Goal: Information Seeking & Learning: Learn about a topic

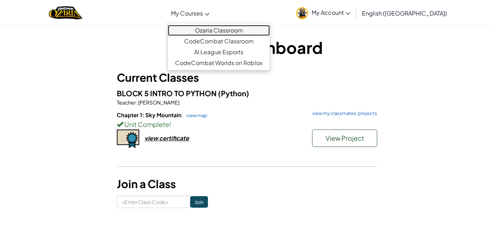
click at [234, 30] on link "Ozaria Classroom" at bounding box center [219, 30] width 102 height 11
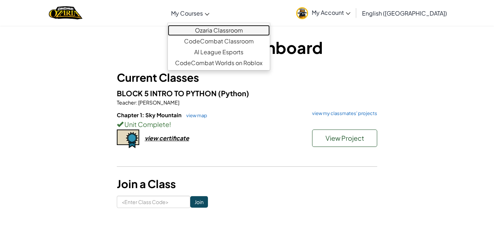
click at [234, 30] on link "Ozaria Classroom" at bounding box center [219, 30] width 102 height 11
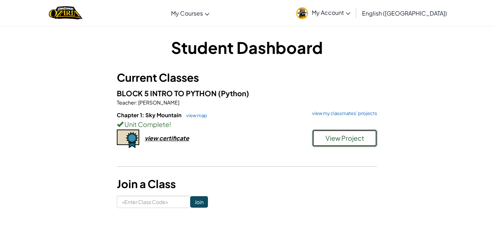
click at [368, 133] on button "View Project" at bounding box center [344, 138] width 65 height 17
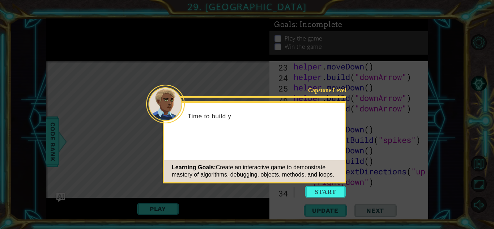
scroll to position [273, 0]
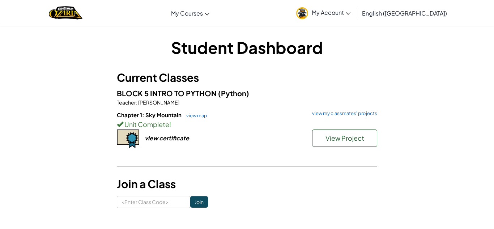
click at [354, 5] on link "My Account" at bounding box center [324, 12] width 62 height 23
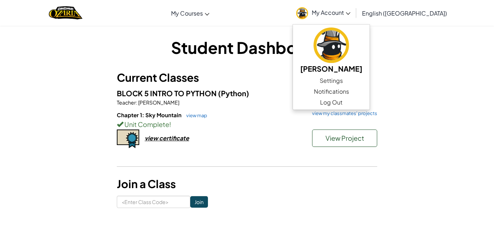
click at [318, 36] on h1 "Student Dashboard" at bounding box center [247, 47] width 261 height 22
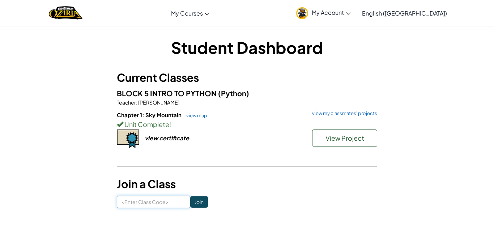
click at [163, 202] on input at bounding box center [153, 202] width 73 height 12
click at [202, 114] on link "view map" at bounding box center [195, 116] width 25 height 6
click at [183, 202] on input at bounding box center [153, 202] width 73 height 12
type input "SizeReadyMean"
click at [200, 203] on input "Join" at bounding box center [199, 202] width 18 height 12
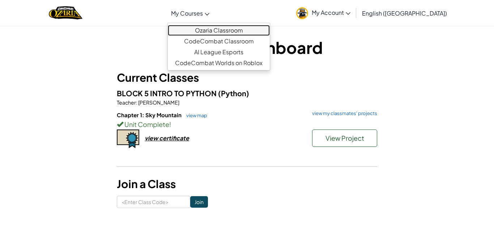
click at [236, 29] on link "Ozaria Classroom" at bounding box center [219, 30] width 102 height 11
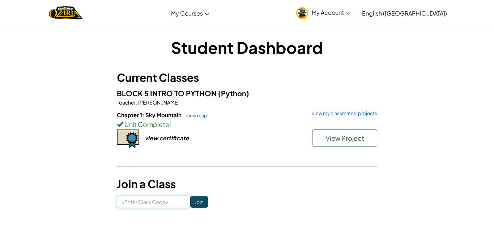
click at [170, 202] on input at bounding box center [153, 202] width 73 height 12
type input "SizeReadyMean"
click at [196, 203] on input "Join" at bounding box center [199, 202] width 18 height 12
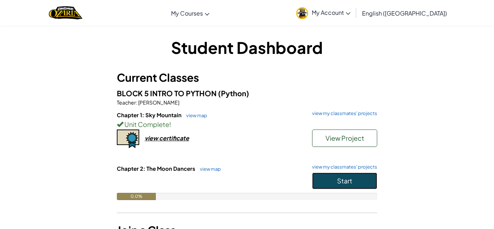
click at [353, 181] on button "Start" at bounding box center [344, 181] width 65 height 17
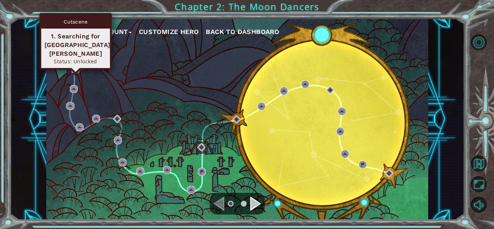
click at [74, 67] on img at bounding box center [76, 69] width 8 height 8
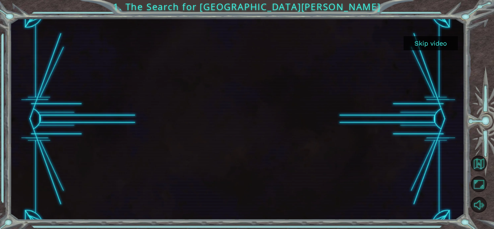
click at [434, 45] on button "Skip video" at bounding box center [431, 43] width 54 height 14
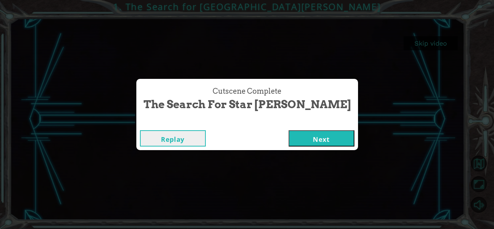
click at [308, 134] on button "Next" at bounding box center [322, 138] width 66 height 16
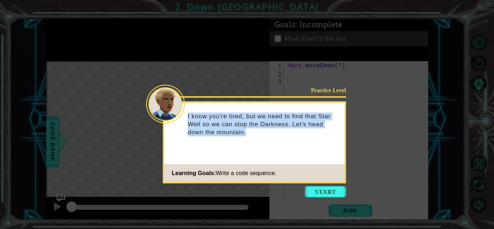
drag, startPoint x: 188, startPoint y: 118, endPoint x: 267, endPoint y: 145, distance: 83.6
click at [267, 145] on div "I know you're tired, but we need to find that Star Well so we can stop the Dark…" at bounding box center [254, 128] width 181 height 45
click at [262, 136] on div at bounding box center [262, 136] width 0 height 0
click at [313, 190] on button "Start" at bounding box center [325, 192] width 41 height 12
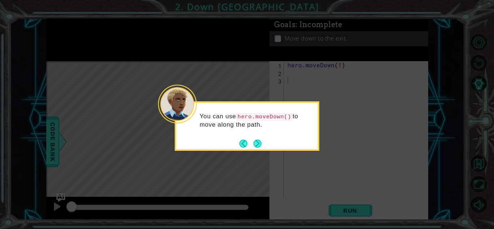
drag, startPoint x: 199, startPoint y: 116, endPoint x: 262, endPoint y: 127, distance: 64.3
click at [262, 127] on div "You can use hero.moveDown() to move along the path." at bounding box center [247, 124] width 142 height 37
click at [258, 128] on div at bounding box center [258, 128] width 0 height 0
click at [255, 146] on button "Next" at bounding box center [258, 144] width 8 height 8
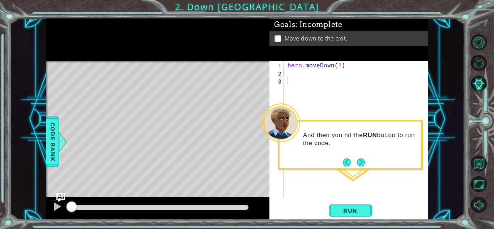
drag, startPoint x: 305, startPoint y: 135, endPoint x: 352, endPoint y: 144, distance: 48.3
click at [352, 144] on p "And then you hit the RUN button to run the code." at bounding box center [359, 139] width 113 height 16
click at [347, 147] on div at bounding box center [347, 147] width 0 height 0
click at [365, 162] on button "Next" at bounding box center [361, 163] width 8 height 8
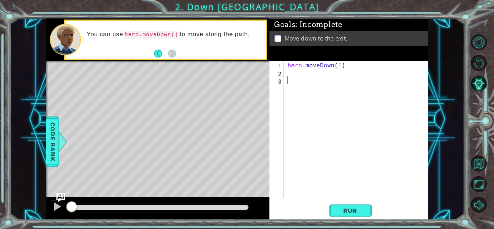
click at [295, 73] on div "hero . moveDown ( 1 )" at bounding box center [358, 137] width 144 height 152
click at [352, 212] on span "Run" at bounding box center [350, 210] width 29 height 7
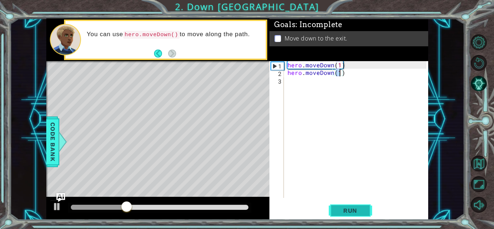
type textarea "hero.moveDown(1)"
click at [364, 212] on span "Run" at bounding box center [350, 210] width 29 height 7
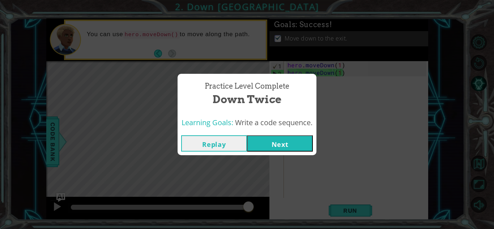
click at [296, 143] on button "Next" at bounding box center [280, 143] width 66 height 16
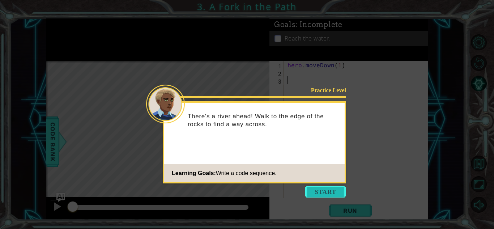
click at [333, 189] on button "Start" at bounding box center [325, 192] width 41 height 12
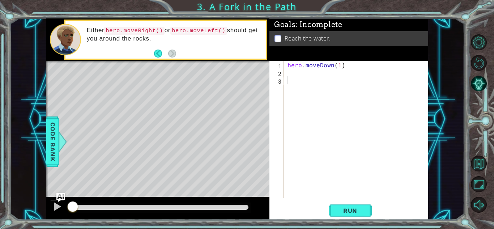
drag, startPoint x: 86, startPoint y: 28, endPoint x: 106, endPoint y: 33, distance: 20.7
click at [106, 33] on div "Either hero.moveRight() or hero.moveLeft() should get you around the rocks." at bounding box center [174, 40] width 184 height 34
drag, startPoint x: 86, startPoint y: 28, endPoint x: 171, endPoint y: 29, distance: 85.4
click at [171, 29] on div "Either hero.moveRight() or hero.moveLeft() should get you around the rocks." at bounding box center [174, 40] width 184 height 34
click at [290, 70] on div "hero . moveDown ( 1 )" at bounding box center [358, 137] width 144 height 152
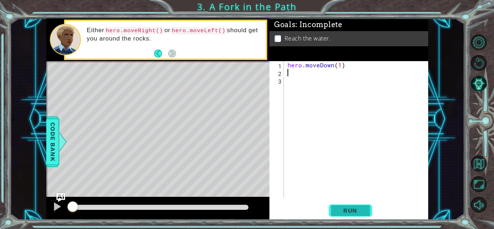
click at [361, 208] on span "Run" at bounding box center [350, 210] width 29 height 7
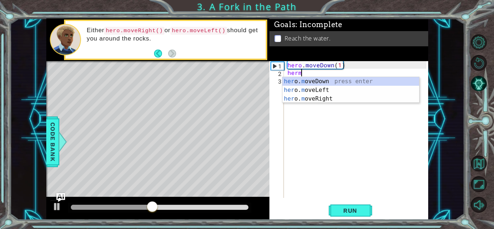
scroll to position [0, 0]
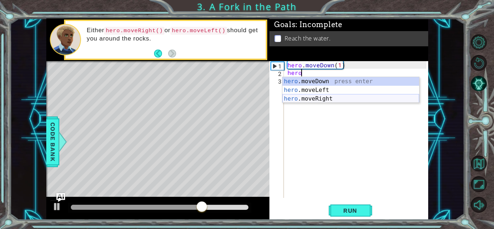
click at [320, 97] on div "hero .moveDown press enter hero .moveLeft press enter hero .moveRight press ent…" at bounding box center [351, 98] width 137 height 43
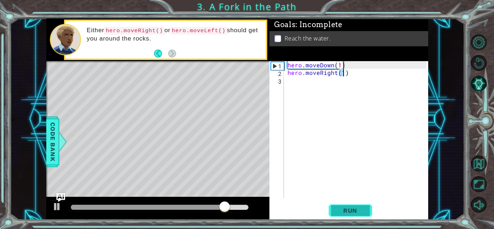
type textarea "hero.moveRight(1)"
click at [359, 211] on span "Run" at bounding box center [350, 210] width 29 height 7
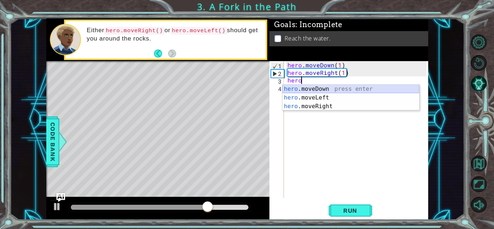
click at [392, 89] on div "hero .moveDown press enter hero .moveLeft press enter hero .moveRight press ent…" at bounding box center [351, 106] width 137 height 43
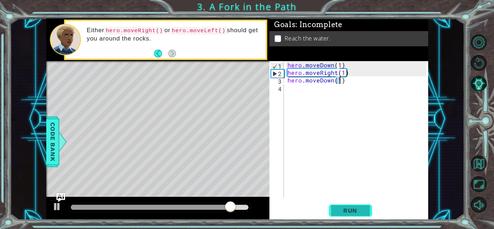
type textarea "hero.moveDown(1)"
click at [357, 214] on button "Run" at bounding box center [350, 211] width 43 height 16
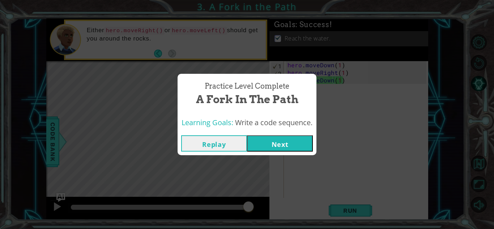
click at [270, 142] on button "Next" at bounding box center [280, 143] width 66 height 16
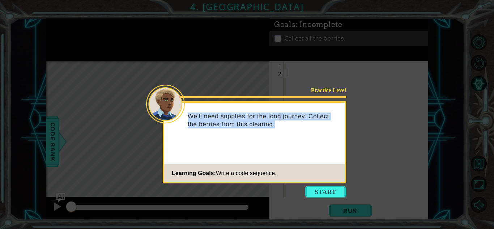
drag, startPoint x: 189, startPoint y: 115, endPoint x: 294, endPoint y: 126, distance: 105.9
click at [294, 126] on p "We'll need supplies for the long journey. Collect the berries from this clearin…" at bounding box center [264, 121] width 152 height 16
click at [289, 128] on div at bounding box center [289, 128] width 0 height 0
click at [327, 194] on button "Start" at bounding box center [325, 192] width 41 height 12
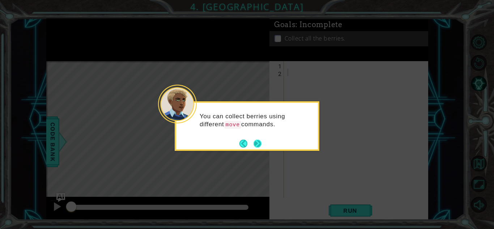
click at [257, 141] on button "Next" at bounding box center [258, 144] width 8 height 8
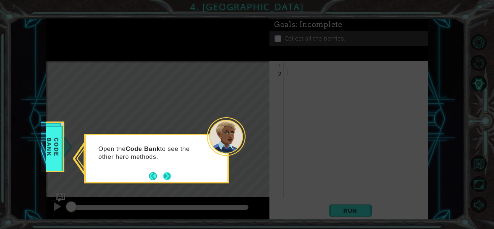
click at [164, 177] on button "Next" at bounding box center [167, 176] width 8 height 8
click at [170, 176] on button "Next" at bounding box center [167, 176] width 8 height 8
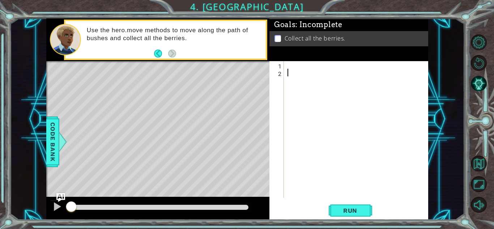
click at [302, 65] on div at bounding box center [358, 137] width 144 height 152
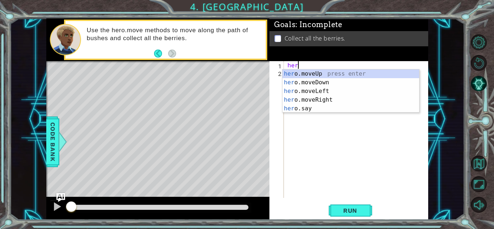
scroll to position [0, 0]
click at [316, 82] on div "hero .moveUp press enter hero .moveDown press enter hero .moveLeft press enter …" at bounding box center [351, 99] width 137 height 61
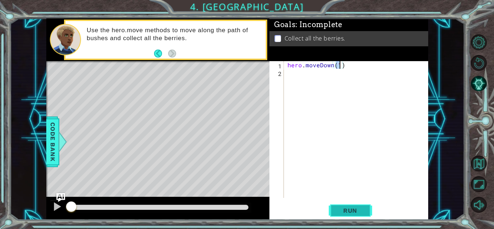
type textarea "hero.moveDown(1)"
click at [363, 210] on span "Run" at bounding box center [350, 210] width 29 height 7
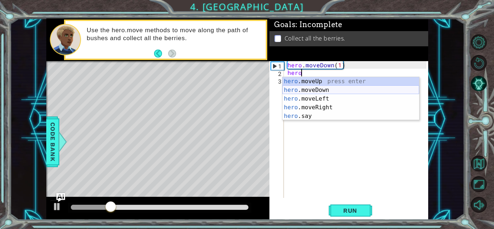
click at [341, 92] on div "hero .moveUp press enter hero .moveDown press enter hero .moveLeft press enter …" at bounding box center [351, 107] width 137 height 61
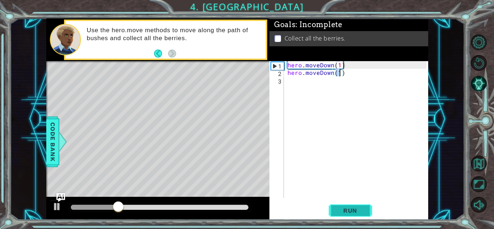
type textarea "hero.moveDown(1)"
click at [346, 210] on span "Run" at bounding box center [350, 210] width 29 height 7
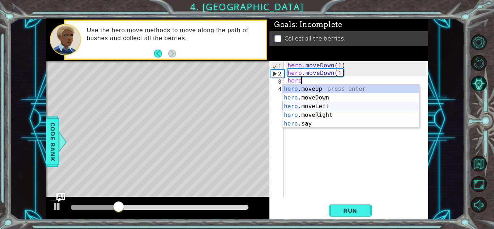
click at [377, 105] on div "hero .moveUp press enter hero .moveDown press enter hero .moveLeft press enter …" at bounding box center [351, 115] width 137 height 61
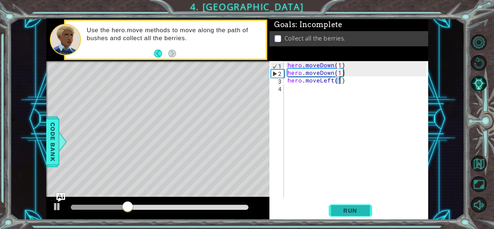
type textarea "hero.moveLeft(1)"
click at [352, 211] on span "Run" at bounding box center [350, 210] width 29 height 7
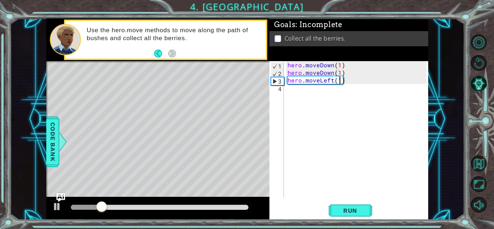
click at [379, 83] on div "hero . moveDown ( 1 ) hero . moveDown ( 1 ) hero . moveLeft ( 1 )" at bounding box center [358, 137] width 144 height 152
click at [379, 83] on div "hero . moveDown ( 1 ) hero . moveDown ( 1 ) hero . moveLeft ( 1 )" at bounding box center [356, 129] width 140 height 137
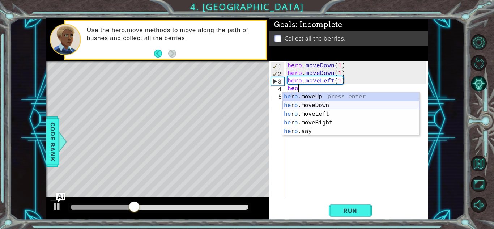
click at [382, 106] on div "he r o .moveUp press enter he r o .moveDown press enter he r o .moveLeft press …" at bounding box center [351, 122] width 137 height 61
type textarea "hero.moveDown(1)"
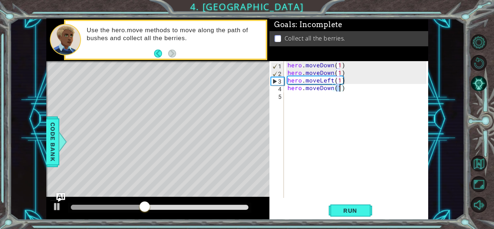
click at [369, 87] on div "hero . moveDown ( 1 ) hero . moveDown ( 1 ) hero . moveLeft ( 1 ) hero . moveDo…" at bounding box center [358, 137] width 144 height 152
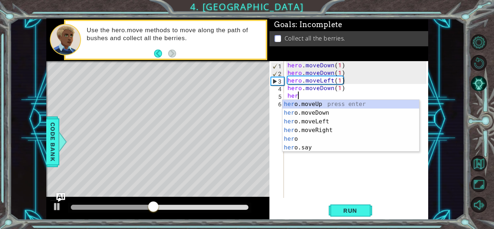
scroll to position [0, 0]
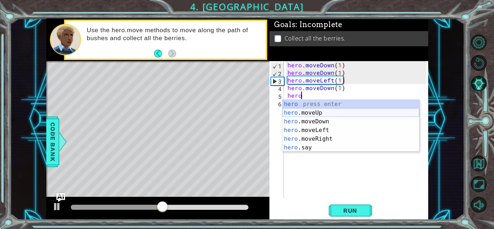
click at [372, 114] on div "hero press enter hero .moveUp press enter hero .moveDown press enter hero .move…" at bounding box center [351, 134] width 137 height 69
type textarea "hero.moveUp(1)"
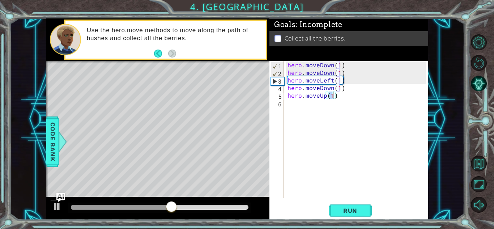
click at [362, 98] on div "hero . moveDown ( 1 ) hero . moveDown ( 1 ) hero . moveLeft ( 1 ) hero . moveDo…" at bounding box center [358, 137] width 144 height 152
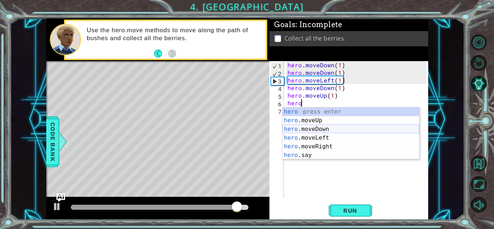
click at [334, 128] on div "hero press enter hero .moveUp press enter hero .moveDown press enter hero .move…" at bounding box center [351, 142] width 137 height 69
type textarea "hero.moveDown(1)"
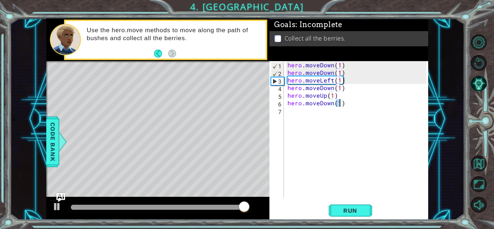
click at [361, 107] on div "hero . moveDown ( 1 ) hero . moveDown ( 1 ) hero . moveLeft ( 1 ) hero . moveDo…" at bounding box center [358, 137] width 144 height 152
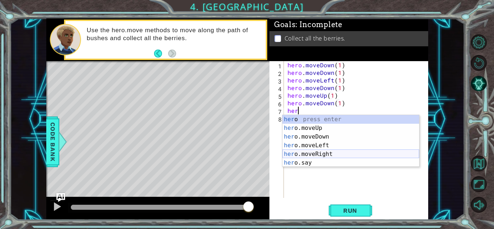
click at [340, 153] on div "her o press enter her o.moveUp press enter her o.moveDown press enter her o.mov…" at bounding box center [351, 149] width 137 height 69
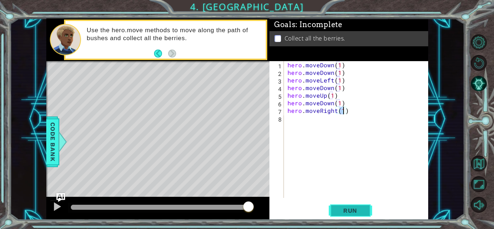
click at [345, 214] on span "Run" at bounding box center [350, 210] width 29 height 7
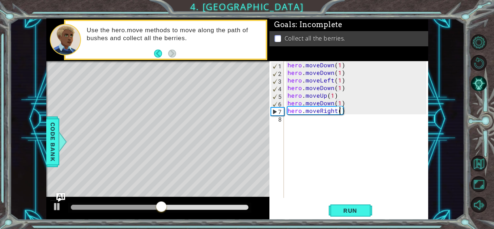
click at [347, 89] on div "hero . moveDown ( 1 ) hero . moveDown ( 1 ) hero . moveLeft ( 1 ) hero . moveDo…" at bounding box center [358, 137] width 144 height 152
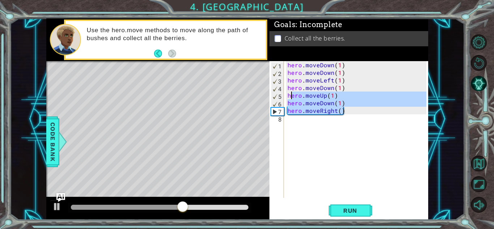
drag, startPoint x: 347, startPoint y: 107, endPoint x: 291, endPoint y: 96, distance: 57.2
click at [291, 96] on div "hero . moveDown ( 1 ) hero . moveDown ( 1 ) hero . moveLeft ( 1 ) hero . moveDo…" at bounding box center [358, 137] width 144 height 152
type textarea "h"
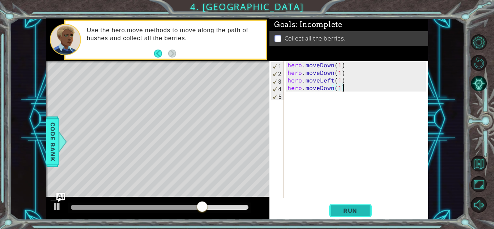
click at [361, 216] on button "Run" at bounding box center [350, 211] width 43 height 16
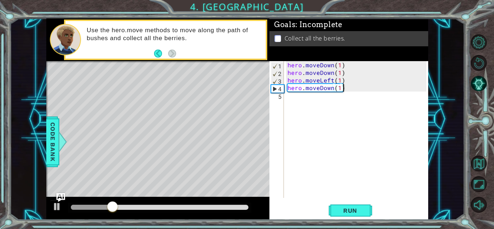
click at [351, 89] on div "hero . moveDown ( 1 ) hero . moveDown ( 1 ) hero . moveLeft ( 1 ) hero . moveDo…" at bounding box center [358, 137] width 144 height 152
click at [352, 89] on div "hero . moveDown ( 1 ) hero . moveDown ( 1 ) hero . moveLeft ( 1 ) hero . moveDo…" at bounding box center [358, 137] width 144 height 152
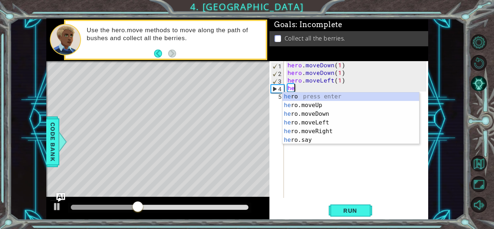
type textarea "h"
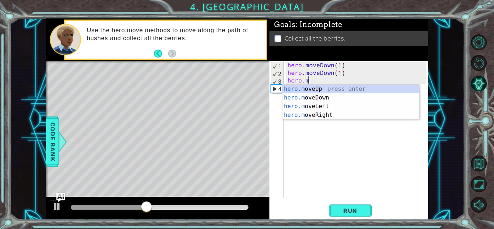
type textarea "h"
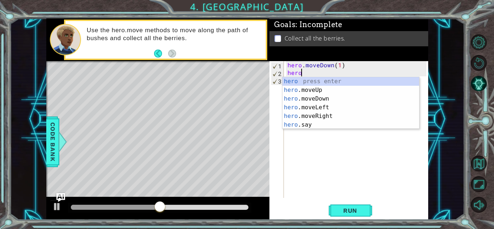
type textarea "h"
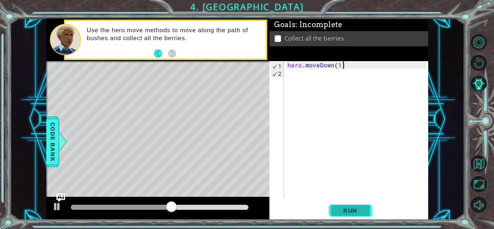
click at [352, 214] on span "Run" at bounding box center [350, 210] width 29 height 7
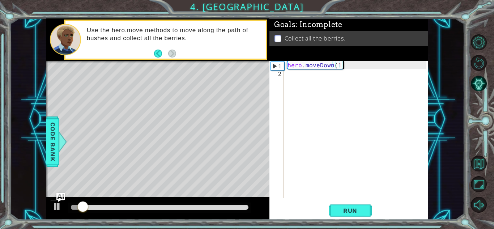
click at [368, 68] on div "hero . moveDown ( 1 )" at bounding box center [358, 137] width 144 height 152
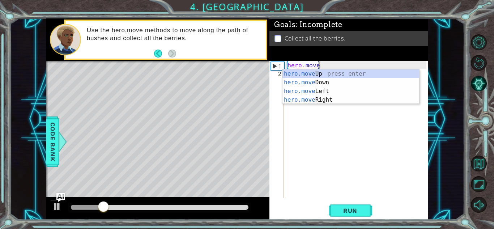
scroll to position [0, 2]
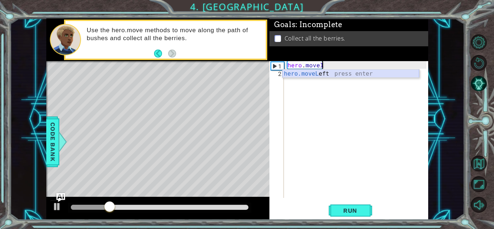
click at [372, 72] on div "hero.moveL eft press enter" at bounding box center [351, 82] width 137 height 26
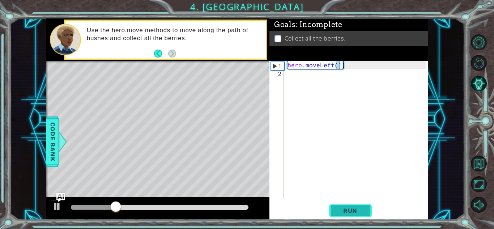
type textarea "hero.moveLeft(1)"
click at [357, 215] on button "Run" at bounding box center [350, 211] width 43 height 16
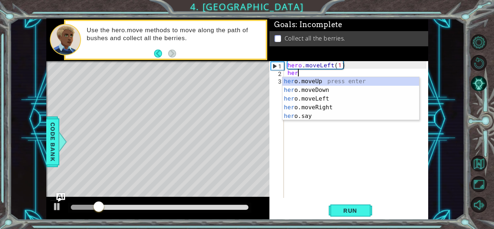
scroll to position [0, 0]
click at [358, 94] on div "hero .moveUp press enter hero .moveDown press enter hero .moveLeft press enter …" at bounding box center [351, 107] width 137 height 61
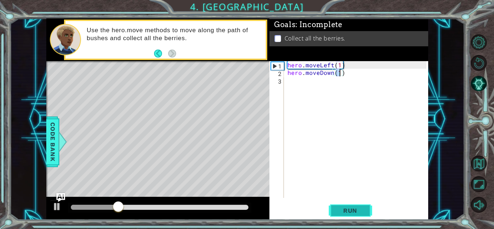
click at [345, 217] on button "Run" at bounding box center [350, 211] width 43 height 16
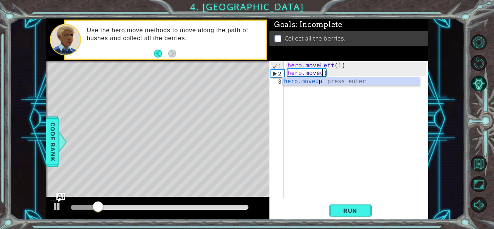
scroll to position [0, 2]
click at [357, 84] on div "hero.moveUp press enter" at bounding box center [351, 90] width 137 height 26
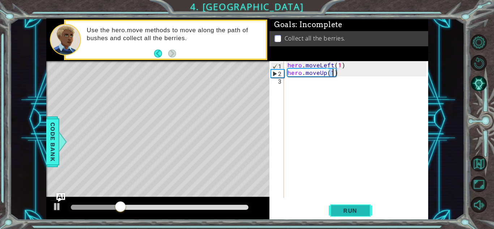
click at [345, 207] on span "Run" at bounding box center [350, 210] width 29 height 7
click at [348, 75] on div "hero . moveLeft ( 1 ) hero . moveUp ( 1 )" at bounding box center [358, 137] width 144 height 152
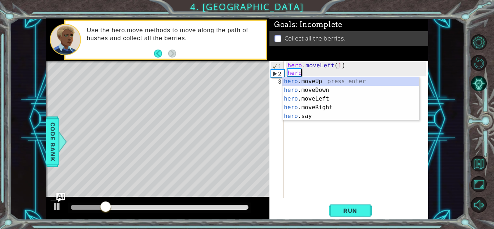
scroll to position [0, 0]
click at [361, 89] on div "hero .moveUp press enter hero .moveDown press enter hero .moveLeft press enter …" at bounding box center [351, 107] width 137 height 61
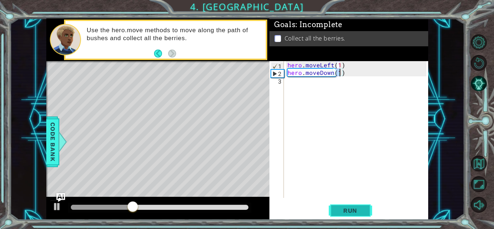
click at [357, 206] on button "Run" at bounding box center [350, 211] width 43 height 16
click at [357, 75] on div "hero . moveLeft ( 1 ) hero . moveDown ( 1 )" at bounding box center [358, 137] width 144 height 152
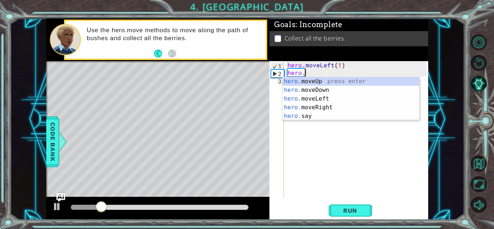
type textarea "h"
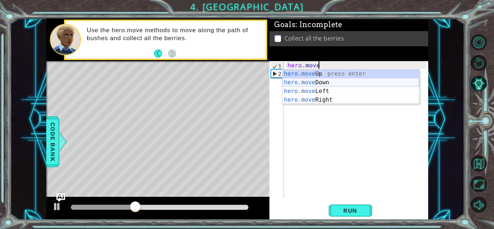
click at [361, 82] on div "hero.move Up press enter hero.move Down press enter hero.move Left press enter …" at bounding box center [351, 95] width 137 height 52
type textarea "hero.moveDown(1)"
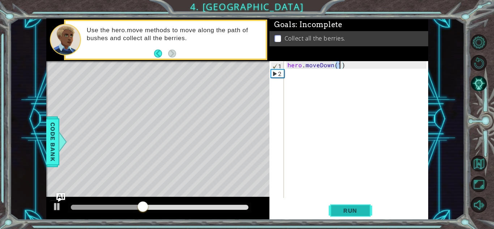
click at [354, 209] on span "Run" at bounding box center [350, 210] width 29 height 7
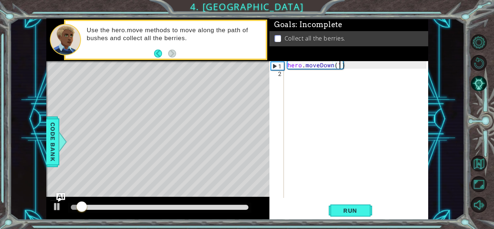
click at [368, 69] on div "hero . moveDown ( 1 )" at bounding box center [358, 137] width 144 height 152
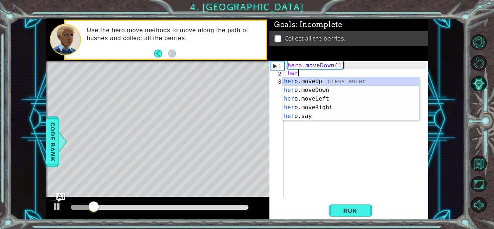
scroll to position [0, 0]
click at [374, 92] on div "hero .moveUp press enter hero .moveDown press enter hero .moveLeft press enter …" at bounding box center [351, 107] width 137 height 61
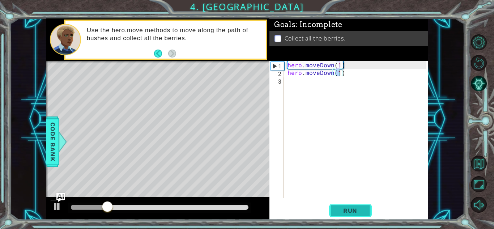
click at [347, 211] on span "Run" at bounding box center [350, 210] width 29 height 7
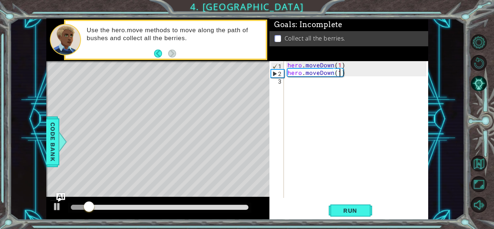
click at [339, 66] on div "hero . moveDown ( 1 ) hero . moveDown ( 1 )" at bounding box center [358, 137] width 144 height 152
drag, startPoint x: 347, startPoint y: 73, endPoint x: 291, endPoint y: 70, distance: 56.9
click at [291, 70] on div "hero . moveDown ( 2 ) hero . moveDown ( 1 )" at bounding box center [358, 137] width 144 height 152
type textarea "h"
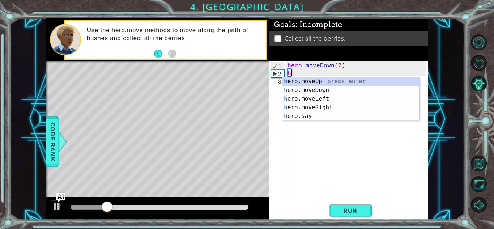
scroll to position [0, 0]
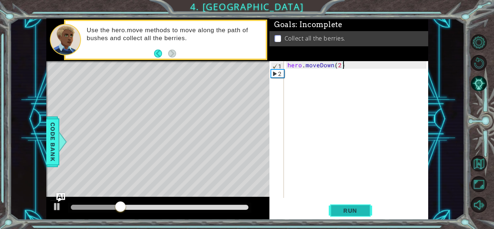
type textarea "hero.moveDown(2)"
click at [344, 209] on span "Run" at bounding box center [350, 210] width 29 height 7
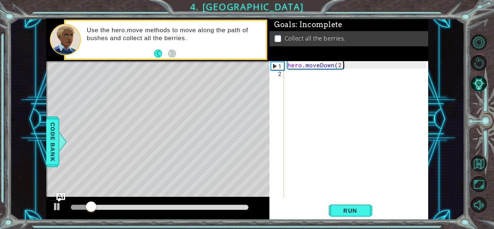
click at [372, 63] on div "hero . moveDown ( 2 )" at bounding box center [358, 137] width 144 height 152
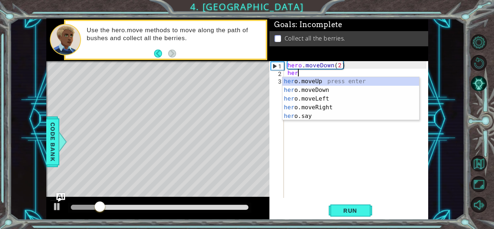
scroll to position [0, 0]
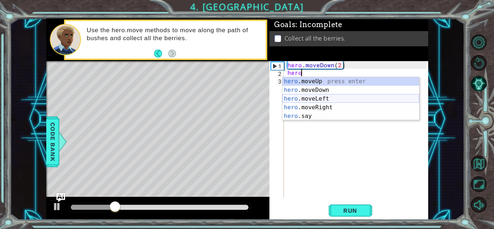
click at [371, 99] on div "hero .moveUp press enter hero .moveDown press enter hero .moveLeft press enter …" at bounding box center [351, 107] width 137 height 61
type textarea "hero.moveLeft(1)"
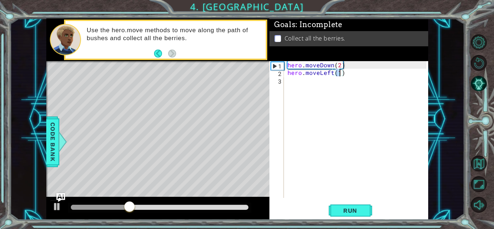
click at [363, 73] on div "hero . moveDown ( 2 ) hero . moveLeft ( 1 )" at bounding box center [358, 137] width 144 height 152
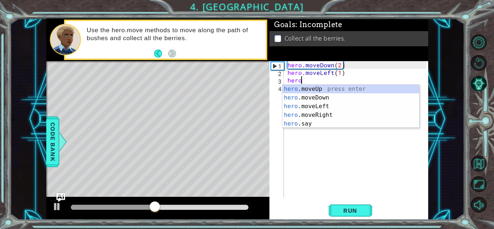
click at [340, 73] on div "hero . moveDown ( 2 ) hero . moveLeft ( 1 ) hero" at bounding box center [358, 137] width 144 height 152
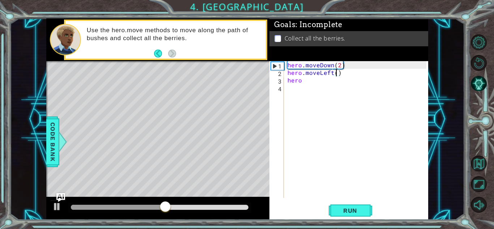
scroll to position [0, 3]
click at [332, 83] on div "hero . moveDown ( 2 ) hero . moveLeft ( 2 ) hero" at bounding box center [358, 137] width 144 height 152
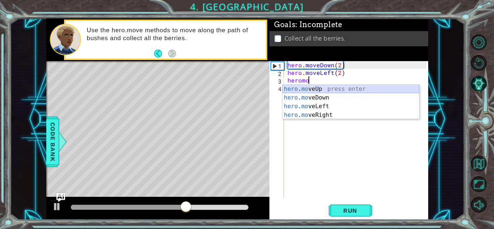
click at [331, 88] on div "hero . mo veUp press enter hero . mo veDown press enter hero . mo veLeft press …" at bounding box center [351, 111] width 137 height 52
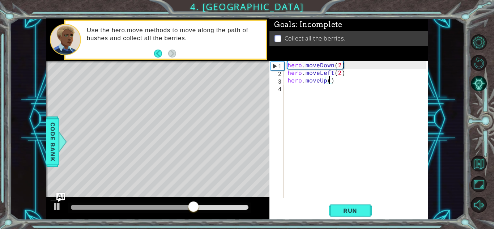
type textarea "hero.moveUp(2)"
click at [347, 80] on div "hero . moveDown ( 2 ) hero . moveLeft ( 2 ) hero . moveUp ( 2 )" at bounding box center [358, 137] width 144 height 152
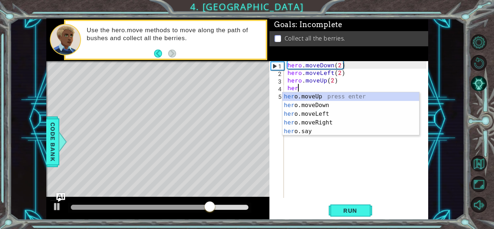
scroll to position [0, 0]
click at [360, 119] on div "hero .moveUp press enter hero .moveDown press enter hero .moveLeft press enter …" at bounding box center [351, 122] width 137 height 61
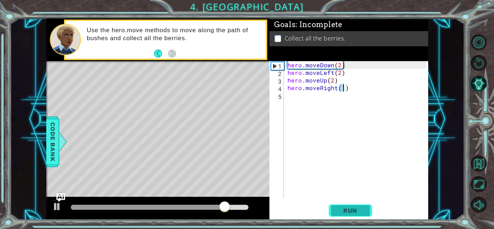
type textarea "hero.moveRight(1)"
click at [360, 207] on span "Run" at bounding box center [350, 210] width 29 height 7
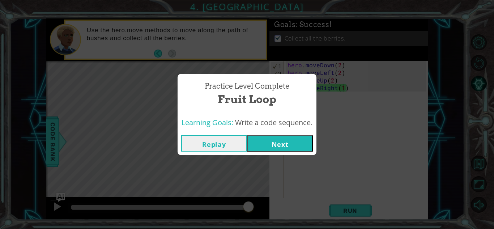
click at [283, 144] on button "Next" at bounding box center [280, 143] width 66 height 16
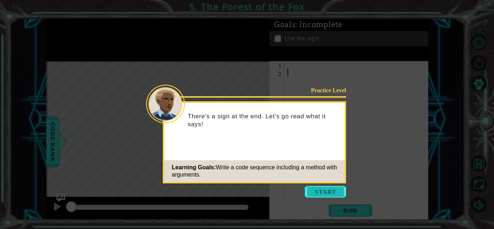
click at [324, 190] on button "Start" at bounding box center [325, 192] width 41 height 12
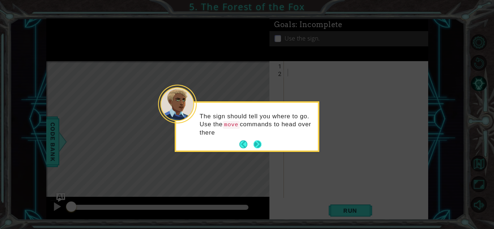
click at [256, 143] on button "Next" at bounding box center [258, 144] width 8 height 8
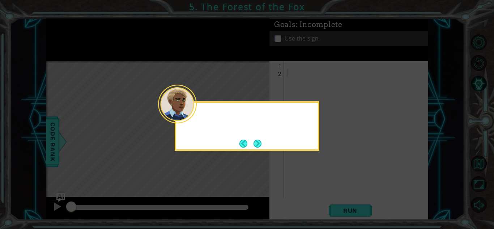
click at [256, 143] on button "Next" at bounding box center [258, 144] width 8 height 8
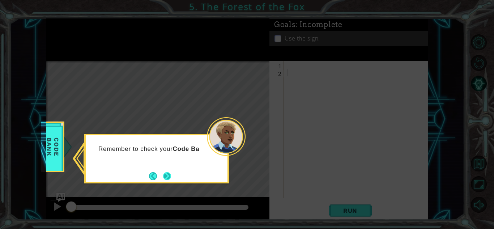
click at [167, 176] on button "Next" at bounding box center [167, 176] width 8 height 8
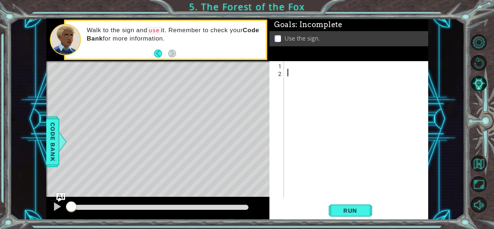
click at [294, 63] on div at bounding box center [358, 137] width 144 height 152
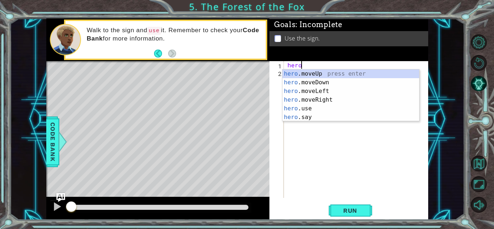
scroll to position [0, 0]
click at [337, 98] on div "hero .moveUp press enter hero .moveDown press enter hero .moveLeft press enter …" at bounding box center [351, 103] width 137 height 69
type textarea "hero.moveRight(1)"
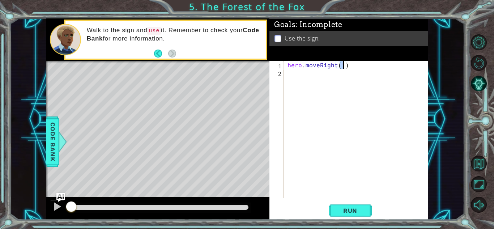
click at [367, 69] on div "hero . moveRight ( 1 )" at bounding box center [358, 137] width 144 height 152
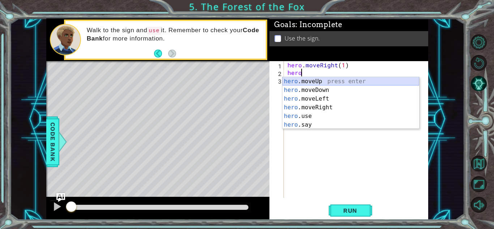
click at [373, 81] on div "hero .moveUp press enter hero .moveDown press enter hero .moveLeft press enter …" at bounding box center [351, 111] width 137 height 69
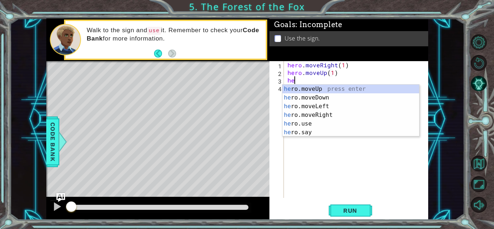
scroll to position [0, 3]
click at [368, 111] on div "hero .moveUp press enter hero .moveDown press enter hero .moveLeft press enter …" at bounding box center [351, 119] width 137 height 69
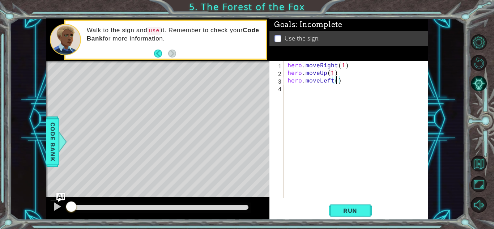
scroll to position [0, 3]
type textarea "hero.moveLeft(1)"
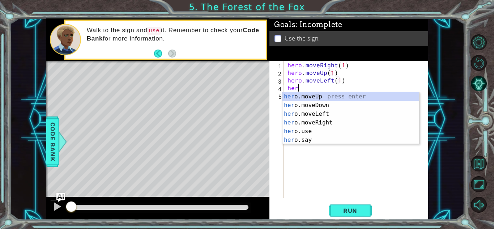
scroll to position [0, 0]
click at [365, 96] on div "hero .moveUp press enter hero .moveDown press enter hero .moveLeft press enter …" at bounding box center [351, 126] width 137 height 69
type textarea "hero.moveUp(1)"
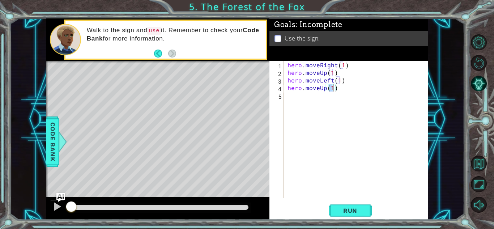
click at [365, 96] on div "hero . moveRight ( 1 ) hero . moveUp ( 1 ) hero . moveLeft ( 1 ) hero . moveUp …" at bounding box center [358, 137] width 144 height 152
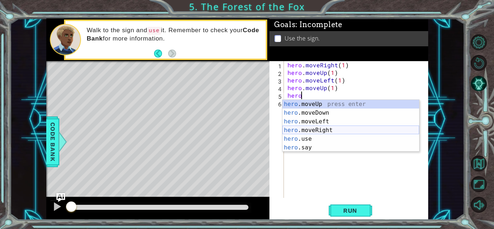
click at [353, 128] on div "hero .moveUp press enter hero .moveDown press enter hero .moveLeft press enter …" at bounding box center [351, 134] width 137 height 69
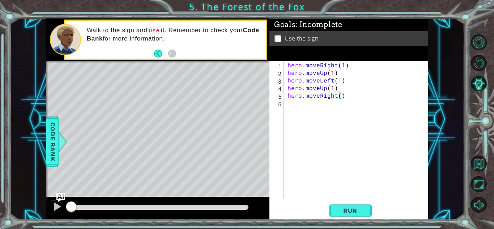
type textarea "hero.moveRight(2)"
click at [354, 96] on div "hero . moveRight ( 1 ) hero . moveUp ( 1 ) hero . moveLeft ( 1 ) hero . moveUp …" at bounding box center [358, 137] width 144 height 152
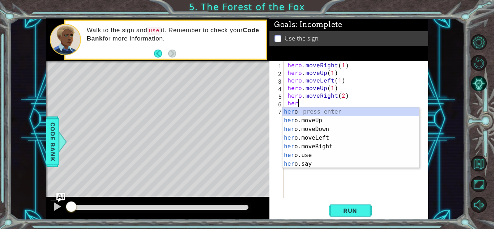
scroll to position [0, 0]
click at [353, 134] on div "hero press enter hero .moveUp press enter hero .moveDown press enter hero .move…" at bounding box center [351, 147] width 137 height 78
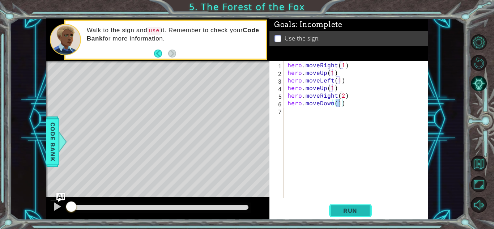
type textarea "hero.moveDown(1)"
click at [354, 210] on span "Run" at bounding box center [350, 210] width 29 height 7
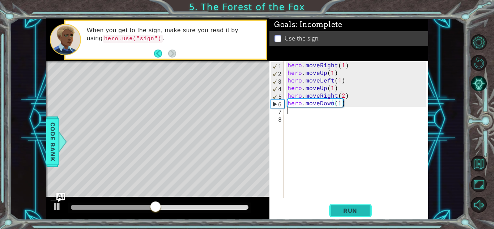
scroll to position [0, 0]
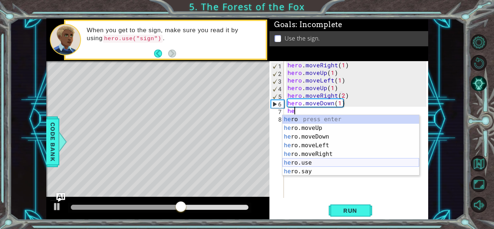
click at [317, 160] on div "he ro press enter he ro.moveUp press enter he ro.moveDown press enter he ro.mov…" at bounding box center [351, 154] width 137 height 78
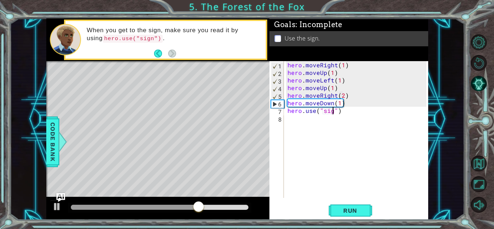
scroll to position [0, 3]
type textarea "hero.use("sign")"
click at [357, 211] on span "Run" at bounding box center [350, 210] width 29 height 7
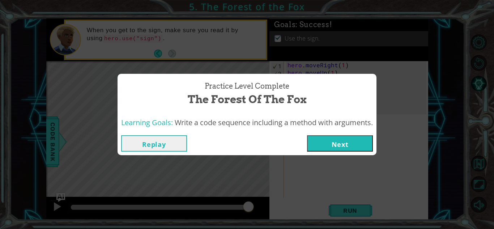
click at [371, 143] on button "Next" at bounding box center [340, 143] width 66 height 16
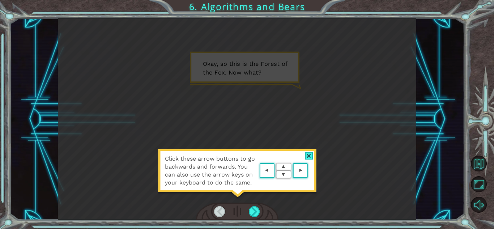
drag, startPoint x: 165, startPoint y: 157, endPoint x: 267, endPoint y: 194, distance: 108.2
click at [267, 194] on div "Click these arrow buttons to go backwards and forwards. You can also use the ar…" at bounding box center [237, 174] width 159 height 51
click at [262, 186] on div at bounding box center [262, 186] width 0 height 0
click at [308, 156] on div at bounding box center [309, 156] width 8 height 8
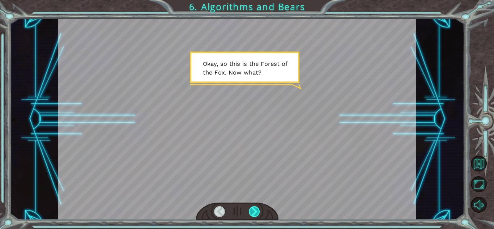
click at [250, 215] on div at bounding box center [254, 211] width 11 height 11
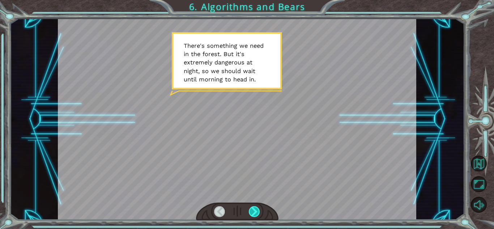
click at [254, 211] on div at bounding box center [254, 211] width 11 height 11
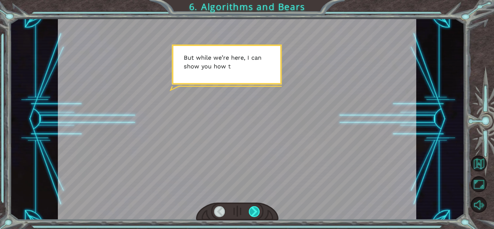
click at [254, 211] on div at bounding box center [254, 211] width 11 height 11
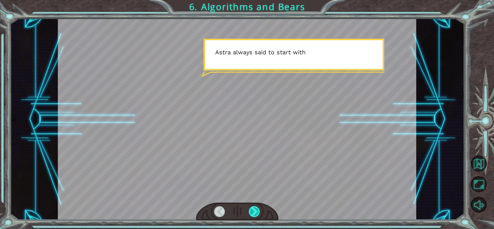
click at [254, 211] on div at bounding box center [254, 211] width 11 height 11
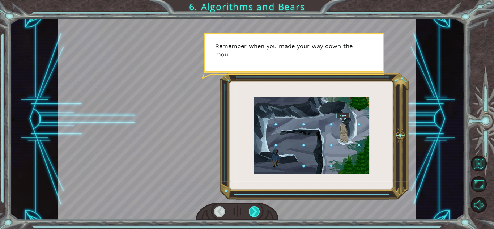
click at [254, 211] on div at bounding box center [254, 211] width 11 height 11
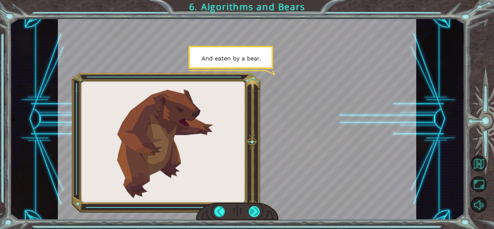
click at [254, 211] on div at bounding box center [254, 211] width 11 height 11
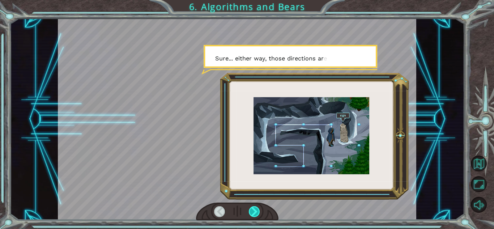
click at [254, 211] on div at bounding box center [254, 211] width 11 height 11
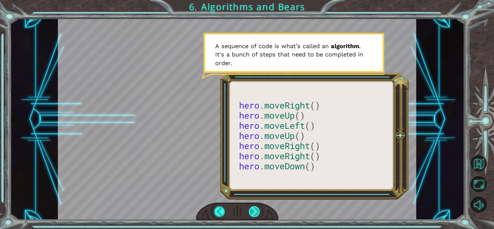
click at [256, 209] on div at bounding box center [254, 211] width 11 height 11
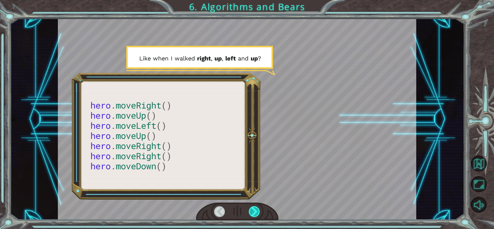
click at [256, 209] on div at bounding box center [254, 211] width 11 height 11
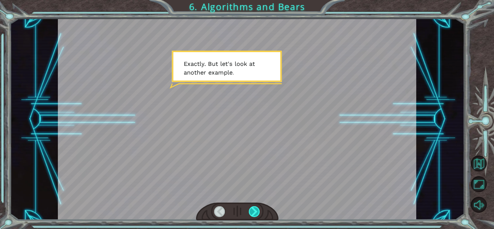
click at [256, 209] on div at bounding box center [254, 211] width 11 height 11
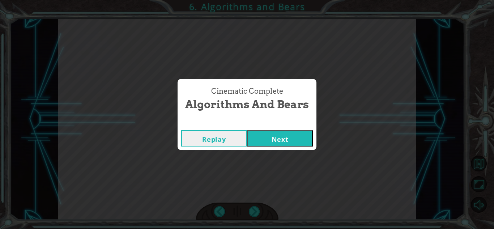
click at [288, 137] on button "Next" at bounding box center [280, 138] width 66 height 16
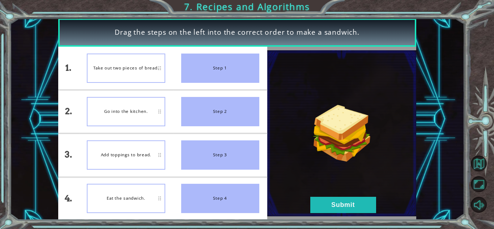
drag, startPoint x: 356, startPoint y: 34, endPoint x: 155, endPoint y: 27, distance: 200.7
click at [155, 27] on div "Drag the steps on the left into the correct order to make a sandwich." at bounding box center [237, 32] width 358 height 29
click at [151, 17] on div at bounding box center [151, 17] width 0 height 0
click at [326, 39] on div "Drag the steps on the left into the correct order to make a sandwich." at bounding box center [237, 32] width 358 height 29
click at [355, 204] on button "Submit" at bounding box center [344, 205] width 66 height 16
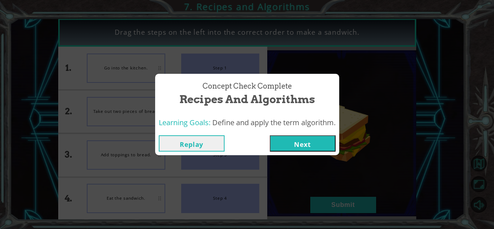
click at [315, 144] on button "Next" at bounding box center [303, 143] width 66 height 16
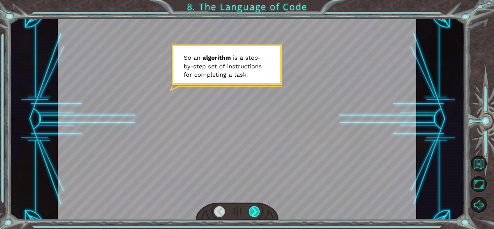
click at [255, 212] on div at bounding box center [254, 211] width 11 height 11
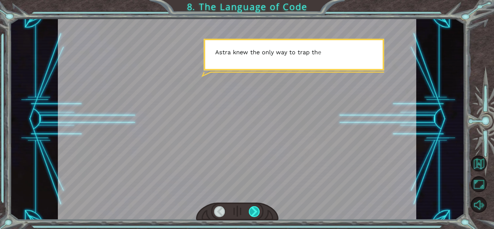
click at [255, 212] on div at bounding box center [254, 211] width 11 height 11
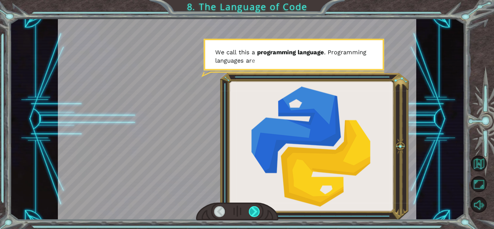
click at [255, 212] on div at bounding box center [254, 211] width 11 height 11
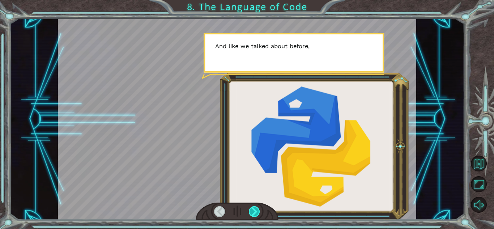
click at [255, 212] on div at bounding box center [254, 211] width 11 height 11
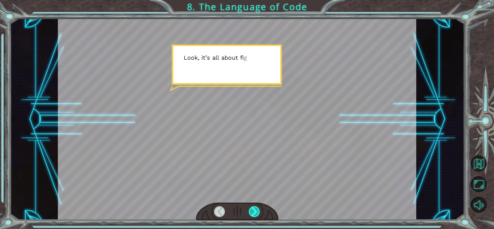
click at [255, 212] on div at bounding box center [254, 211] width 11 height 11
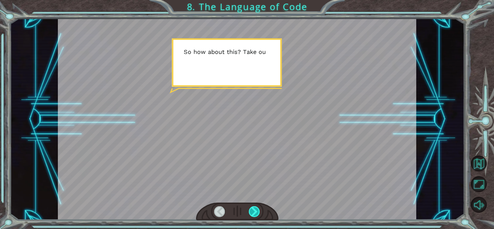
click at [255, 212] on div at bounding box center [254, 211] width 11 height 11
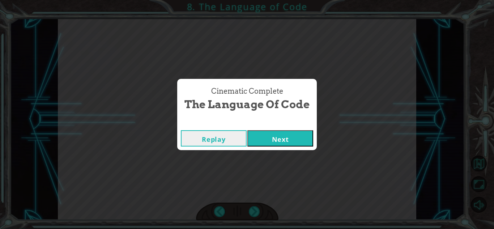
click at [284, 140] on button "Next" at bounding box center [281, 138] width 66 height 16
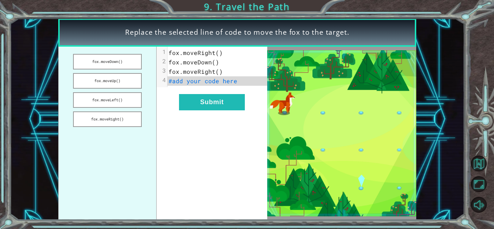
drag, startPoint x: 102, startPoint y: 61, endPoint x: 190, endPoint y: 83, distance: 91.0
click at [190, 83] on div "fox.moveDown() fox.moveUp() fox.moveLeft() fox.moveRight() xxxxxxxxxx 4 1 fox.m…" at bounding box center [162, 133] width 209 height 173
click at [202, 83] on span "#add your code here" at bounding box center [203, 81] width 69 height 8
click at [115, 61] on button "fox.moveDown()" at bounding box center [107, 62] width 68 height 16
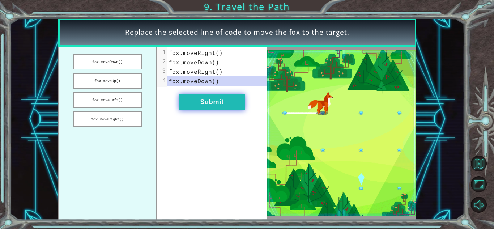
click at [214, 98] on button "Submit" at bounding box center [212, 102] width 66 height 16
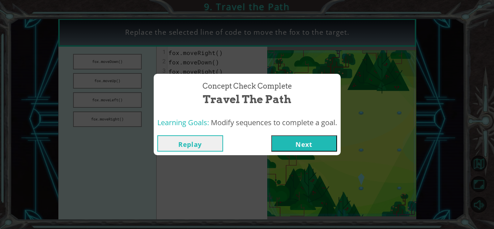
click at [309, 146] on button "Next" at bounding box center [304, 143] width 66 height 16
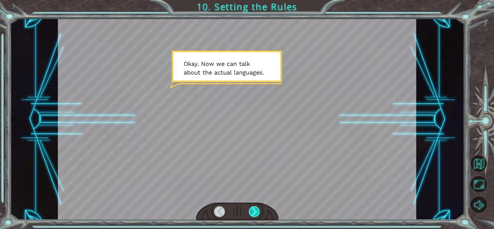
click at [252, 213] on div at bounding box center [254, 211] width 11 height 11
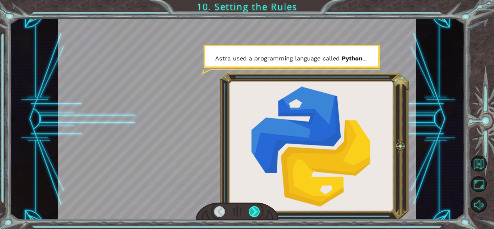
click at [252, 213] on div at bounding box center [254, 211] width 11 height 11
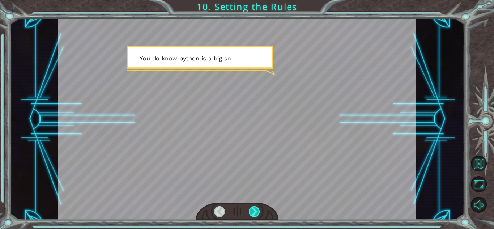
click at [252, 213] on div at bounding box center [254, 211] width 11 height 11
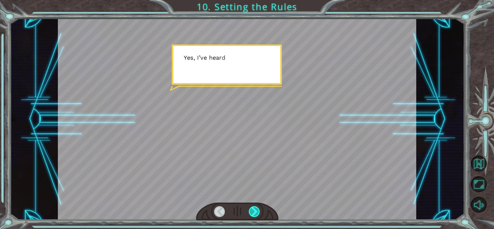
click at [252, 213] on div at bounding box center [254, 211] width 11 height 11
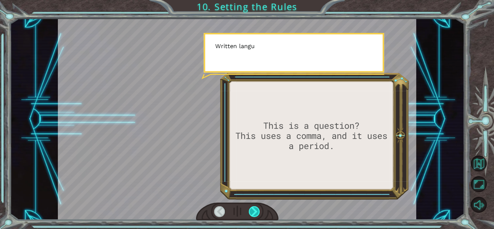
click at [252, 213] on div at bounding box center [254, 211] width 11 height 11
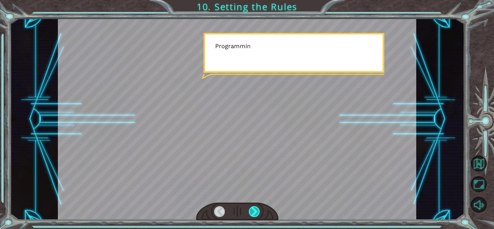
click at [252, 213] on div at bounding box center [254, 211] width 11 height 11
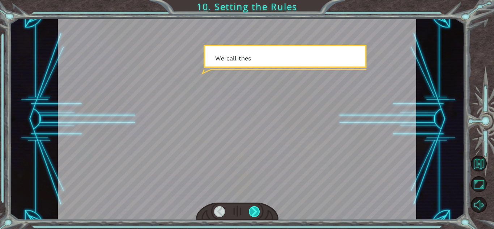
click at [252, 213] on div at bounding box center [254, 211] width 11 height 11
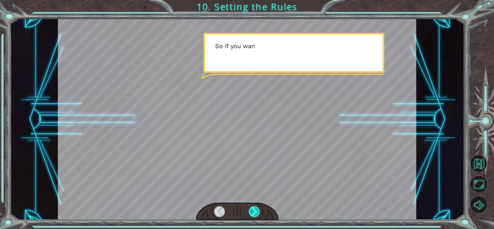
click at [252, 213] on div at bounding box center [254, 211] width 11 height 11
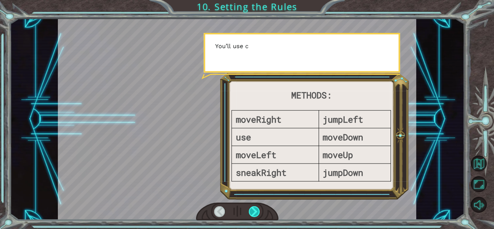
click at [252, 213] on div at bounding box center [254, 211] width 11 height 11
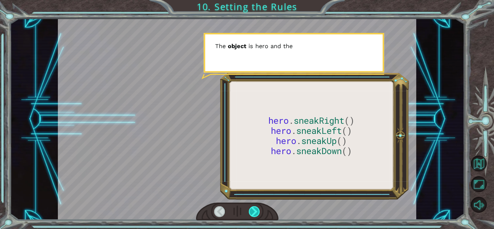
click at [252, 213] on div at bounding box center [254, 211] width 11 height 11
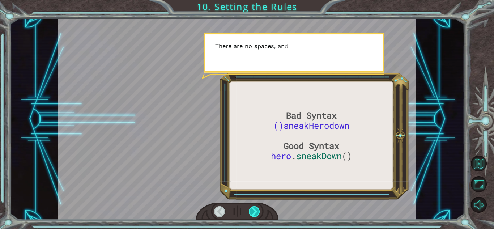
click at [252, 213] on div at bounding box center [254, 211] width 11 height 11
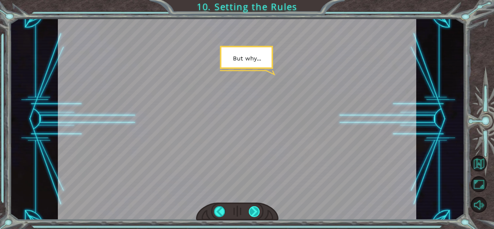
click at [252, 213] on div at bounding box center [254, 211] width 11 height 11
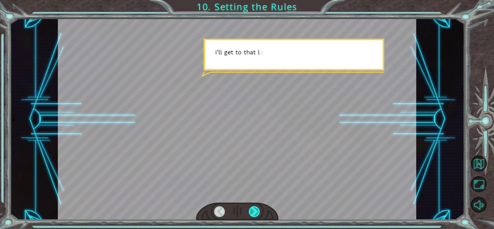
click at [252, 213] on div at bounding box center [254, 211] width 11 height 11
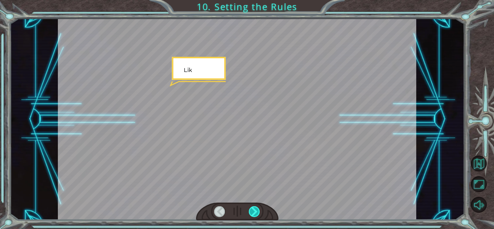
click at [252, 213] on div at bounding box center [254, 211] width 11 height 11
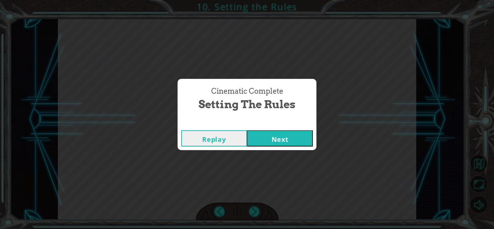
click at [278, 138] on button "Next" at bounding box center [280, 138] width 66 height 16
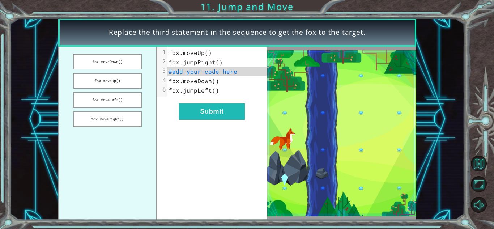
click at [197, 56] on span "fox.moveUp()" at bounding box center [190, 53] width 43 height 8
click at [109, 64] on button "fox.moveDown()" at bounding box center [107, 62] width 68 height 16
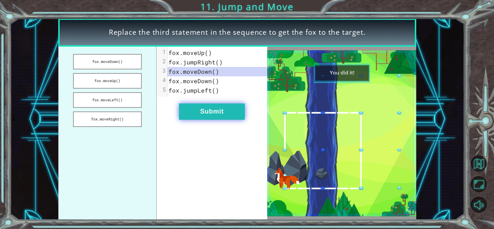
click at [219, 115] on button "Submit" at bounding box center [212, 112] width 66 height 16
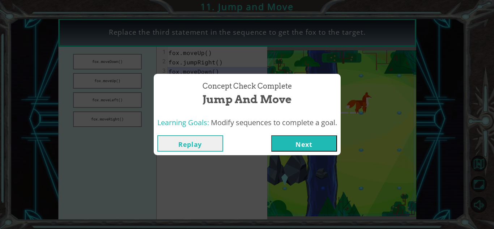
click at [315, 146] on button "Next" at bounding box center [304, 143] width 66 height 16
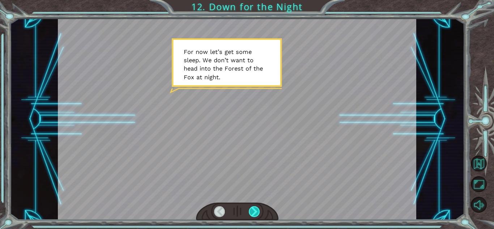
click at [252, 210] on div at bounding box center [254, 211] width 11 height 11
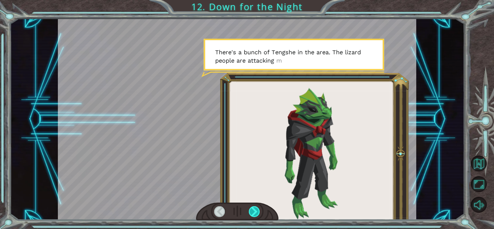
click at [252, 210] on div at bounding box center [254, 211] width 11 height 11
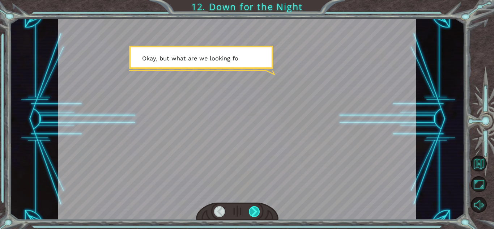
click at [252, 210] on div at bounding box center [254, 211] width 11 height 11
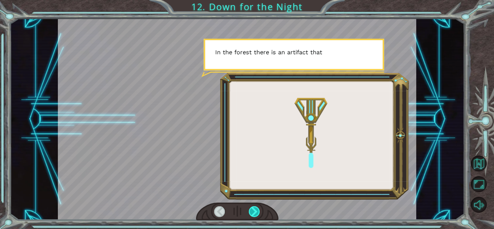
click at [252, 210] on div at bounding box center [254, 211] width 11 height 11
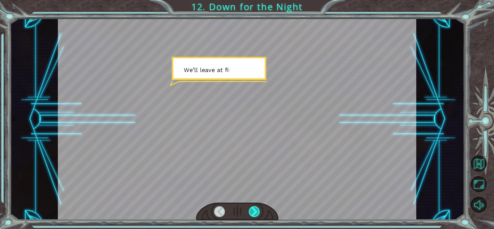
click at [252, 210] on div at bounding box center [254, 211] width 11 height 11
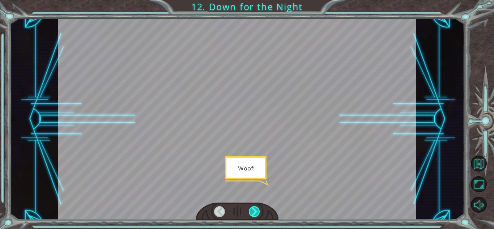
click at [252, 210] on div at bounding box center [254, 211] width 11 height 11
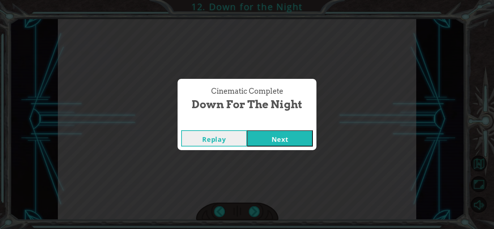
click at [289, 136] on button "Next" at bounding box center [280, 138] width 66 height 16
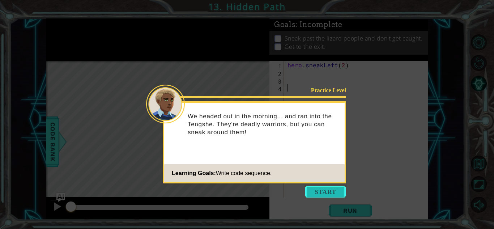
click at [311, 191] on button "Start" at bounding box center [325, 192] width 41 height 12
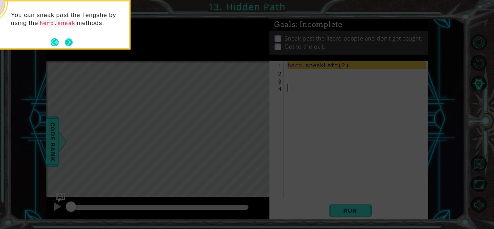
click at [66, 41] on button "Next" at bounding box center [69, 42] width 8 height 8
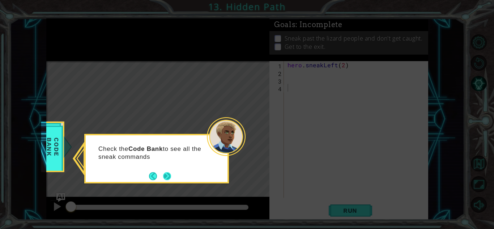
click at [164, 177] on button "Next" at bounding box center [167, 176] width 8 height 8
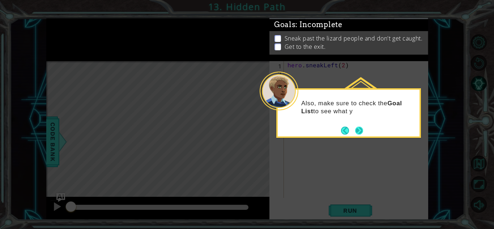
click at [355, 127] on button "Next" at bounding box center [359, 131] width 8 height 8
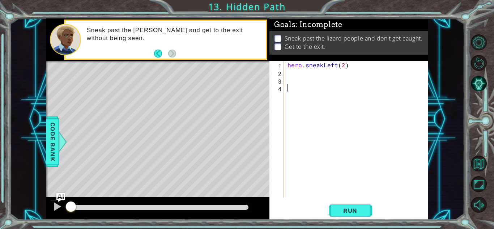
click at [301, 75] on div "hero . sneakLeft ( 2 )" at bounding box center [358, 137] width 144 height 152
click at [349, 204] on button "Run" at bounding box center [350, 211] width 43 height 16
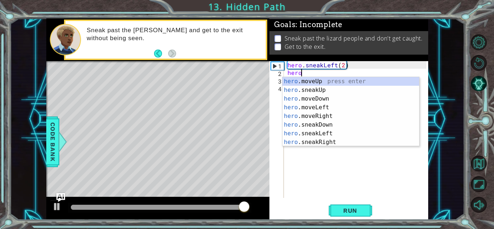
scroll to position [0, 0]
click at [328, 92] on div "hero .moveUp press enter hero .sneakUp press enter hero .moveDown press enter h…" at bounding box center [351, 120] width 137 height 87
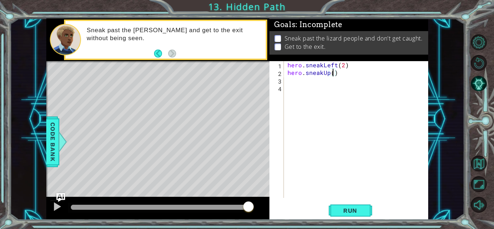
scroll to position [0, 3]
type textarea "hero.sneakUp(2)"
click at [366, 215] on button "Run" at bounding box center [350, 211] width 43 height 16
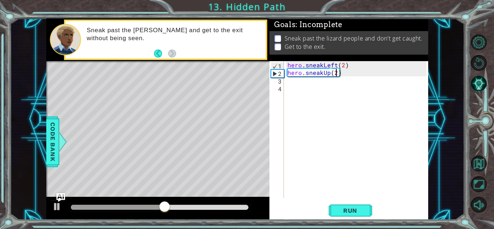
click at [371, 76] on div "hero . sneakLeft ( 2 ) hero . sneakUp ( 2 )" at bounding box center [358, 137] width 144 height 152
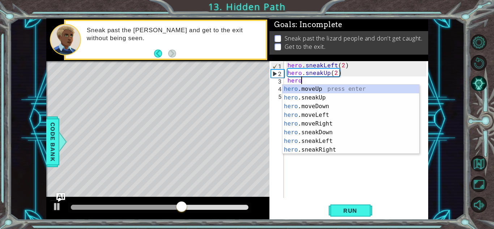
scroll to position [0, 0]
click at [351, 149] on div "hero .moveUp press enter hero .sneakUp press enter hero .moveDown press enter h…" at bounding box center [351, 128] width 137 height 87
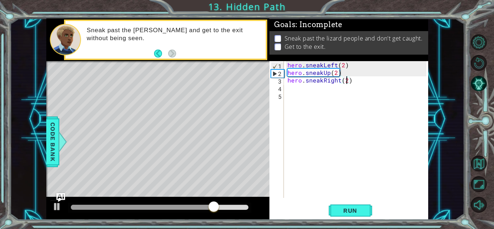
scroll to position [0, 3]
type textarea "hero.sneakRight(2)"
click at [347, 215] on button "Run" at bounding box center [350, 211] width 43 height 16
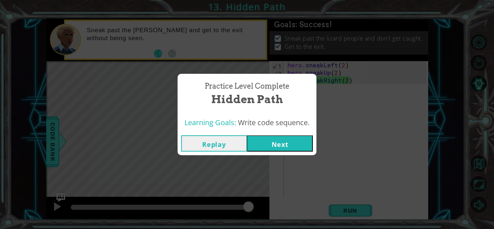
click at [294, 146] on button "Next" at bounding box center [280, 143] width 66 height 16
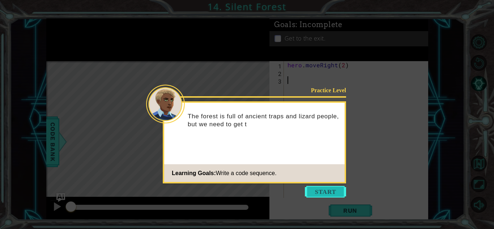
click at [323, 194] on button "Start" at bounding box center [325, 192] width 41 height 12
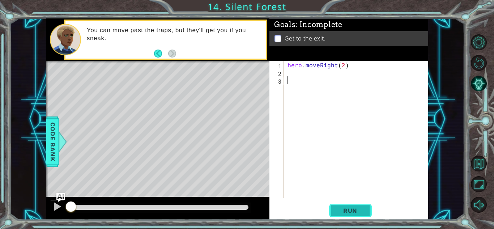
click at [334, 211] on button "Run" at bounding box center [350, 211] width 43 height 16
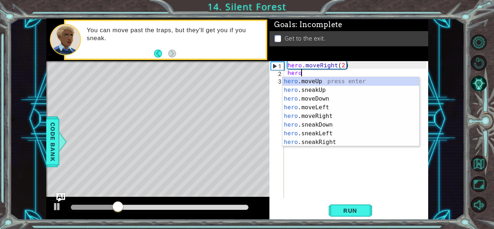
scroll to position [0, 0]
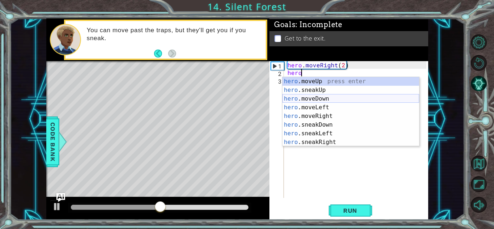
click at [346, 100] on div "hero .moveUp press enter hero .sneakUp press enter hero .moveDown press enter h…" at bounding box center [351, 120] width 137 height 87
type textarea "hero.moveDown(1)"
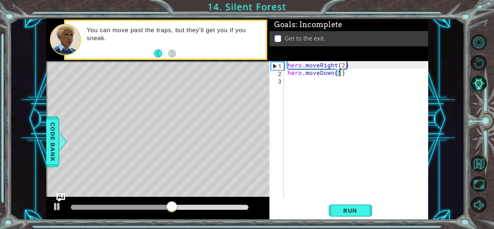
click at [364, 73] on div "hero . moveRight ( 2 ) hero . moveDown ( 1 )" at bounding box center [358, 137] width 144 height 152
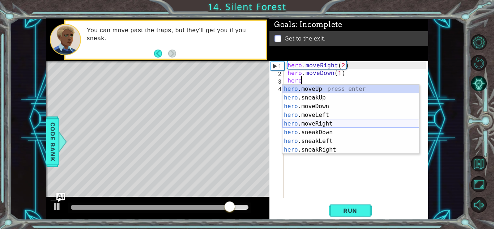
click at [367, 123] on div "hero .moveUp press enter hero .sneakUp press enter hero .moveDown press enter h…" at bounding box center [351, 128] width 137 height 87
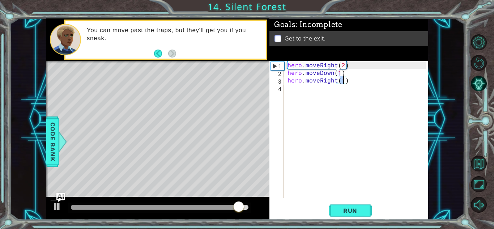
type textarea "hero.moveRight(2)"
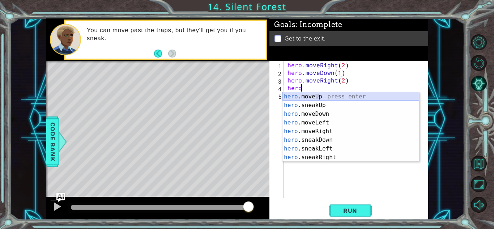
click at [363, 94] on div "hero .moveUp press enter hero .sneakUp press enter hero .moveDown press enter h…" at bounding box center [351, 135] width 137 height 87
type textarea "hero.moveUp(1)"
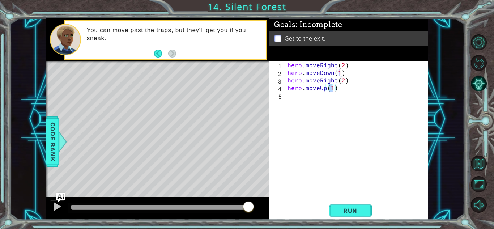
click at [357, 93] on div "hero . moveRight ( 2 ) hero . moveDown ( 1 ) hero . moveRight ( 2 ) hero . move…" at bounding box center [358, 137] width 144 height 152
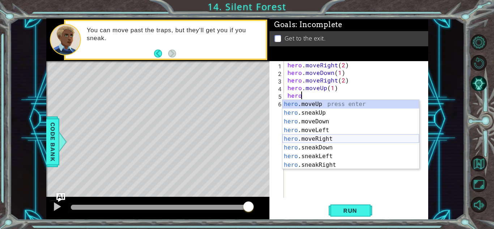
click at [358, 142] on div "hero .moveUp press enter hero .sneakUp press enter hero .moveDown press enter h…" at bounding box center [351, 143] width 137 height 87
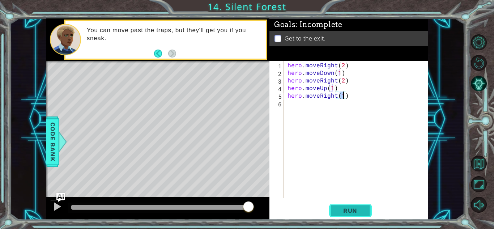
click at [345, 215] on button "Run" at bounding box center [350, 211] width 43 height 16
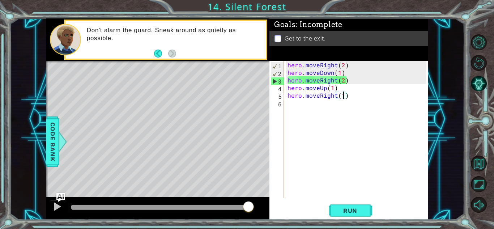
click at [319, 72] on div "hero . moveRight ( 2 ) hero . moveDown ( 1 ) hero . moveRight ( 2 ) hero . move…" at bounding box center [358, 137] width 144 height 152
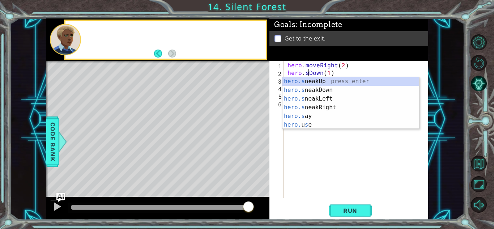
scroll to position [0, 1]
click at [334, 90] on div "hero.s neakUp press enter hero.s neakDown press enter hero.s neakLeft press ent…" at bounding box center [351, 111] width 137 height 69
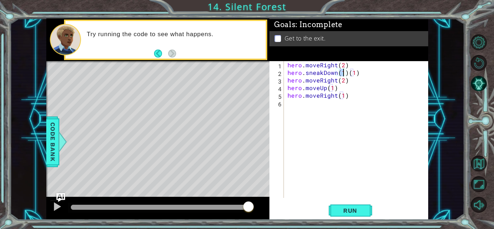
click at [358, 74] on div "hero . moveRight ( 2 ) hero . sneakDown ( 1 ) ( 1 ) hero . moveRight ( 2 ) hero…" at bounding box center [358, 137] width 144 height 152
click at [349, 81] on div "hero . moveRight ( 2 ) hero . sneakDown ( 1 ) hero . moveRight ( 2 ) hero . mov…" at bounding box center [358, 137] width 144 height 152
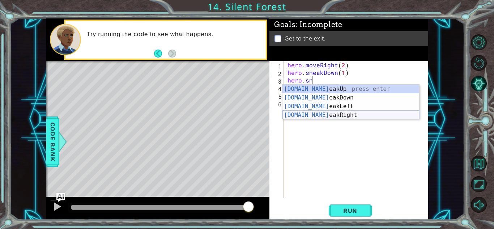
click at [356, 113] on div "[DOMAIN_NAME] eakUp press enter [DOMAIN_NAME] eakDown press enter [DOMAIN_NAME]…" at bounding box center [351, 111] width 137 height 52
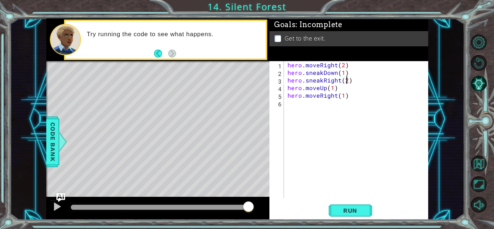
scroll to position [0, 3]
click at [325, 90] on div "hero . moveRight ( 2 ) hero . sneakDown ( 1 ) hero . sneakRight ( 2 ) hero . mo…" at bounding box center [358, 137] width 144 height 152
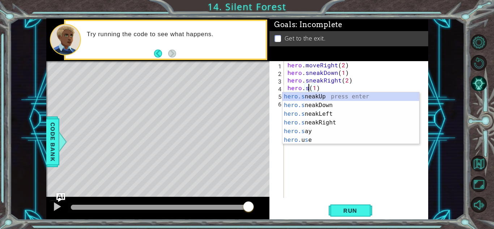
scroll to position [0, 1]
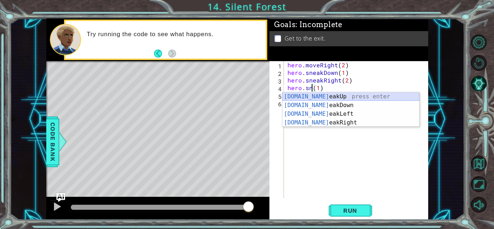
click at [329, 97] on div "[DOMAIN_NAME] eakUp press enter [DOMAIN_NAME] eakDown press enter [DOMAIN_NAME]…" at bounding box center [351, 118] width 137 height 52
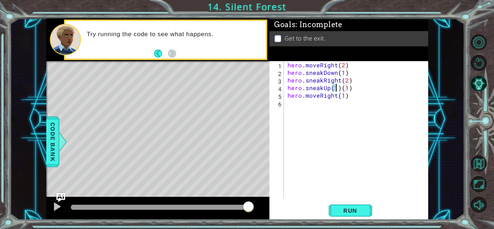
click at [350, 91] on div "hero . moveRight ( 2 ) hero . sneakDown ( 1 ) hero . sneakRight ( 2 ) hero . sn…" at bounding box center [358, 137] width 144 height 152
click at [357, 97] on div "hero . moveRight ( 2 ) hero . sneakDown ( 1 ) hero . sneakRight ( 2 ) hero . sn…" at bounding box center [358, 137] width 144 height 152
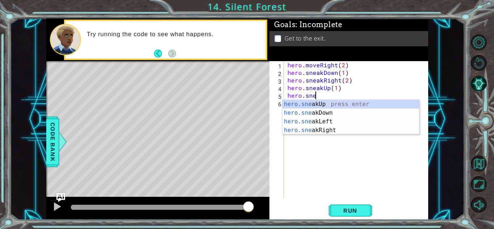
scroll to position [0, 2]
click at [359, 127] on div "hero.sneak Up press enter hero.sneak Down press enter hero.sneak Left press ent…" at bounding box center [351, 126] width 137 height 52
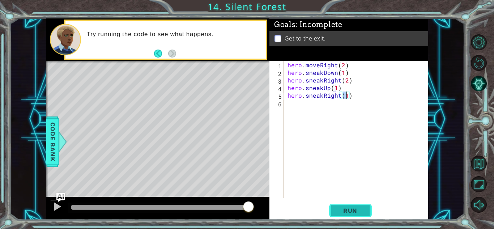
click at [361, 206] on button "Run" at bounding box center [350, 211] width 43 height 16
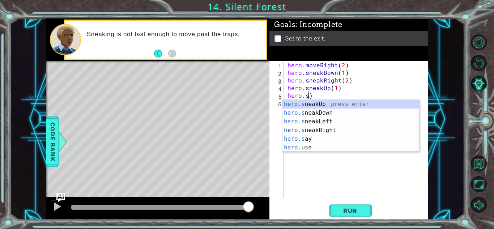
scroll to position [0, 1]
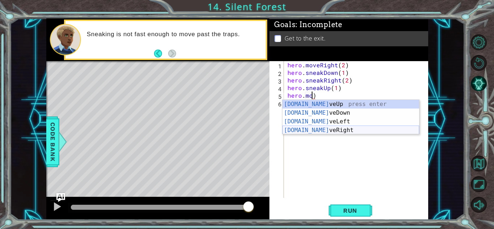
click at [392, 130] on div "[DOMAIN_NAME] veUp press enter [DOMAIN_NAME] veDown press enter [DOMAIN_NAME] v…" at bounding box center [351, 126] width 137 height 52
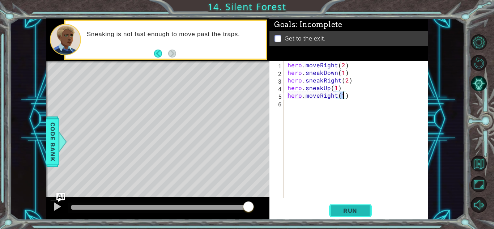
type textarea "hero.moveRight(1)"
click at [361, 208] on span "Run" at bounding box center [350, 210] width 29 height 7
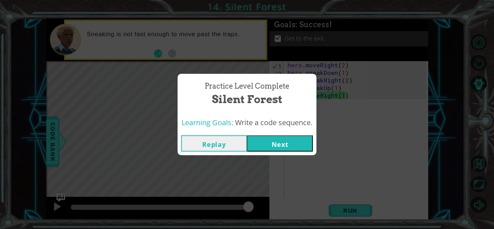
click at [296, 143] on button "Next" at bounding box center [280, 143] width 66 height 16
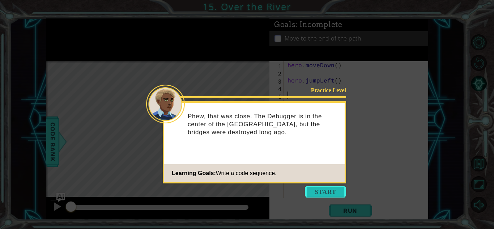
click at [325, 194] on button "Start" at bounding box center [325, 192] width 41 height 12
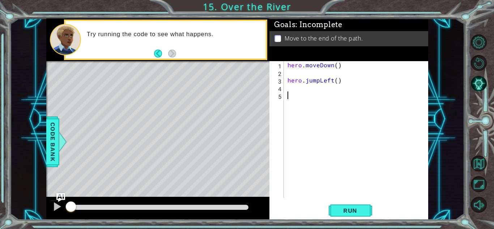
click at [319, 71] on div "hero . moveDown ( ) hero . jumpLeft ( )" at bounding box center [358, 137] width 144 height 152
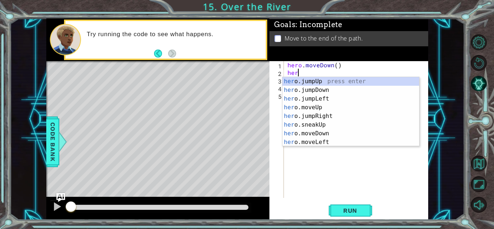
type textarea "hero"
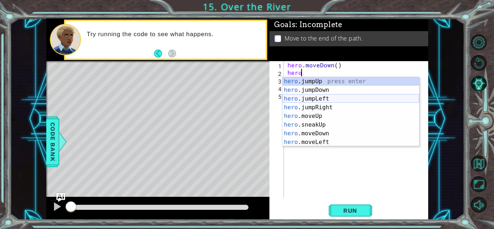
click at [334, 100] on div "hero .jumpUp press enter hero .jumpDown press enter hero .jumpLeft press enter …" at bounding box center [351, 120] width 137 height 87
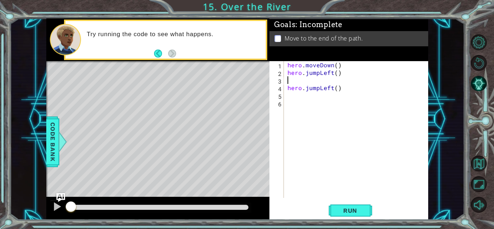
scroll to position [0, 0]
click at [338, 87] on div "hero . moveDown ( ) hero . jumpLeft ( ) hero . jumpLeft ( )" at bounding box center [358, 137] width 144 height 152
click at [345, 88] on div "hero . moveDown ( ) hero . jumpLeft ( ) hero . jumpLeft ( )" at bounding box center [358, 137] width 144 height 152
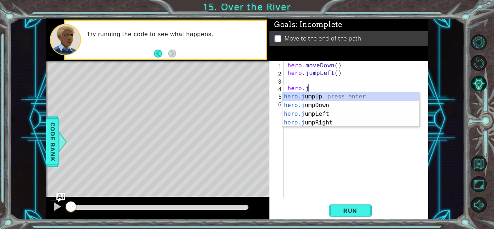
type textarea "h"
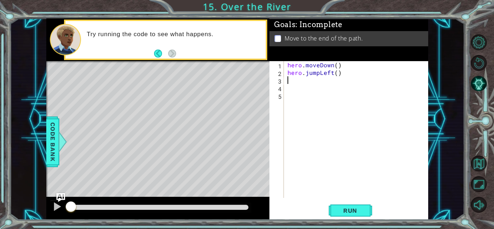
type textarea "hero.jumpLeft()"
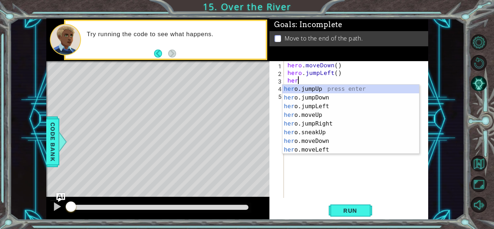
scroll to position [0, 0]
click at [355, 146] on div "hero .jumpUp press enter hero .jumpDown press enter hero .jumpLeft press enter …" at bounding box center [351, 128] width 137 height 87
type textarea "hero.moveLeft(1)"
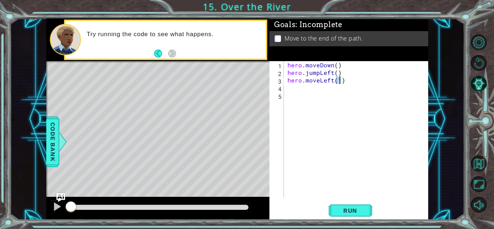
click at [358, 79] on div "hero . moveDown ( ) hero . jumpLeft ( ) hero . moveLeft ( 1 )" at bounding box center [358, 137] width 144 height 152
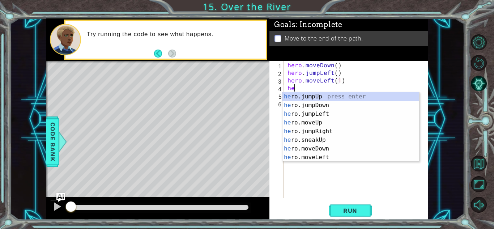
type textarea "hero"
click at [356, 108] on div "hero .jumpUp press enter hero .jumpDown press enter hero .jumpLeft press enter …" at bounding box center [351, 135] width 137 height 87
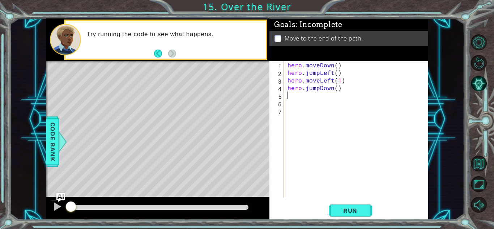
scroll to position [0, 0]
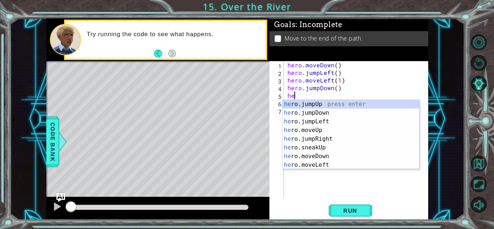
type textarea "hero"
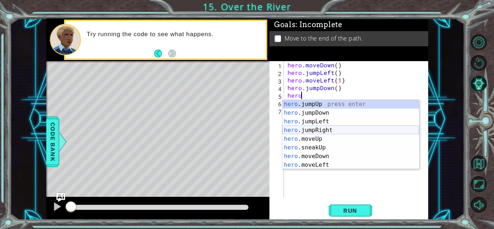
click at [326, 129] on div "hero .jumpUp press enter hero .jumpDown press enter hero .jumpLeft press enter …" at bounding box center [351, 143] width 137 height 87
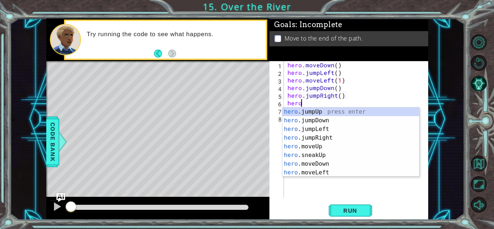
scroll to position [0, 1]
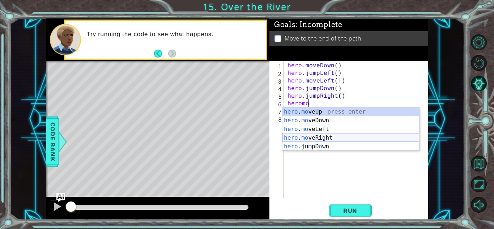
click at [332, 137] on div "hero . mo veUp press enter hero . mo veDown press enter hero . mo veLeft press …" at bounding box center [351, 138] width 137 height 61
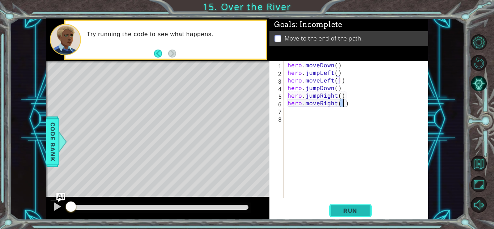
type textarea "hero.moveRight(1)"
click at [355, 213] on span "Run" at bounding box center [350, 210] width 29 height 7
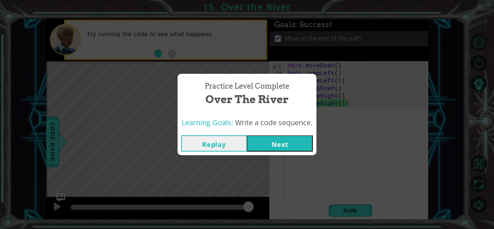
click at [294, 145] on button "Next" at bounding box center [280, 143] width 66 height 16
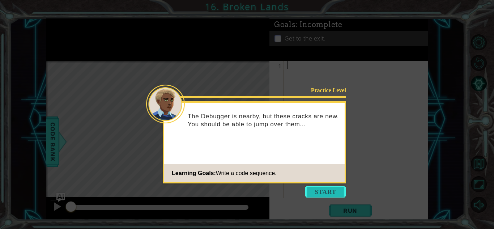
click at [320, 193] on button "Start" at bounding box center [325, 192] width 41 height 12
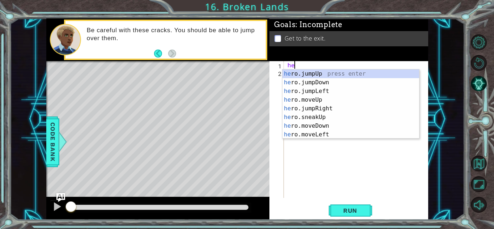
type textarea "hero"
click at [350, 77] on div "hero .jumpUp press enter hero .jumpDown press enter hero .jumpLeft press enter …" at bounding box center [351, 112] width 137 height 87
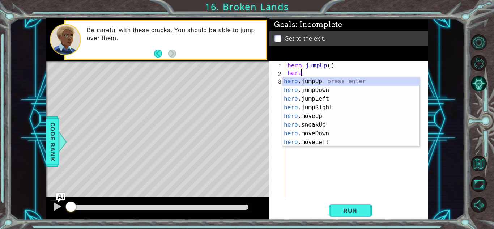
scroll to position [0, 1]
click at [331, 82] on div "hero . m oveUp press enter hero . m oveDown press enter hero . m oveLeft press …" at bounding box center [351, 120] width 137 height 87
type textarea "hero.moveUp(1)"
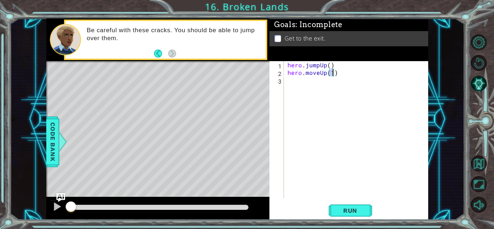
click at [343, 72] on div "hero . jumpUp ( ) hero . moveUp ( 1 )" at bounding box center [358, 137] width 144 height 152
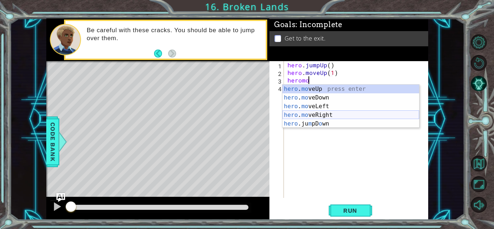
click at [350, 117] on div "hero . mo veUp press enter hero . mo veDown press enter hero . mo veLeft press …" at bounding box center [351, 115] width 137 height 61
type textarea "hero.moveRight(1)"
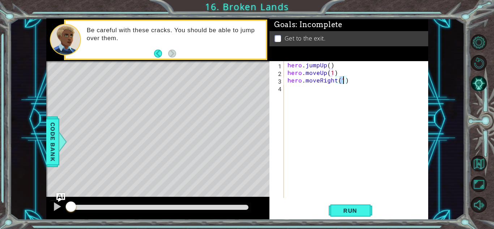
click at [354, 78] on div "hero . jumpUp ( ) hero . moveUp ( 1 ) hero . moveRight ( 1 )" at bounding box center [358, 137] width 144 height 152
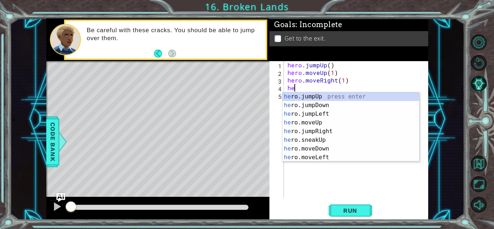
type textarea "hero"
click at [364, 125] on div "hero .jumpUp press enter hero .jumpDown press enter hero .jumpLeft press enter …" at bounding box center [351, 135] width 137 height 87
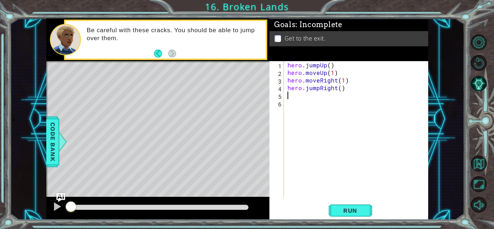
scroll to position [0, 0]
click at [363, 208] on span "Run" at bounding box center [350, 210] width 29 height 7
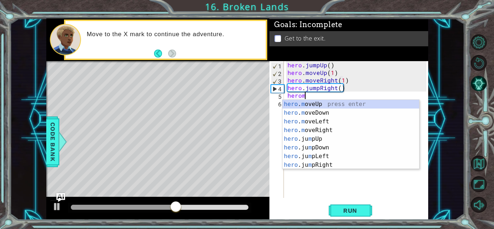
scroll to position [0, 1]
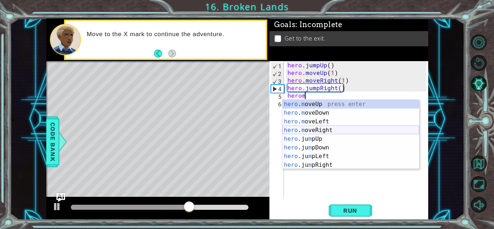
click at [345, 128] on div "hero . m oveUp press enter hero . m oveDown press enter hero . m oveLeft press …" at bounding box center [351, 143] width 137 height 87
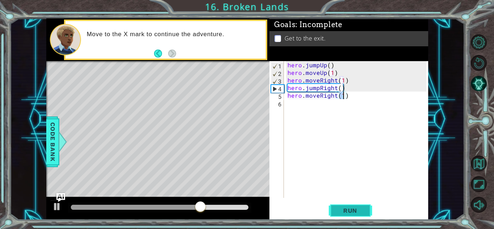
type textarea "hero.moveRight(1)"
click at [354, 214] on span "Run" at bounding box center [350, 210] width 29 height 7
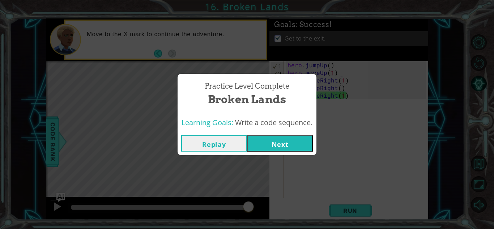
click at [289, 147] on button "Next" at bounding box center [280, 143] width 66 height 16
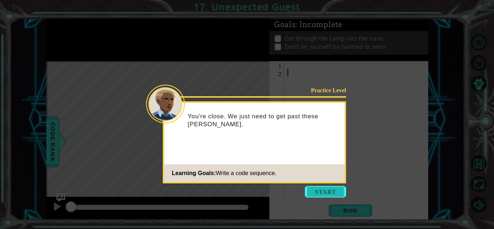
click at [316, 186] on button "Start" at bounding box center [325, 192] width 41 height 12
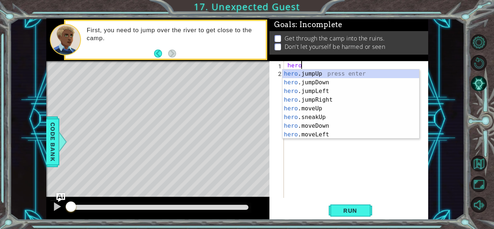
scroll to position [0, 1]
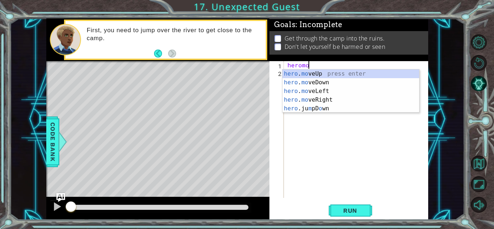
type textarea "hero.moveUp(1)"
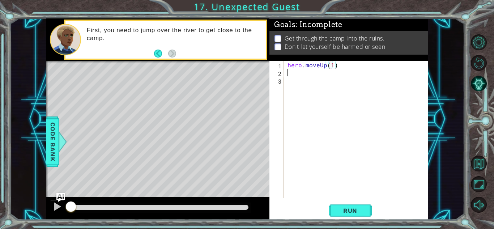
scroll to position [0, 0]
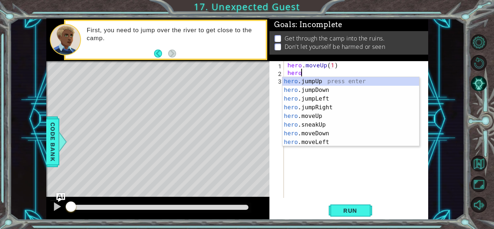
type textarea "heroj"
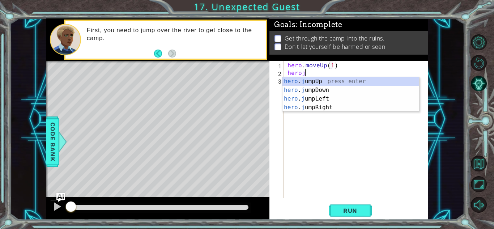
scroll to position [0, 1]
click at [355, 108] on div "hero . j umpUp press enter hero . j umpDown press enter hero . j umpLeft press …" at bounding box center [351, 103] width 137 height 52
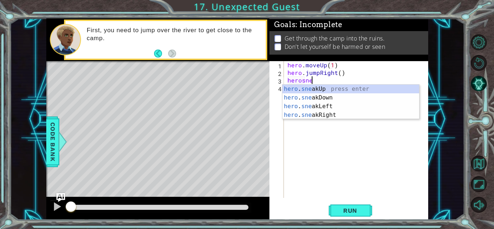
scroll to position [0, 1]
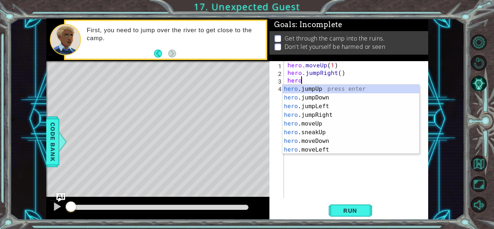
type textarea "heroj"
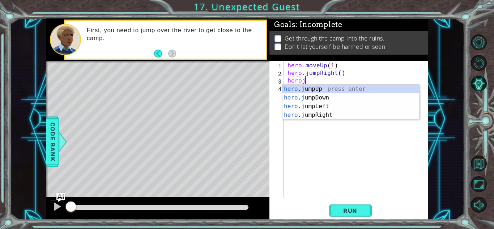
scroll to position [0, 1]
click at [336, 97] on div "hero . j umpUp press enter hero . j umpDown press enter hero . j umpLeft press …" at bounding box center [351, 111] width 137 height 52
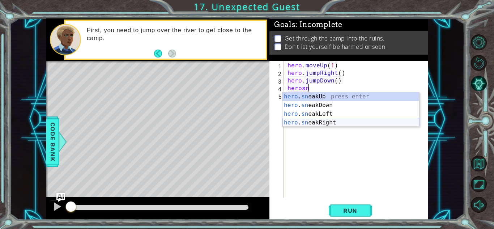
click at [332, 122] on div "hero . sn eakUp press enter hero . sn eakDown press enter hero . sn eakLeft pre…" at bounding box center [351, 118] width 137 height 52
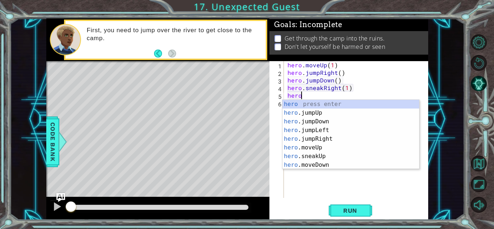
scroll to position [0, 5]
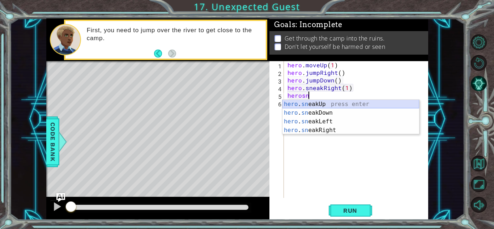
click at [341, 105] on div "hero . sn eakUp press enter hero . sn eakDown press enter hero . sn eakLeft pre…" at bounding box center [351, 126] width 137 height 52
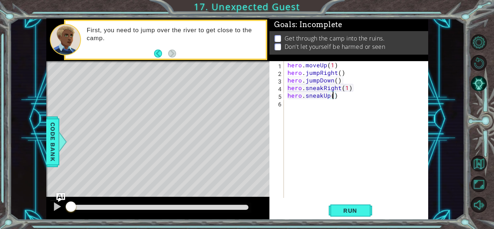
type textarea "hero.sneakUp(2)"
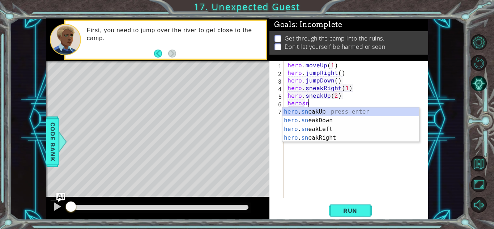
scroll to position [0, 1]
click at [345, 137] on div "hero . sne akUp press enter hero . sne akDown press enter hero . sne akLeft pre…" at bounding box center [351, 134] width 137 height 52
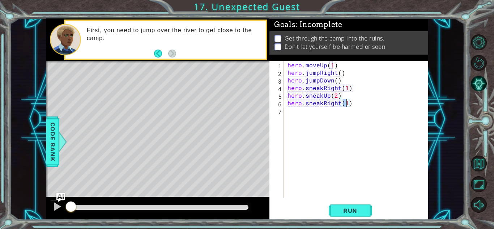
type textarea "hero.sneakRight(2)"
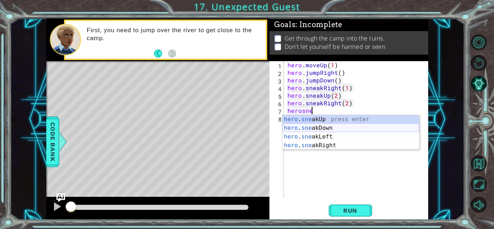
click at [359, 129] on div "hero . sne akUp press enter hero . sne akDown press enter hero . sne akLeft pre…" at bounding box center [351, 141] width 137 height 52
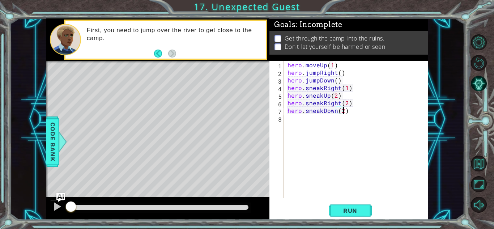
scroll to position [0, 3]
type textarea "hero.sneakDown(2)"
click at [352, 211] on span "Run" at bounding box center [350, 210] width 29 height 7
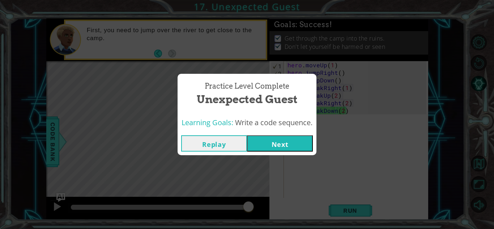
click at [282, 145] on button "Next" at bounding box center [280, 143] width 66 height 16
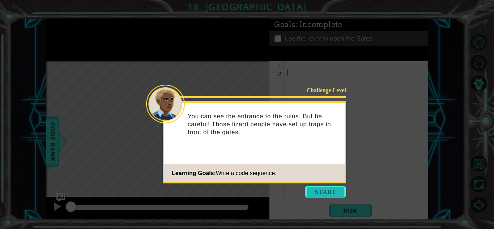
click at [317, 191] on button "Start" at bounding box center [325, 192] width 41 height 12
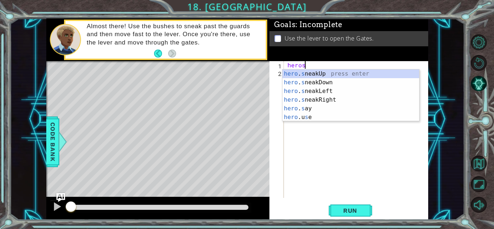
scroll to position [0, 1]
click at [329, 100] on div "hero . s neakUp press enter hero . s neakDown press enter hero . s neakLeft pre…" at bounding box center [351, 103] width 137 height 69
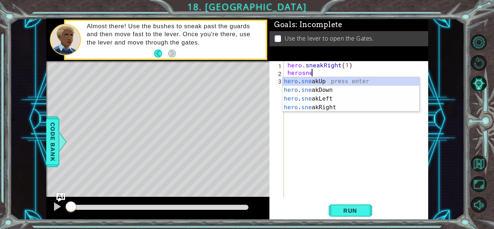
scroll to position [0, 5]
click at [336, 84] on div "hero . sne akUp press enter hero . sne akDown press enter hero . sne akLeft pre…" at bounding box center [351, 103] width 137 height 52
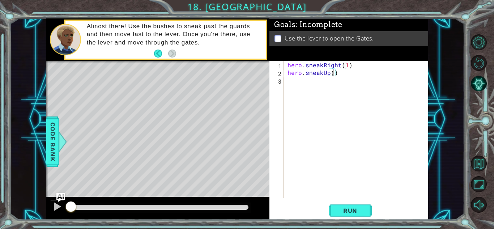
type textarea "hero.sneakUp(2)"
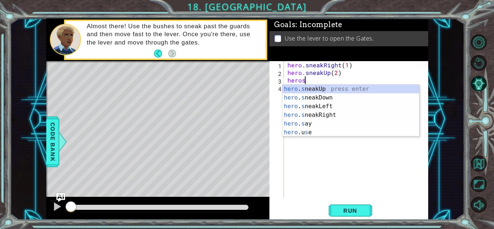
scroll to position [0, 1]
click at [336, 118] on div "hero . s neakUp press enter hero . s neakDown press enter hero . s neakLeft pre…" at bounding box center [351, 119] width 137 height 69
type textarea "hero.sneakRight(1)"
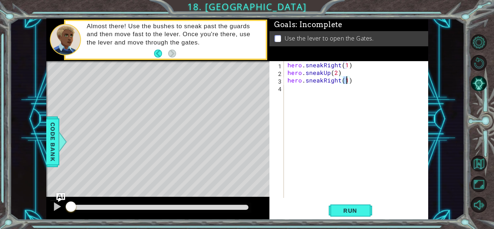
click at [351, 79] on div "hero . sneakRight ( 1 ) hero . sneakUp ( 2 ) hero . sneakRight ( 1 )" at bounding box center [358, 137] width 144 height 152
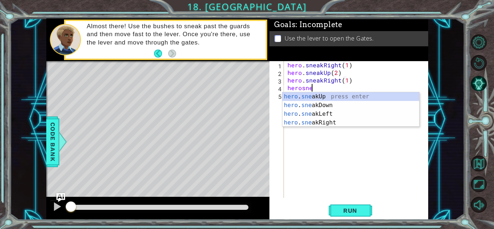
scroll to position [0, 1]
click at [350, 97] on div "hero . sne akUp press enter hero . sne akDown press enter hero . sne akLeft pre…" at bounding box center [351, 118] width 137 height 52
type textarea "hero.sneakUp(1)"
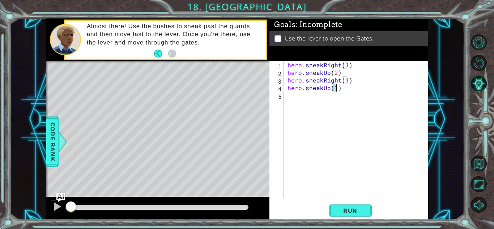
click at [346, 90] on div "hero . sneakRight ( 1 ) hero . sneakUp ( 2 ) hero . sneakRight ( 1 ) hero . sne…" at bounding box center [358, 137] width 144 height 152
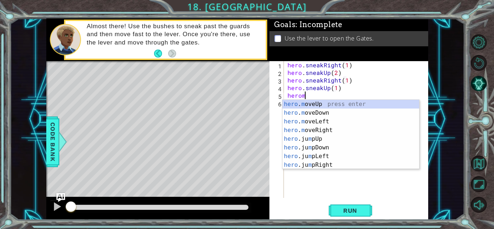
scroll to position [0, 1]
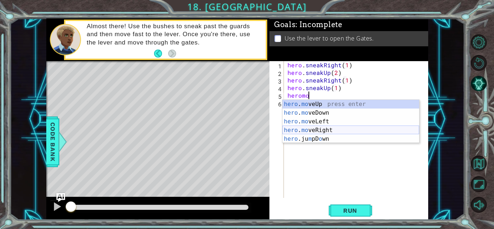
click at [348, 130] on div "hero . mo veUp press enter hero . mo veDown press enter hero . mo veLeft press …" at bounding box center [351, 130] width 137 height 61
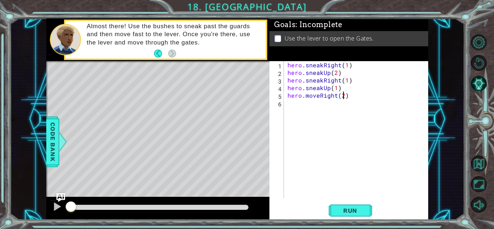
scroll to position [0, 3]
type textarea "hero.moveRight(2)"
click at [350, 209] on span "Run" at bounding box center [350, 210] width 29 height 7
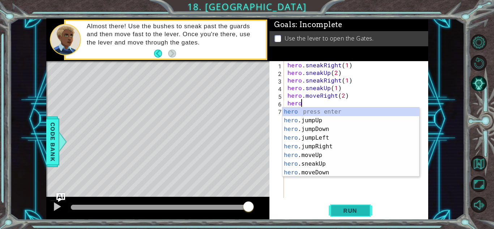
scroll to position [0, 1]
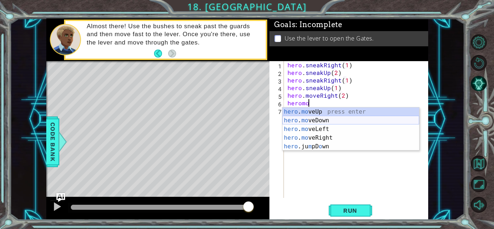
click at [349, 122] on div "hero . mo veUp press enter hero . mo veDown press enter hero . mo veLeft press …" at bounding box center [351, 138] width 137 height 61
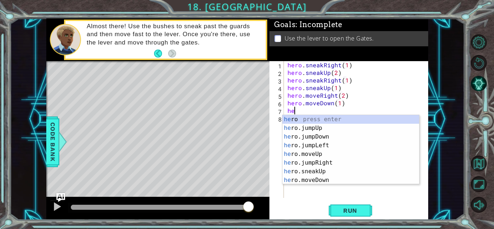
type textarea "hero.moveDown(1)hero"
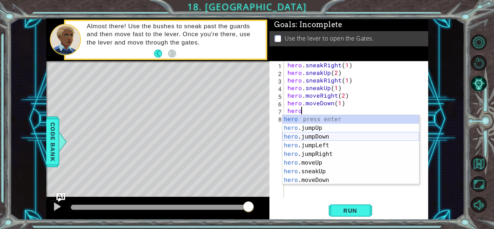
click at [331, 138] on div "hero press enter hero .jumpUp press enter hero .jumpDown press enter hero .jump…" at bounding box center [351, 158] width 137 height 87
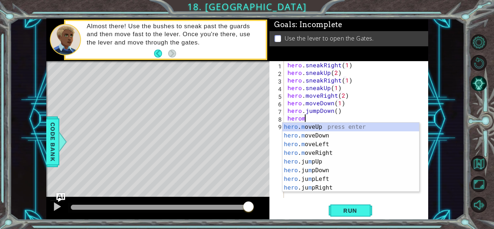
scroll to position [0, 1]
click at [328, 155] on div "hero . m oveUp press enter hero . m oveDown press enter hero . m oveLeft press …" at bounding box center [351, 166] width 137 height 87
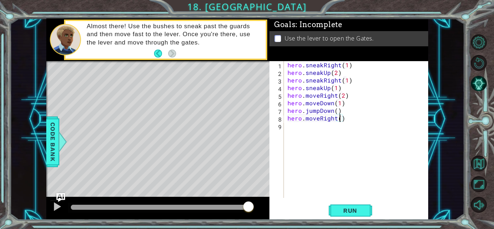
type textarea "hero.moveRight(2)"
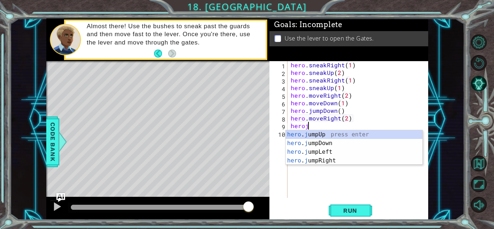
type textarea "heroju"
click at [346, 134] on div "hero . ju mpUp press enter hero . ju mpDown press enter hero . [PERSON_NAME] mp…" at bounding box center [354, 156] width 137 height 52
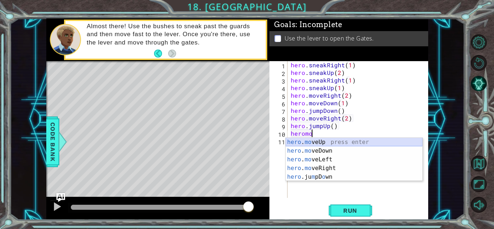
click at [345, 141] on div "hero . mo veUp press enter hero . mo veDown press enter hero . mo veLeft press …" at bounding box center [354, 168] width 137 height 61
type textarea "hero.moveUp(1)"
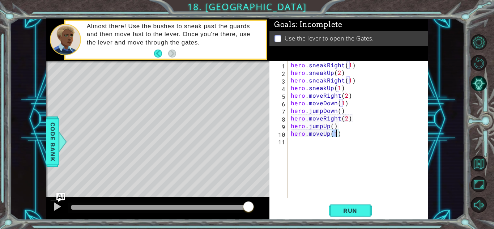
click at [344, 135] on div "hero . sneakRight ( 1 ) hero . sneakUp ( 2 ) hero . sneakRight ( 1 ) hero . sne…" at bounding box center [360, 137] width 141 height 152
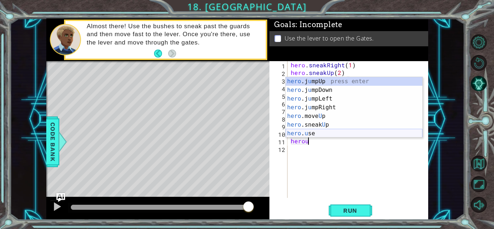
click at [333, 130] on div "hero .j u mpUp press enter hero .j u mpDown press enter hero .j u mpLeft press …" at bounding box center [354, 116] width 137 height 78
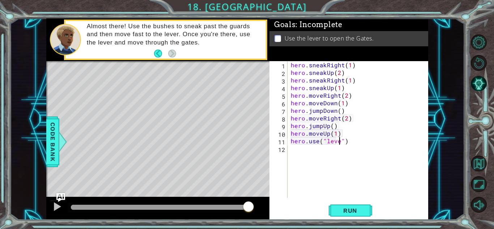
scroll to position [0, 3]
click at [356, 142] on div "hero . sneakRight ( 1 ) hero . sneakUp ( 2 ) hero . sneakRight ( 1 ) hero . sne…" at bounding box center [360, 137] width 141 height 152
type textarea "hero.use("lever")"
click at [346, 212] on span "Run" at bounding box center [350, 210] width 29 height 7
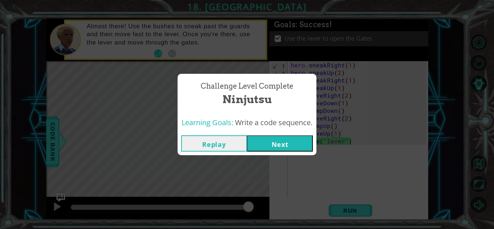
click at [280, 138] on button "Next" at bounding box center [280, 143] width 66 height 16
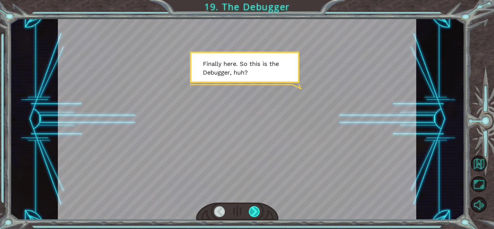
click at [257, 208] on div at bounding box center [254, 211] width 11 height 11
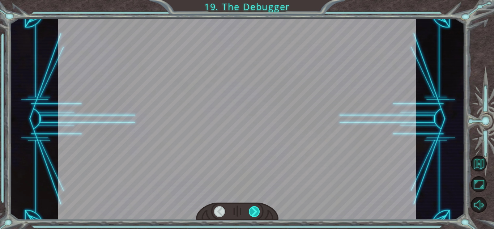
click at [257, 208] on div at bounding box center [254, 211] width 11 height 11
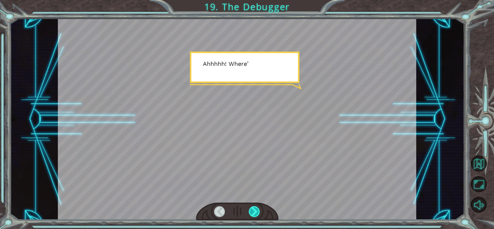
click at [257, 208] on div at bounding box center [254, 211] width 11 height 11
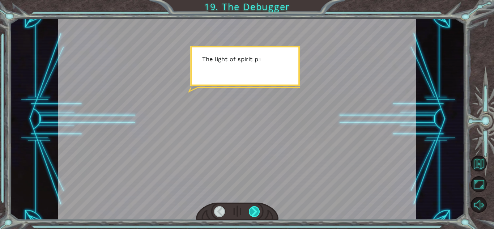
click at [257, 208] on div at bounding box center [254, 211] width 11 height 11
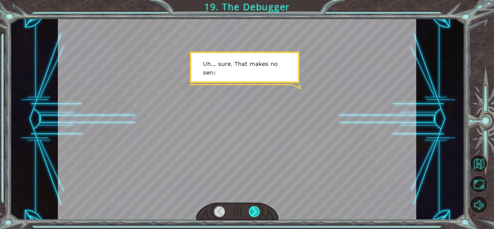
click at [257, 208] on div at bounding box center [254, 211] width 11 height 11
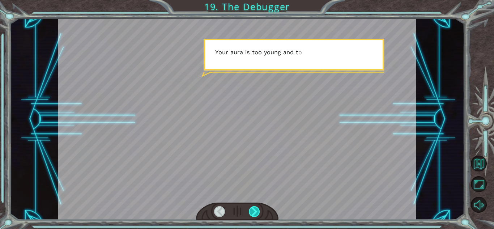
click at [257, 208] on div at bounding box center [254, 211] width 11 height 11
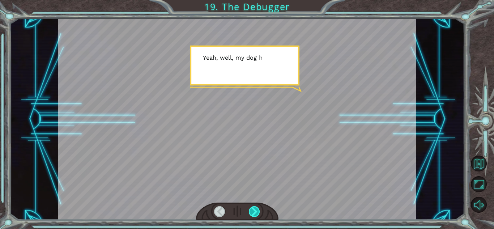
click at [257, 208] on div at bounding box center [254, 211] width 11 height 11
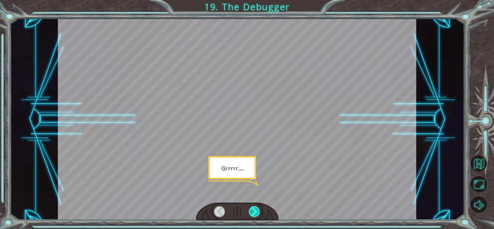
click at [257, 208] on div at bounding box center [254, 211] width 11 height 11
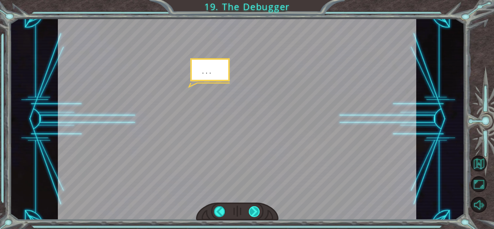
click at [257, 208] on div at bounding box center [254, 211] width 11 height 11
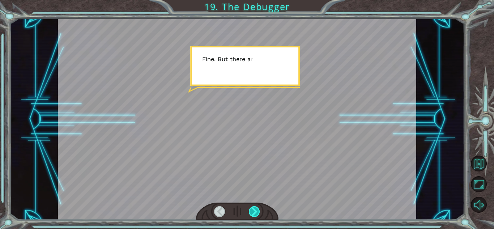
click at [257, 208] on div at bounding box center [254, 211] width 11 height 11
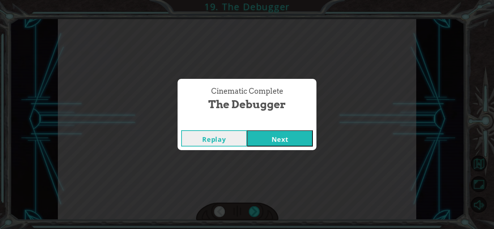
click at [275, 138] on button "Next" at bounding box center [280, 138] width 66 height 16
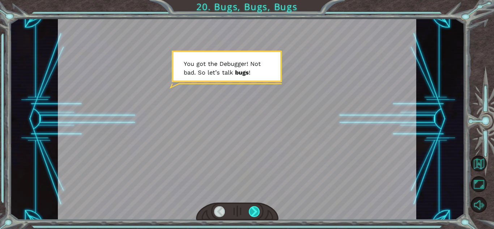
click at [258, 213] on div at bounding box center [254, 211] width 11 height 11
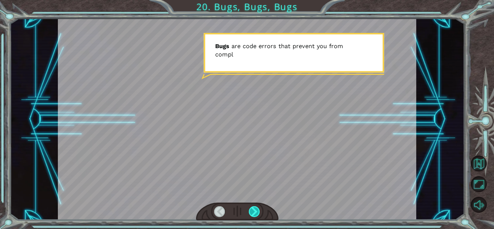
click at [258, 213] on div at bounding box center [254, 211] width 11 height 11
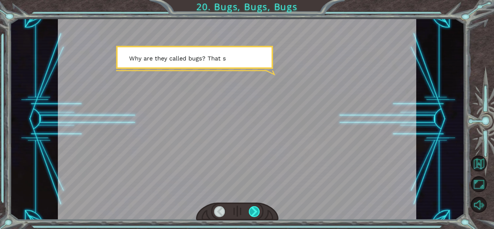
click at [258, 213] on div at bounding box center [254, 211] width 11 height 11
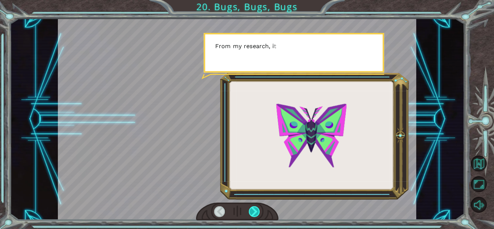
click at [258, 213] on div at bounding box center [254, 211] width 11 height 11
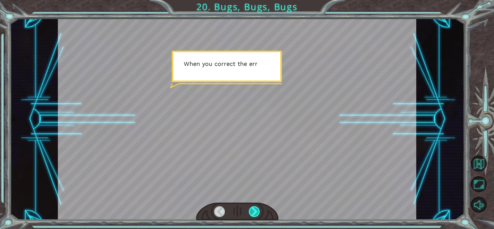
click at [258, 213] on div at bounding box center [254, 211] width 11 height 11
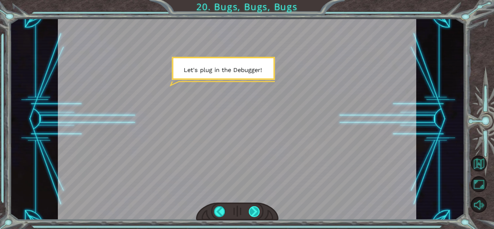
click at [258, 213] on div at bounding box center [254, 211] width 11 height 11
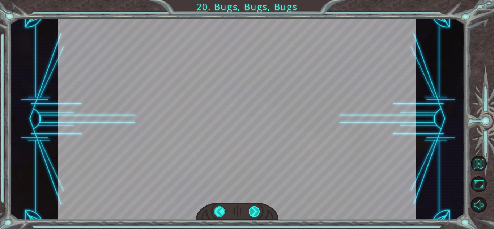
click at [254, 214] on div at bounding box center [254, 211] width 11 height 11
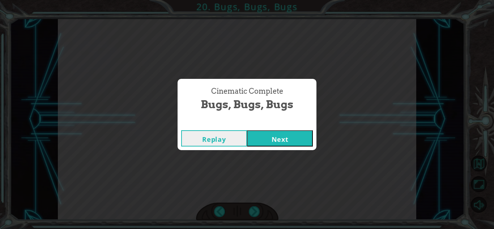
click at [295, 133] on button "Next" at bounding box center [280, 138] width 66 height 16
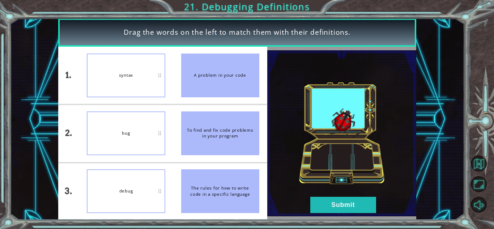
drag, startPoint x: 117, startPoint y: 35, endPoint x: 353, endPoint y: 31, distance: 235.7
click at [353, 31] on div "Drag the words on the left to match them with their definitions." at bounding box center [237, 32] width 358 height 29
click at [348, 17] on div at bounding box center [348, 17] width 0 height 0
click at [357, 28] on div "Drag the words on the left to match them with their definitions." at bounding box center [237, 32] width 358 height 29
drag, startPoint x: 211, startPoint y: 78, endPoint x: 211, endPoint y: 115, distance: 37.6
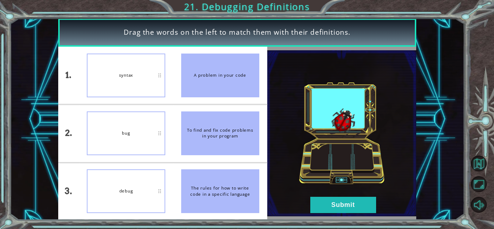
click at [211, 115] on ul "A problem in your code To find and fix code problems in your program The rules …" at bounding box center [220, 133] width 94 height 173
drag, startPoint x: 232, startPoint y: 188, endPoint x: 228, endPoint y: 135, distance: 53.7
click at [228, 135] on ul "A problem in your code To find and fix code problems in your program The rules …" at bounding box center [220, 133] width 94 height 173
click at [356, 201] on button "Submit" at bounding box center [344, 205] width 66 height 16
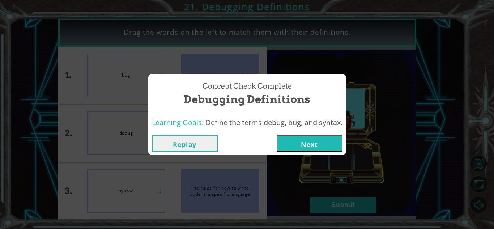
drag, startPoint x: 151, startPoint y: 120, endPoint x: 342, endPoint y: 125, distance: 190.8
click at [342, 125] on div "Learning Goals: Define the terms debug, bug, and syntax." at bounding box center [247, 123] width 191 height 10
click at [337, 128] on div at bounding box center [337, 128] width 0 height 0
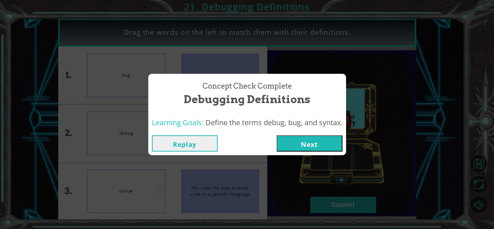
click at [324, 110] on div "Concept Check Complete Debugging Definitions" at bounding box center [247, 94] width 198 height 40
drag, startPoint x: 151, startPoint y: 123, endPoint x: 345, endPoint y: 124, distance: 194.4
click at [345, 124] on div "Learning Goals: Define the terms debug, bug, and syntax." at bounding box center [247, 123] width 198 height 18
click at [341, 128] on div at bounding box center [341, 128] width 0 height 0
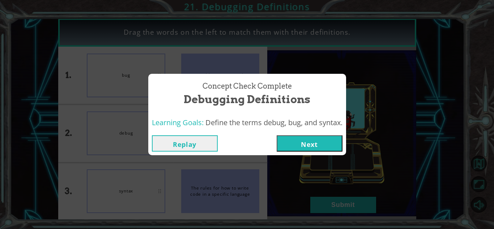
click at [341, 128] on div at bounding box center [341, 128] width 0 height 0
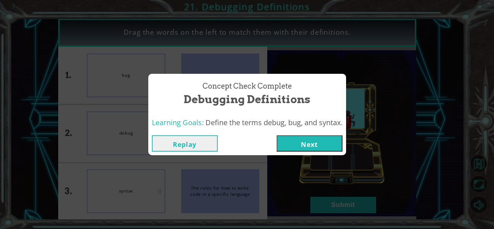
click at [341, 128] on div at bounding box center [341, 128] width 0 height 0
copy div "Learning Goals: Define the terms debug, bug, and syntax."
click at [318, 145] on button "Next" at bounding box center [310, 143] width 66 height 16
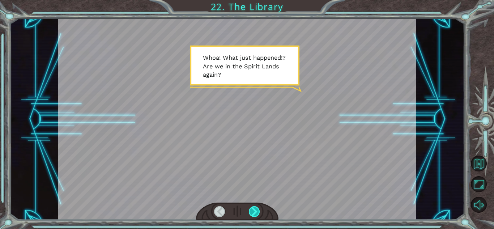
click at [256, 211] on div at bounding box center [254, 211] width 11 height 11
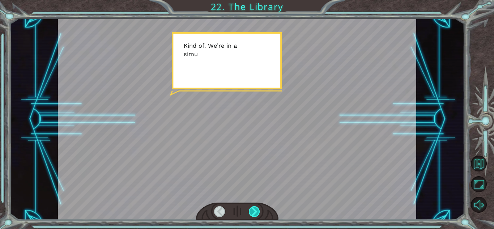
click at [256, 211] on div at bounding box center [254, 211] width 11 height 11
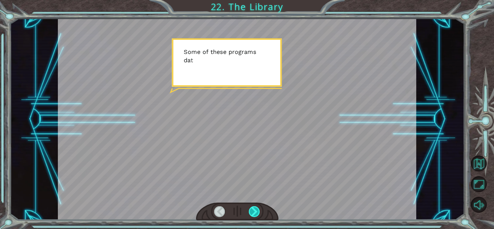
click at [256, 211] on div at bounding box center [254, 211] width 11 height 11
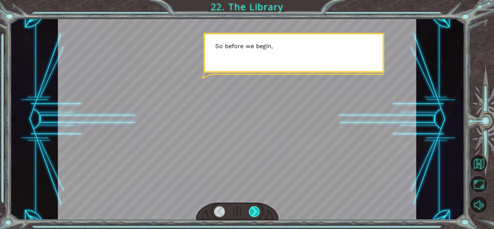
click at [256, 211] on div at bounding box center [254, 211] width 11 height 11
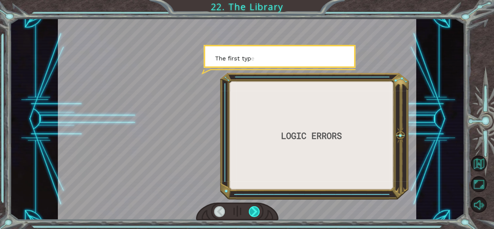
click at [256, 211] on div at bounding box center [254, 211] width 11 height 11
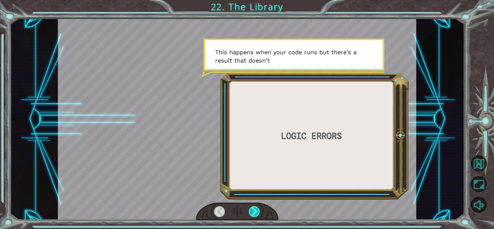
click at [256, 211] on div at bounding box center [254, 211] width 11 height 11
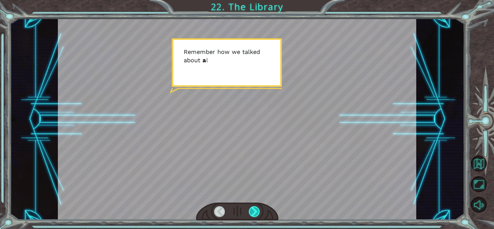
click at [256, 211] on div at bounding box center [254, 211] width 11 height 11
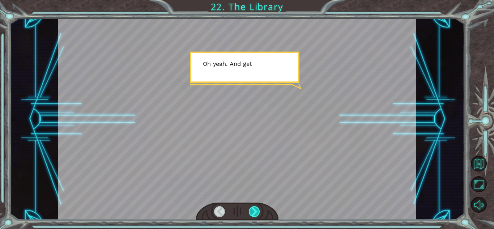
click at [256, 211] on div at bounding box center [254, 211] width 11 height 11
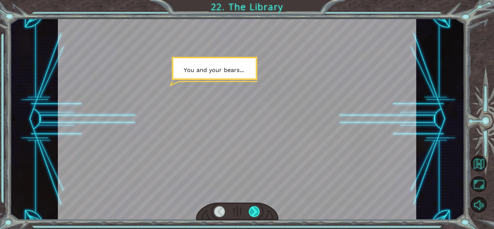
click at [256, 211] on div at bounding box center [254, 211] width 11 height 11
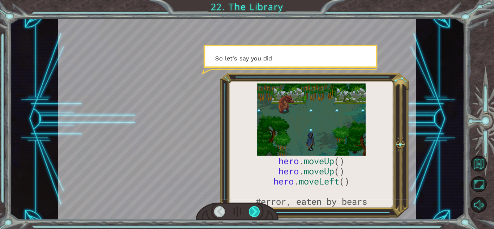
click at [256, 211] on div at bounding box center [254, 211] width 11 height 11
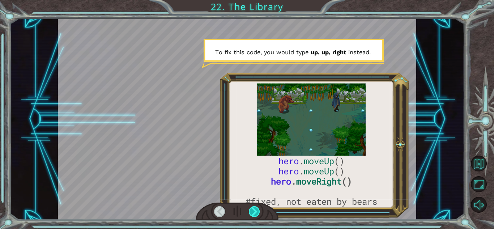
click at [256, 211] on div at bounding box center [254, 211] width 11 height 11
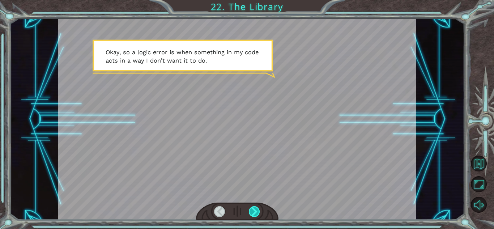
click at [256, 211] on div at bounding box center [254, 211] width 11 height 11
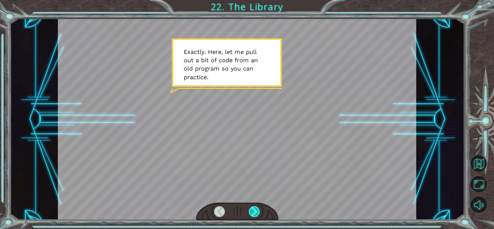
click at [256, 211] on div at bounding box center [254, 211] width 11 height 11
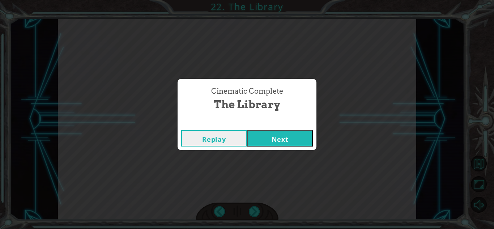
click at [285, 140] on button "Next" at bounding box center [280, 138] width 66 height 16
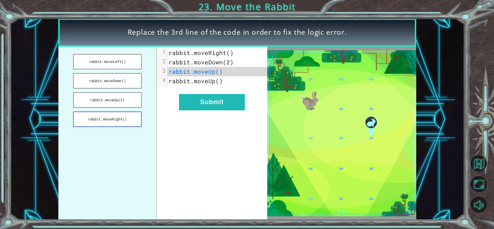
click at [118, 118] on button "rabbit.moveRight()" at bounding box center [107, 119] width 68 height 16
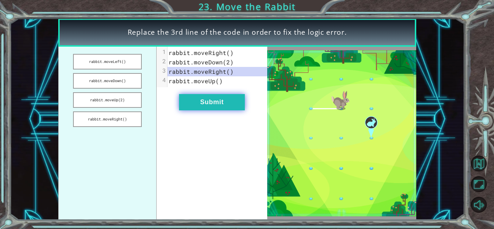
click at [226, 105] on button "Submit" at bounding box center [212, 102] width 66 height 16
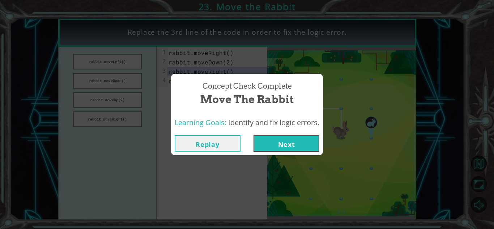
click at [286, 143] on button "Next" at bounding box center [287, 143] width 66 height 16
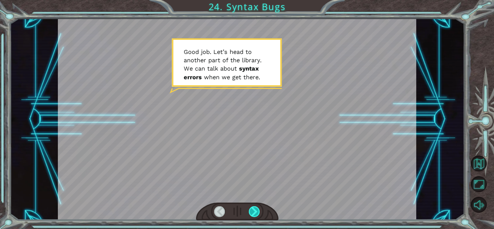
click at [254, 213] on div at bounding box center [254, 211] width 11 height 11
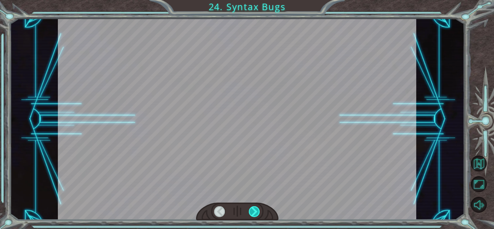
click at [254, 213] on div at bounding box center [254, 211] width 11 height 11
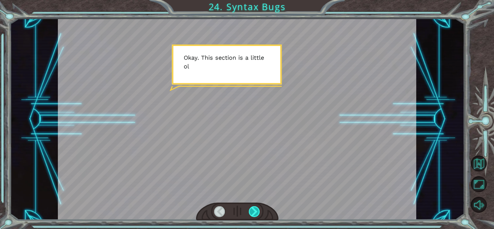
click at [254, 213] on div at bounding box center [254, 211] width 11 height 11
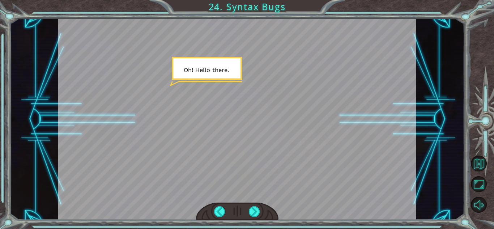
click at [245, 126] on div at bounding box center [237, 119] width 359 height 202
click at [257, 207] on div at bounding box center [254, 211] width 11 height 11
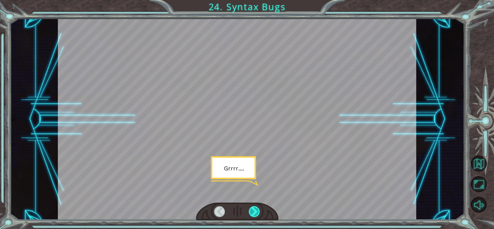
click at [255, 209] on div at bounding box center [254, 211] width 11 height 11
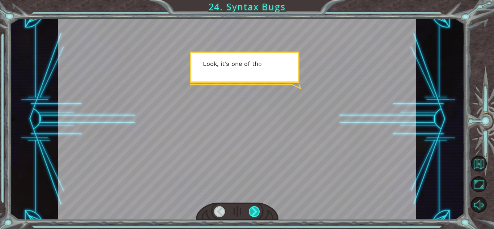
click at [255, 209] on div at bounding box center [254, 211] width 11 height 11
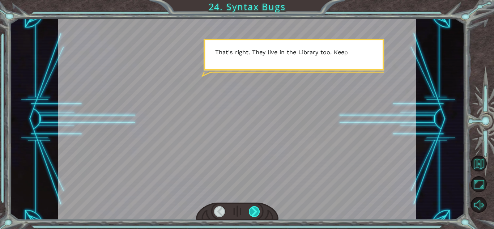
click at [255, 209] on div at bounding box center [254, 211] width 11 height 11
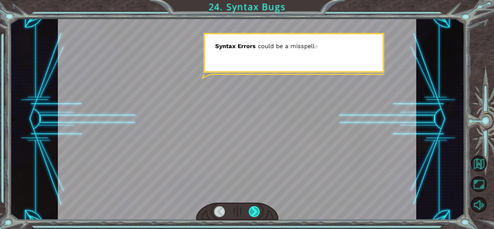
click at [255, 209] on div at bounding box center [254, 211] width 11 height 11
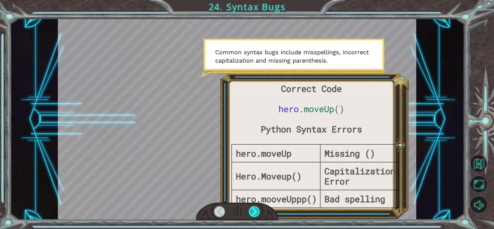
click at [255, 209] on div at bounding box center [254, 211] width 11 height 11
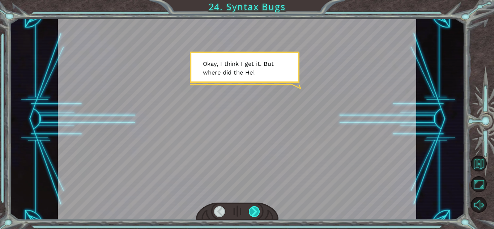
click at [255, 209] on div at bounding box center [254, 211] width 11 height 11
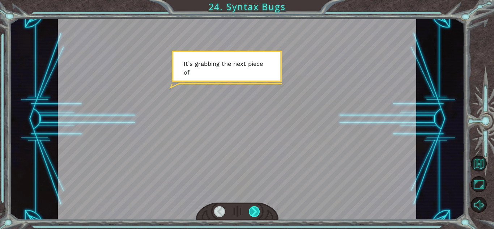
click at [255, 209] on div at bounding box center [254, 211] width 11 height 11
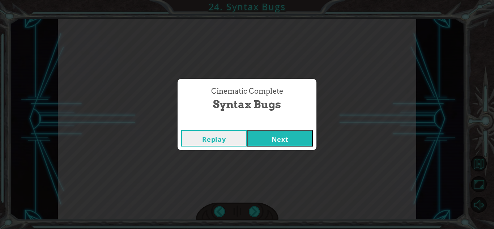
click at [281, 139] on button "Next" at bounding box center [280, 138] width 66 height 16
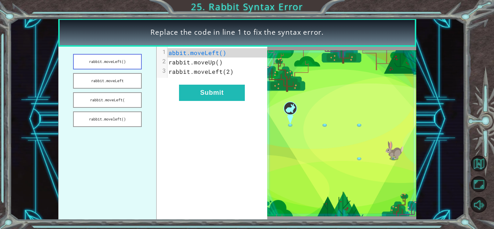
click at [117, 64] on button "rabbit.moveLeft()" at bounding box center [107, 62] width 68 height 16
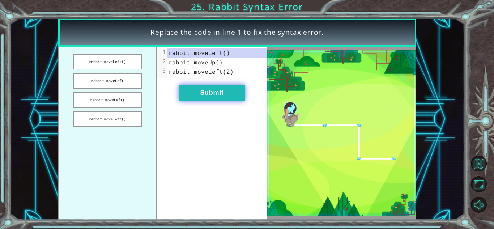
click at [187, 90] on button "Submit" at bounding box center [212, 93] width 66 height 16
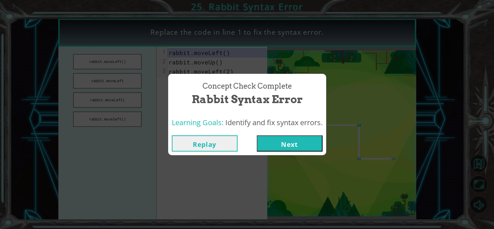
click at [296, 146] on button "Next" at bounding box center [290, 143] width 66 height 16
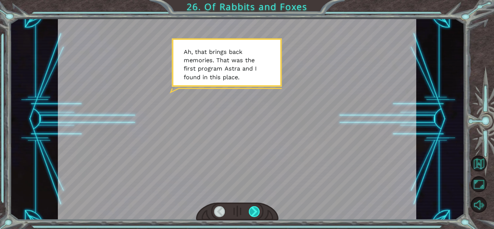
click at [258, 212] on div at bounding box center [254, 211] width 11 height 11
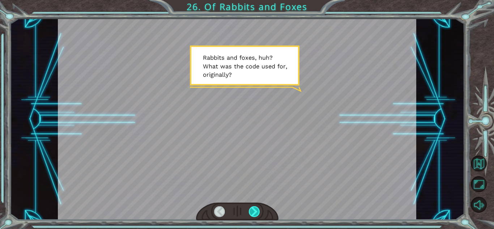
click at [254, 212] on div at bounding box center [254, 211] width 11 height 11
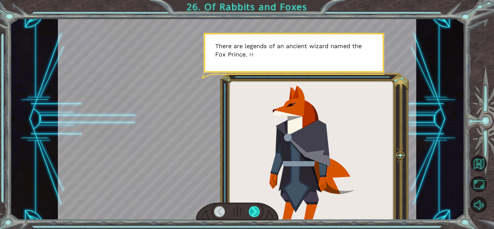
click at [254, 212] on div at bounding box center [254, 211] width 11 height 11
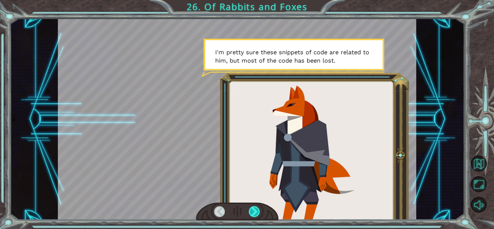
click at [254, 212] on div at bounding box center [254, 211] width 11 height 11
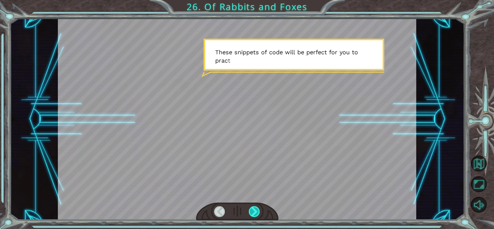
click at [254, 212] on div at bounding box center [254, 211] width 11 height 11
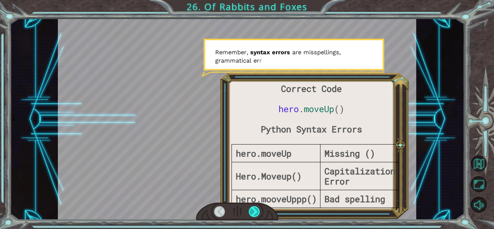
click at [254, 212] on div at bounding box center [254, 211] width 11 height 11
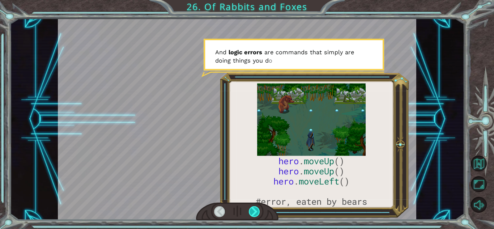
click at [254, 212] on div at bounding box center [254, 211] width 11 height 11
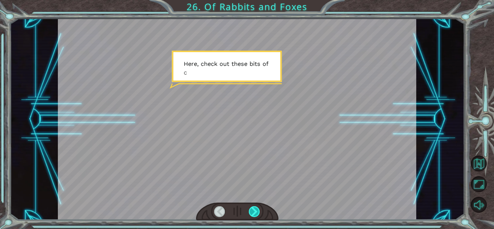
click at [254, 212] on div at bounding box center [254, 211] width 11 height 11
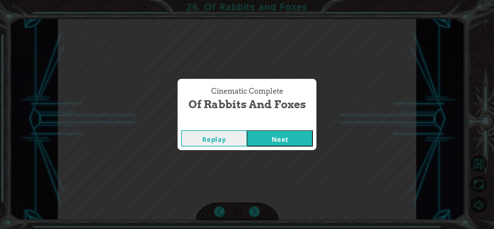
click at [283, 134] on button "Next" at bounding box center [280, 138] width 66 height 16
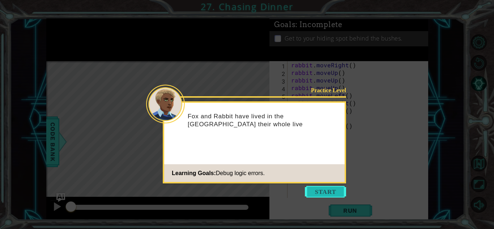
click at [325, 191] on button "Start" at bounding box center [325, 192] width 41 height 12
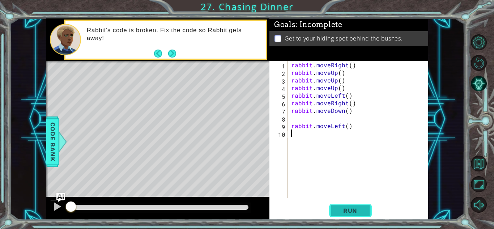
click at [341, 207] on span "Run" at bounding box center [350, 210] width 29 height 7
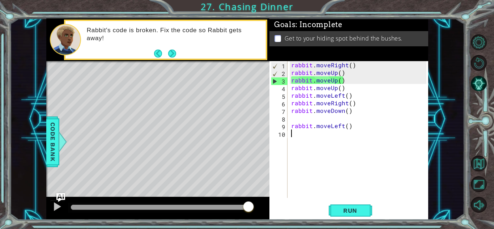
click at [346, 75] on div "rabbit . moveRight ( ) rabbit . moveUp ( ) rabbit . moveUp ( ) rabbit . moveUp …" at bounding box center [360, 137] width 140 height 152
click at [350, 66] on div "rabbit . moveRight ( ) rabbit . moveUp ( ) rabbit . moveUp ( ) rabbit . moveUp …" at bounding box center [360, 137] width 140 height 152
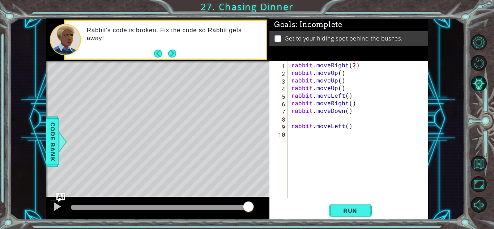
scroll to position [0, 4]
click at [340, 73] on div "rabbit . moveRight ( 2 ) rabbit . moveUp ( ) rabbit . moveUp ( ) rabbit . moveU…" at bounding box center [360, 137] width 140 height 152
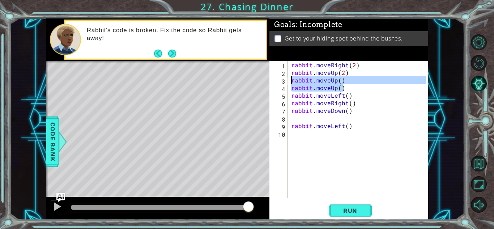
drag, startPoint x: 343, startPoint y: 89, endPoint x: 293, endPoint y: 83, distance: 50.3
click at [293, 83] on div "rabbit . moveRight ( 2 ) rabbit . moveUp ( 2 ) rabbit . moveUp ( ) rabbit . mov…" at bounding box center [360, 137] width 140 height 152
type textarea "rabbit.moveUp() rabbit.moveUp()"
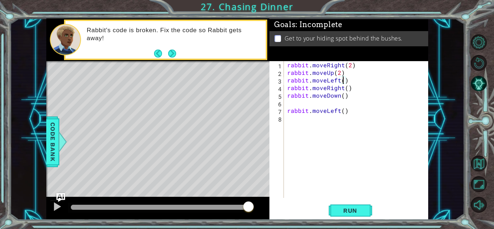
click at [344, 83] on div "rabbit . moveRight ( 2 ) rabbit . moveUp ( 2 ) rabbit . moveLeft ( ) rabbit . m…" at bounding box center [358, 137] width 144 height 152
drag, startPoint x: 352, startPoint y: 90, endPoint x: 287, endPoint y: 90, distance: 64.8
click at [287, 90] on div "rabbit . moveRight ( 2 ) rabbit . moveUp ( 2 ) rabbit . moveLeft ( 2 ) rabbit .…" at bounding box center [358, 137] width 144 height 152
type textarea "rabbit.moveRight()"
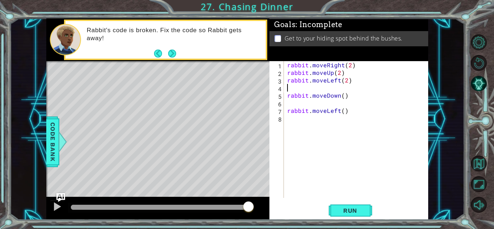
scroll to position [0, 0]
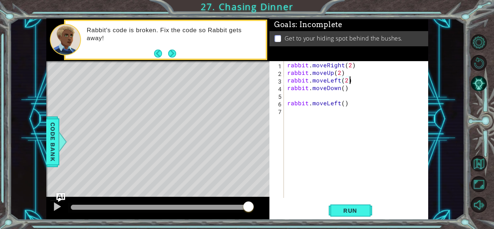
click at [350, 88] on div "rabbit . moveRight ( 2 ) rabbit . moveUp ( 2 ) rabbit . moveLeft ( 2 ) rabbit .…" at bounding box center [358, 137] width 144 height 152
type textarea "rabbit.moveDown()"
type textarea "h"
type textarea "rabbit.jumpleft()"
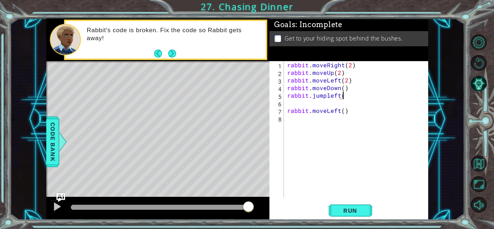
scroll to position [0, 3]
click at [330, 101] on div "rabbit . moveRight ( 2 ) rabbit . moveUp ( 2 ) rabbit . moveLeft ( 2 ) rabbit .…" at bounding box center [358, 137] width 144 height 152
drag, startPoint x: 361, startPoint y: 104, endPoint x: 286, endPoint y: 105, distance: 74.9
click at [286, 105] on div "rabbit . moveRight ( 2 ) rabbit . moveUp ( 2 ) rabbit . moveLeft ( 2 ) rabbit .…" at bounding box center [358, 137] width 144 height 152
type textarea "rabbit.moveLeft()"
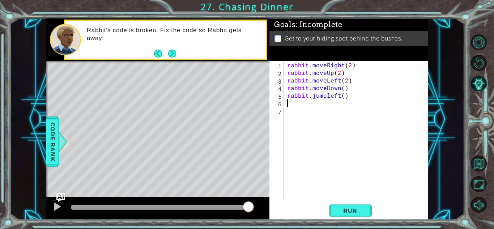
scroll to position [0, 0]
click at [356, 215] on button "Run" at bounding box center [350, 211] width 43 height 16
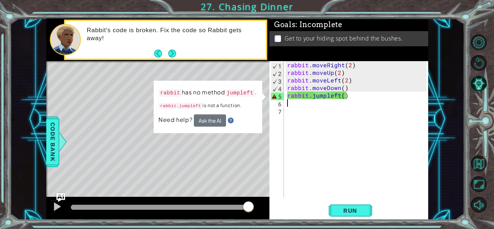
click at [370, 97] on div "rabbit . moveRight ( 2 ) rabbit . moveUp ( 2 ) rabbit . moveLeft ( 2 ) rabbit .…" at bounding box center [358, 137] width 144 height 152
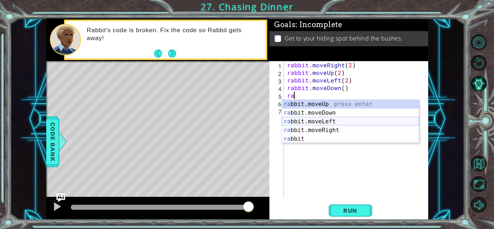
click at [383, 120] on div "ra bbit.moveUp press enter ra bbit.moveDown press enter ra bbit.moveLeft press …" at bounding box center [350, 130] width 137 height 61
type textarea "rabbit.moveLeft(1)"
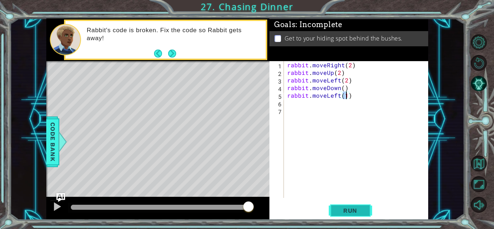
click at [368, 206] on button "Run" at bounding box center [350, 211] width 43 height 16
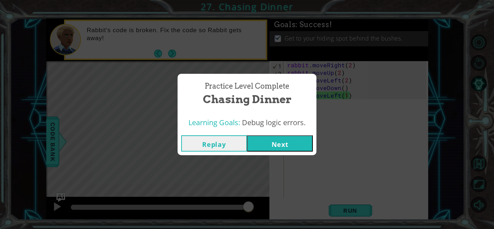
click at [280, 147] on button "Next" at bounding box center [280, 143] width 66 height 16
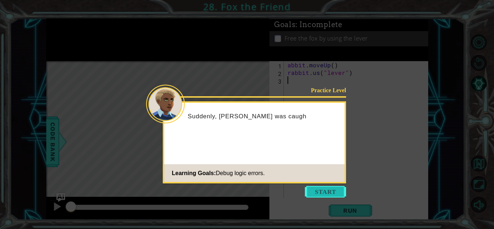
click at [336, 194] on button "Start" at bounding box center [325, 192] width 41 height 12
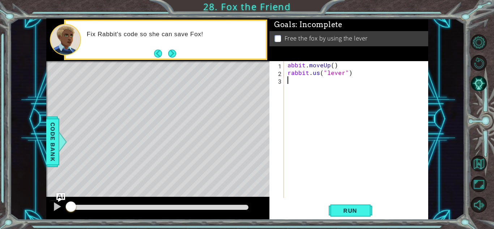
click at [288, 65] on div "abbit . moveUp ( ) rabbit . us ( "lever" )" at bounding box center [358, 137] width 144 height 152
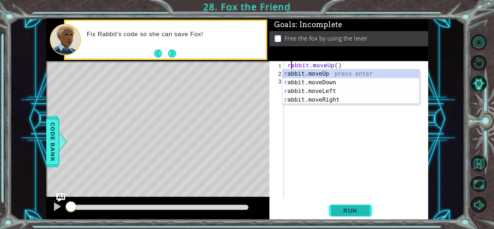
click at [355, 206] on button "Run" at bounding box center [350, 211] width 43 height 16
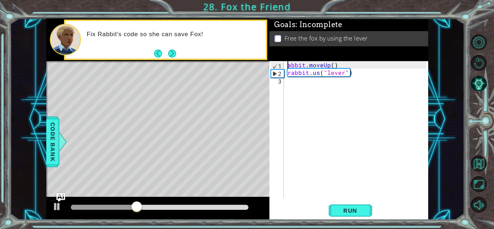
type textarea "rabbit.moveUp()"
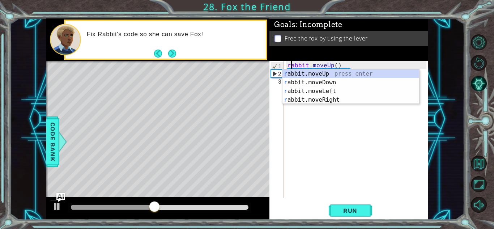
click at [359, 120] on div "rabbit . moveUp ( ) rabbit . us ( "lever" )" at bounding box center [358, 137] width 144 height 152
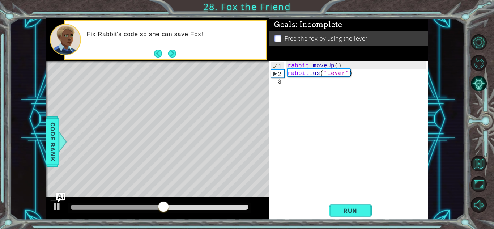
click at [351, 73] on div "rabbit . moveUp ( ) rabbit . us ( "lever" )" at bounding box center [358, 137] width 144 height 152
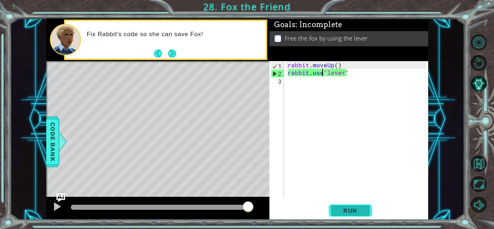
click at [354, 210] on span "Run" at bounding box center [350, 210] width 29 height 7
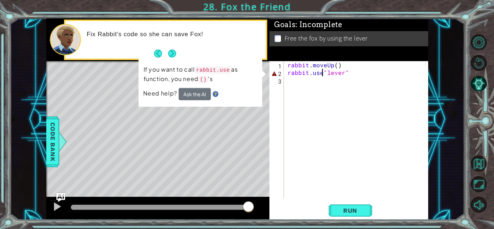
click at [352, 73] on div "rabbit . moveUp ( ) rabbit . use "lever"" at bounding box center [358, 137] width 144 height 152
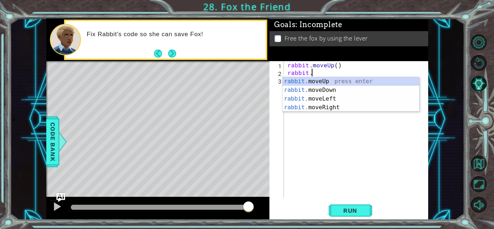
scroll to position [0, 1]
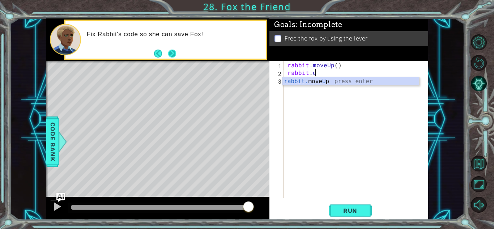
click at [173, 50] on button "Next" at bounding box center [172, 54] width 8 height 8
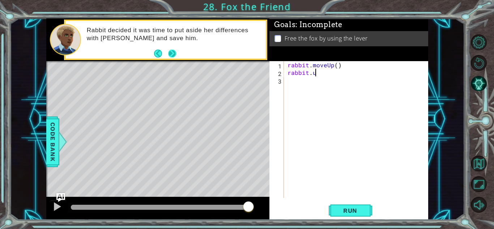
click at [169, 51] on button "Next" at bounding box center [172, 54] width 8 height 8
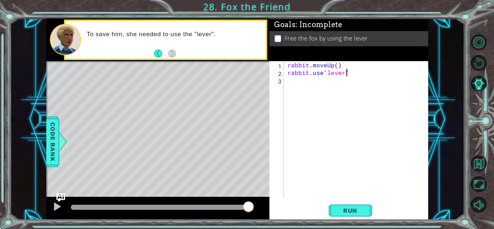
scroll to position [0, 3]
click at [351, 209] on span "Run" at bounding box center [350, 210] width 29 height 7
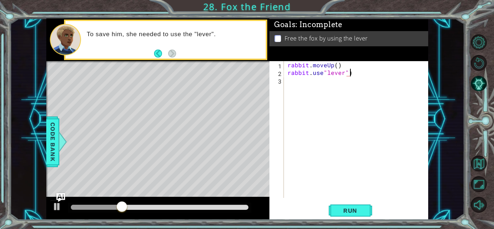
click at [322, 73] on div "rabbit . moveUp ( ) rabbit . use "lever" )" at bounding box center [358, 137] width 144 height 152
type textarea "rabbit.use("lever")"
click at [359, 208] on span "Run" at bounding box center [350, 210] width 29 height 7
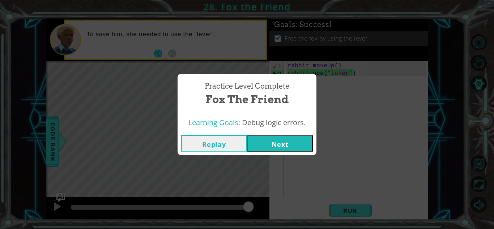
click at [282, 147] on button "Next" at bounding box center [280, 143] width 66 height 16
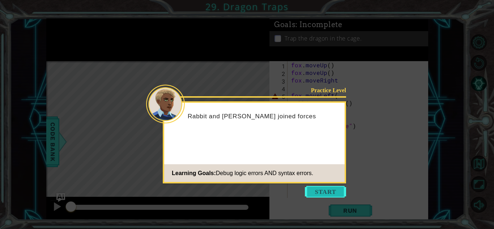
click at [321, 194] on button "Start" at bounding box center [325, 192] width 41 height 12
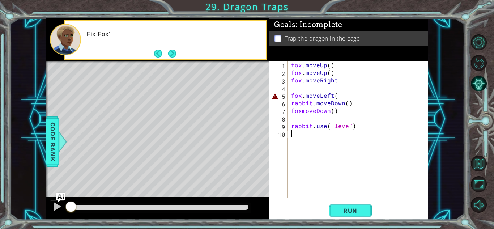
click at [321, 194] on div "fox . moveUp ( ) fox . moveUp ( ) fox . moveRight fox . moveLeft ( rabbit . mov…" at bounding box center [360, 137] width 140 height 152
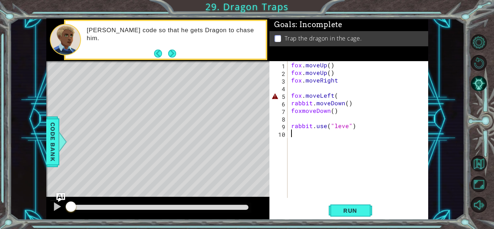
click at [337, 189] on div "fox . moveUp ( ) fox . moveUp ( ) fox . moveRight fox . moveLeft ( rabbit . mov…" at bounding box center [360, 137] width 140 height 152
click at [169, 51] on button "Next" at bounding box center [172, 54] width 8 height 8
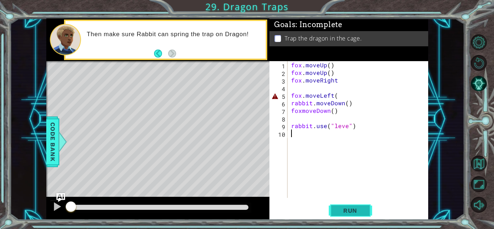
click at [350, 210] on span "Run" at bounding box center [350, 210] width 29 height 7
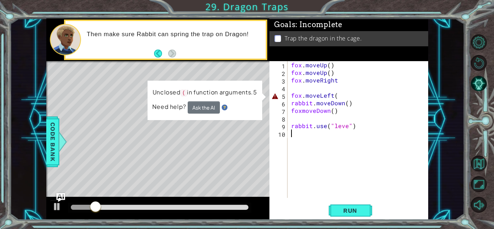
click at [345, 96] on div "fox . moveUp ( ) fox . moveUp ( ) fox . moveRight fox . moveLeft ( rabbit . mov…" at bounding box center [360, 137] width 140 height 152
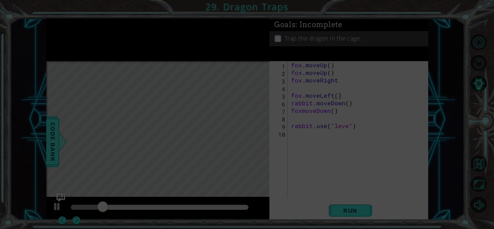
scroll to position [0, 3]
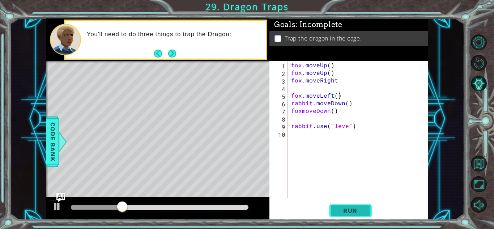
click at [348, 208] on span "Run" at bounding box center [350, 210] width 29 height 7
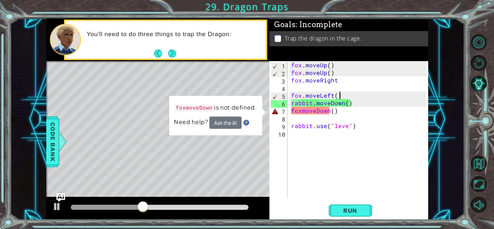
click at [302, 111] on div "fox . moveUp ( ) fox . moveUp ( ) fox . moveRight fox . moveLeft ( ) rabbit . m…" at bounding box center [360, 137] width 140 height 152
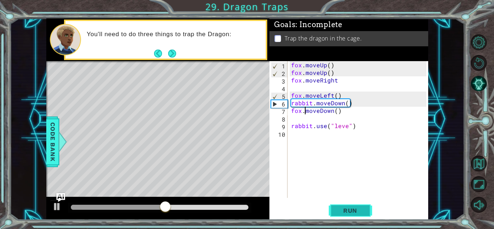
click at [364, 208] on span "Run" at bounding box center [350, 210] width 29 height 7
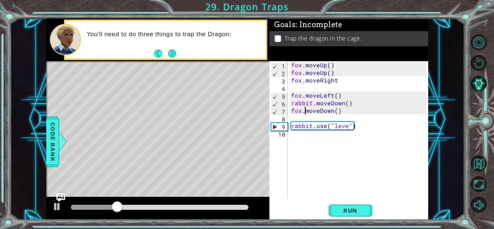
click at [348, 127] on div "fox . moveUp ( ) fox . moveUp ( ) fox . moveRight fox . moveLeft ( ) rabbit . m…" at bounding box center [360, 137] width 140 height 152
type textarea "rabbit.use("lever")"
click at [354, 209] on span "Run" at bounding box center [350, 210] width 29 height 7
click at [312, 119] on div "fox . moveUp ( ) fox . moveUp ( ) fox . moveRight fox . moveLeft ( ) rabbit . m…" at bounding box center [360, 137] width 140 height 152
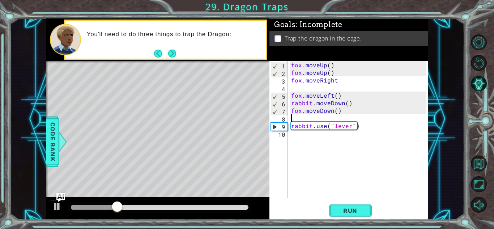
scroll to position [0, 0]
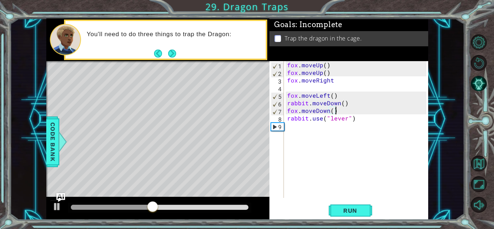
click at [344, 97] on div "fox . moveUp ( ) fox . moveUp ( ) fox . moveRight fox . moveLeft ( ) rabbit . m…" at bounding box center [358, 137] width 144 height 152
type textarea "fox.moveLeft()"
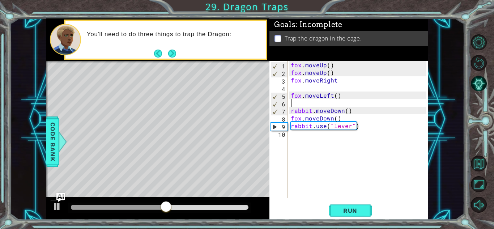
click at [332, 102] on div "fox . moveUp ( ) fox . moveUp ( ) fox . moveRight fox . moveLeft ( ) rabbit . m…" at bounding box center [360, 137] width 141 height 152
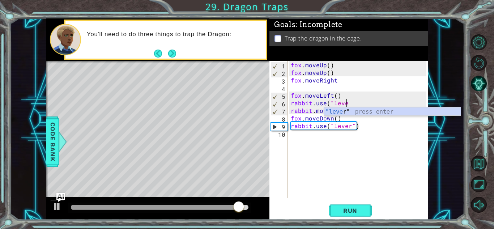
scroll to position [0, 3]
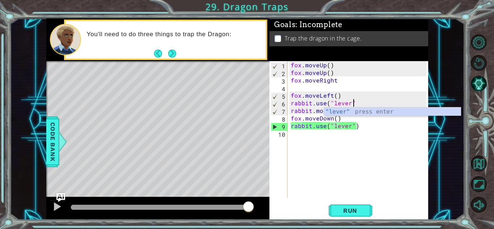
type textarea "rabbit.use("lever")"
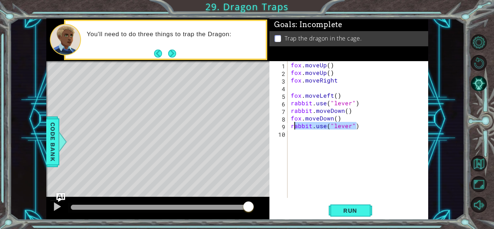
drag, startPoint x: 370, startPoint y: 127, endPoint x: 292, endPoint y: 128, distance: 78.2
click at [292, 128] on div "fox . moveUp ( ) fox . moveUp ( ) fox . moveRight fox . moveLeft ( ) rabbit . u…" at bounding box center [360, 137] width 141 height 152
click at [352, 216] on button "Run" at bounding box center [350, 211] width 43 height 16
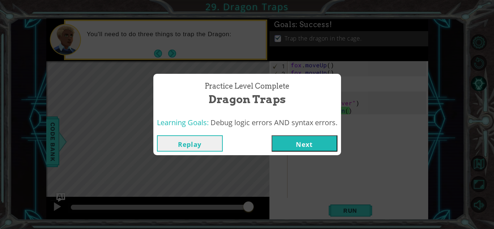
click at [318, 146] on button "Next" at bounding box center [305, 143] width 66 height 16
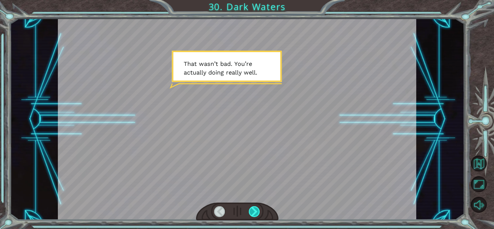
click at [257, 210] on div at bounding box center [254, 211] width 11 height 11
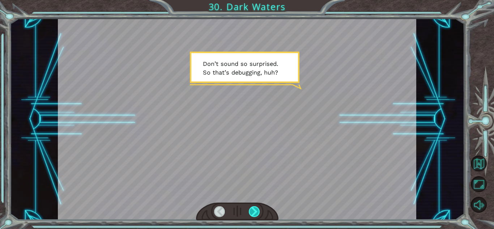
click at [257, 210] on div at bounding box center [254, 211] width 11 height 11
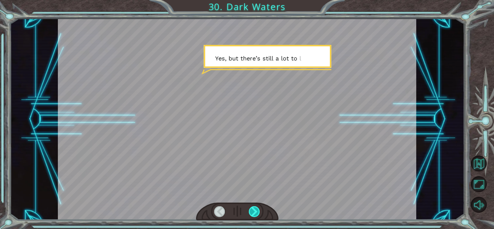
click at [257, 210] on div at bounding box center [254, 211] width 11 height 11
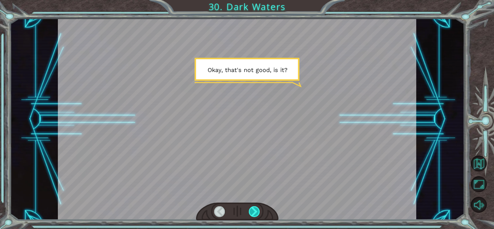
click at [257, 210] on div at bounding box center [254, 211] width 11 height 11
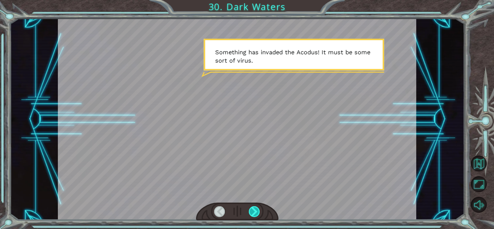
click at [257, 210] on div at bounding box center [254, 211] width 11 height 11
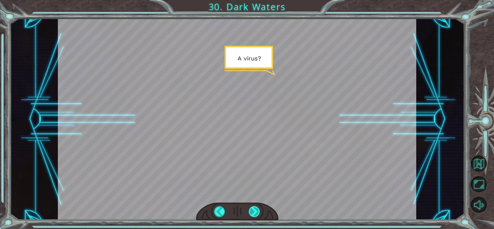
click at [257, 210] on div at bounding box center [254, 211] width 11 height 11
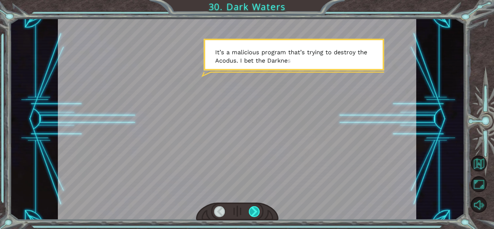
click at [257, 210] on div at bounding box center [254, 211] width 11 height 11
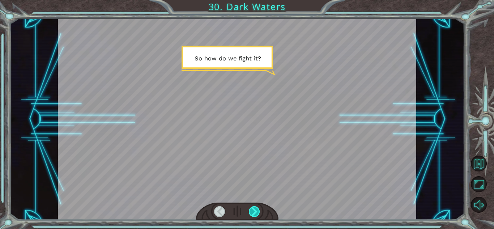
click at [257, 210] on div at bounding box center [254, 211] width 11 height 11
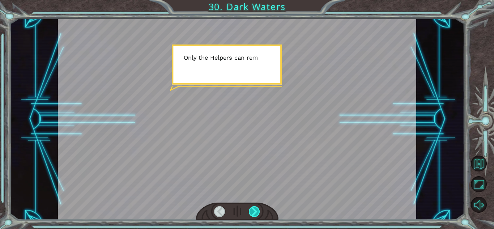
click at [257, 210] on div at bounding box center [254, 211] width 11 height 11
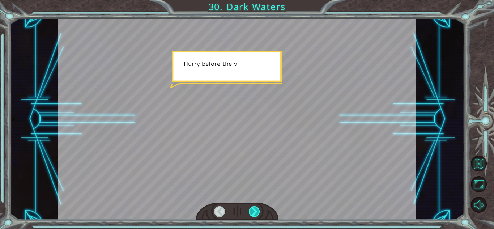
click at [257, 210] on div at bounding box center [254, 211] width 11 height 11
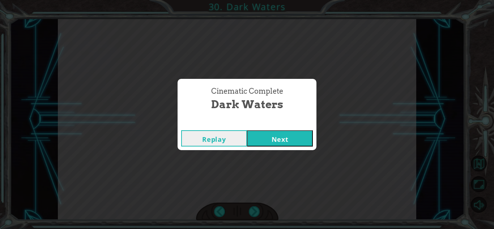
click at [269, 135] on button "Next" at bounding box center [280, 138] width 66 height 16
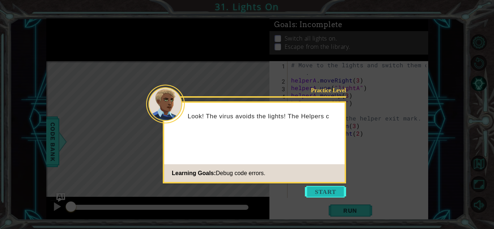
click at [314, 191] on button "Start" at bounding box center [325, 192] width 41 height 12
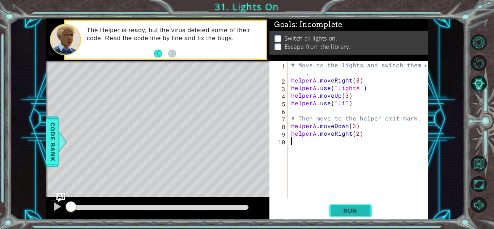
click at [356, 207] on span "Run" at bounding box center [350, 210] width 29 height 7
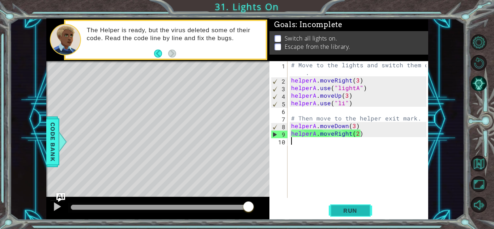
click at [356, 207] on span "Run" at bounding box center [350, 210] width 29 height 7
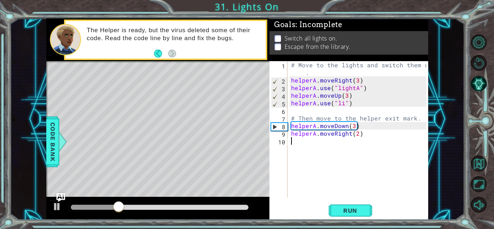
click at [344, 105] on div "# Move to the lights and switch them on . helperA . moveRight ( 3 ) helperA . u…" at bounding box center [360, 141] width 140 height 160
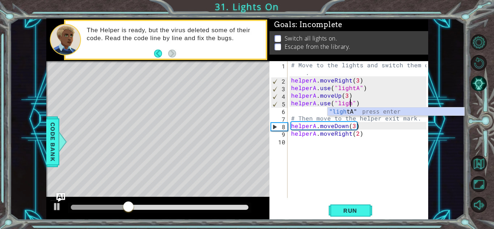
scroll to position [0, 4]
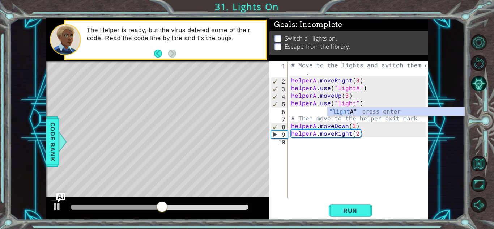
type textarea "helperA.use("lightB")"
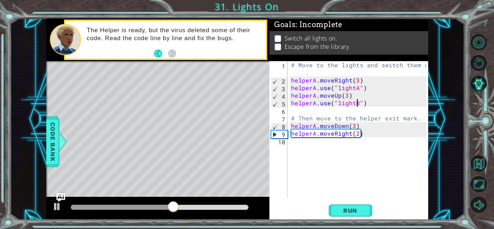
click at [381, 107] on div "# Move to the lights and switch them on . helperA . moveRight ( 3 ) helperA . u…" at bounding box center [360, 141] width 140 height 160
click at [339, 208] on span "Run" at bounding box center [350, 210] width 29 height 7
click at [354, 125] on div "# Move to the lights and switch them on . helperA . moveRight ( 3 ) helperA . u…" at bounding box center [360, 141] width 140 height 160
click at [367, 130] on div "# Move to the lights and switch them on . helperA . moveRight ( 3 ) helperA . u…" at bounding box center [360, 141] width 140 height 160
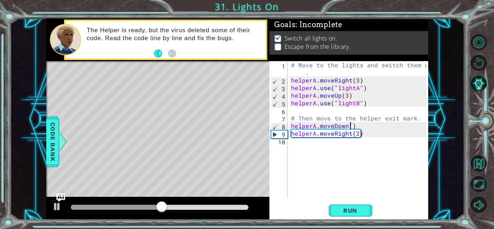
type textarea "helperA.moveRight(2)"
click at [362, 209] on span "Run" at bounding box center [350, 210] width 29 height 7
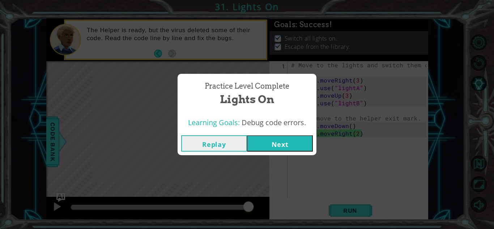
click at [292, 144] on button "Next" at bounding box center [280, 143] width 66 height 16
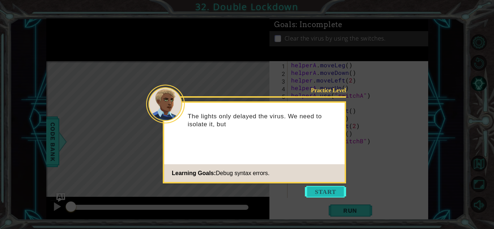
click at [317, 192] on button "Start" at bounding box center [325, 192] width 41 height 12
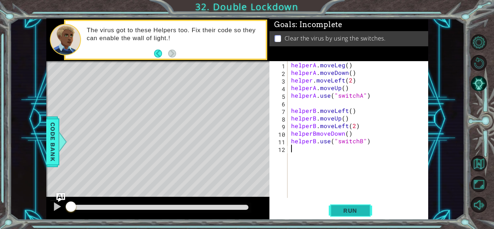
click at [347, 206] on button "Run" at bounding box center [350, 211] width 43 height 16
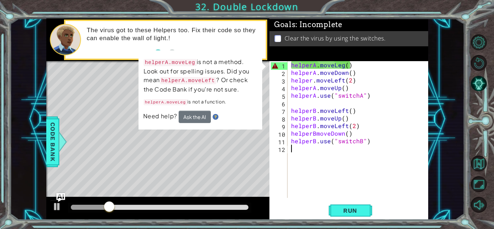
click at [344, 69] on div "helperA . moveLeg ( ) helperA . moveDown ( ) helper . moveLeft ( 2 ) helperA . …" at bounding box center [360, 137] width 140 height 152
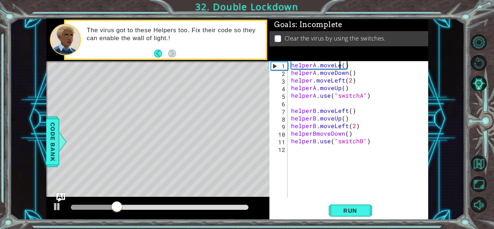
scroll to position [0, 3]
click at [355, 214] on span "Run" at bounding box center [350, 210] width 29 height 7
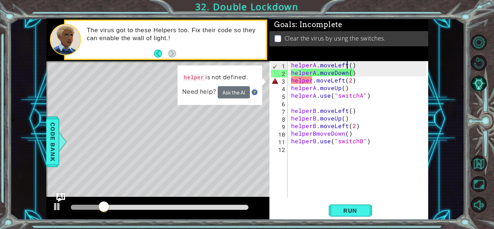
click at [312, 80] on div "helperA . moveLeft ( ) helperA . moveDown ( ) helper . moveLeft ( 2 ) helperA .…" at bounding box center [360, 137] width 140 height 152
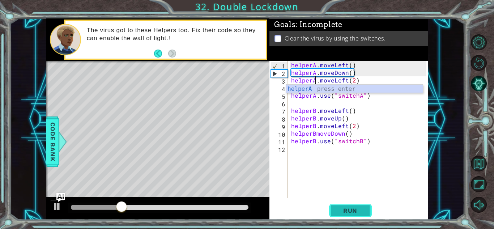
click at [365, 211] on button "Run" at bounding box center [350, 211] width 43 height 16
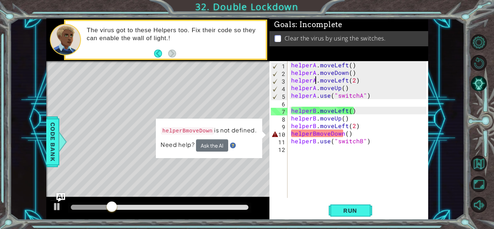
click at [315, 134] on div "helperA . moveLeft ( ) helperA . moveDown ( ) helperA . moveLeft ( 2 ) helperA …" at bounding box center [360, 137] width 140 height 152
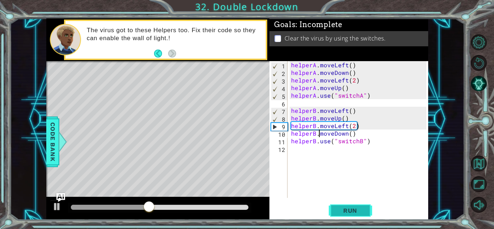
type textarea "helperB.moveDown()"
click at [349, 212] on span "Run" at bounding box center [350, 210] width 29 height 7
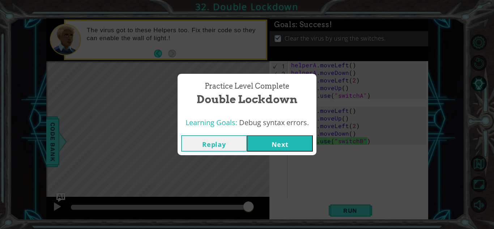
click at [300, 144] on button "Next" at bounding box center [280, 143] width 66 height 16
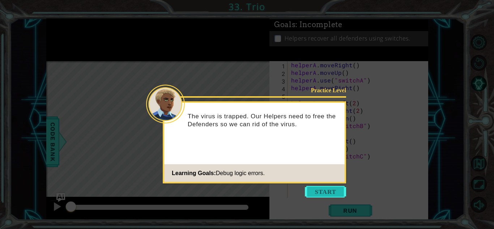
click at [329, 195] on button "Start" at bounding box center [325, 192] width 41 height 12
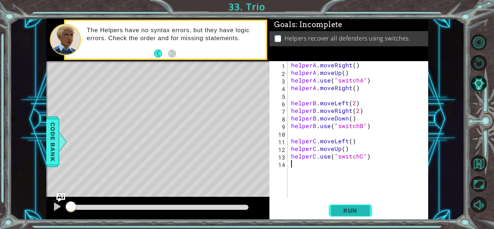
click at [352, 212] on span "Run" at bounding box center [350, 210] width 29 height 7
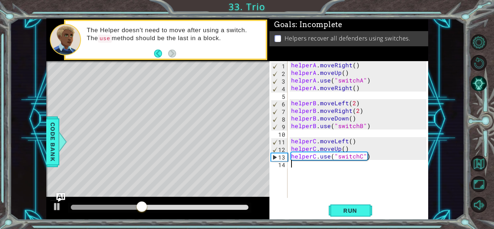
click at [350, 202] on div "1 2 3 4 5 6 7 8 9 10 11 12 13 14 helperA . moveRight ( ) helperA . moveUp ( ) h…" at bounding box center [349, 140] width 159 height 159
click at [352, 207] on span "Run" at bounding box center [350, 210] width 29 height 7
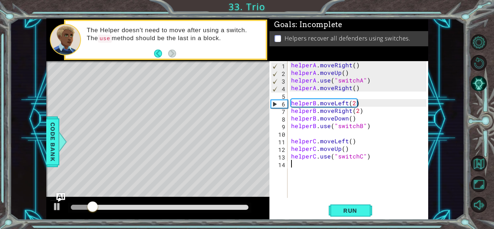
click at [351, 71] on div "helperA . moveRight ( ) helperA . moveUp ( ) helperA . use ( "switchA" ) helper…" at bounding box center [360, 137] width 140 height 152
type textarea "helperA.moveUp()"
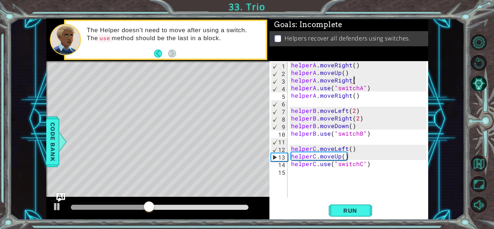
scroll to position [0, 4]
click at [354, 206] on button "Run" at bounding box center [350, 211] width 43 height 16
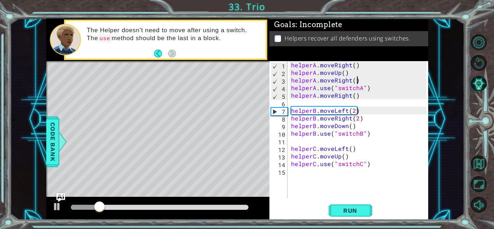
click at [360, 99] on div "helperA . moveRight ( ) helperA . moveUp ( ) helperA . moveRight ( ) helperA . …" at bounding box center [360, 137] width 140 height 152
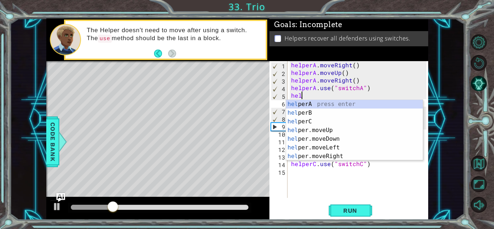
scroll to position [0, 0]
type textarea "h"
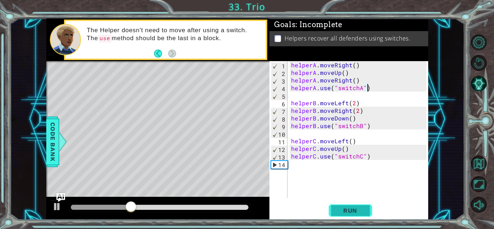
click at [354, 210] on span "Run" at bounding box center [350, 210] width 29 height 7
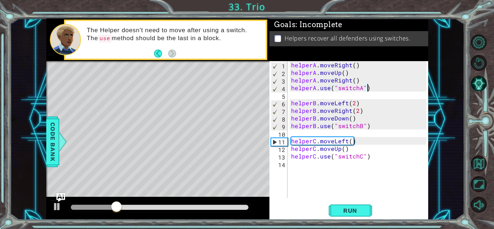
click at [378, 103] on div "helperA . moveRight ( ) helperA . moveUp ( ) helperA . moveRight ( ) helperA . …" at bounding box center [360, 137] width 140 height 152
type textarea "helperB.moveLeft(2)"
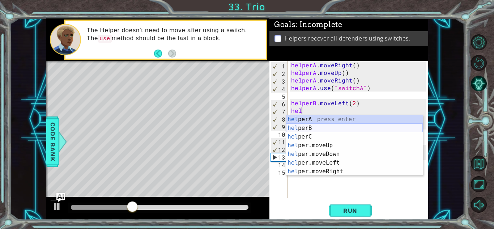
click at [380, 129] on div "hel perA press enter hel perB press enter hel perC press enter hel per.moveUp p…" at bounding box center [354, 154] width 137 height 78
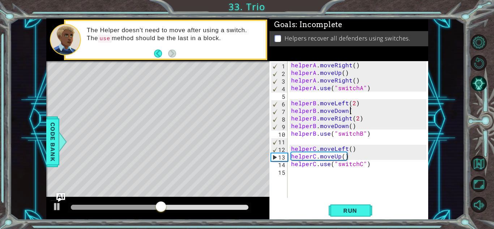
scroll to position [0, 3]
click at [364, 124] on div "helperA . moveRight ( ) helperA . moveUp ( ) helperA . moveRight ( ) helperA . …" at bounding box center [360, 137] width 140 height 152
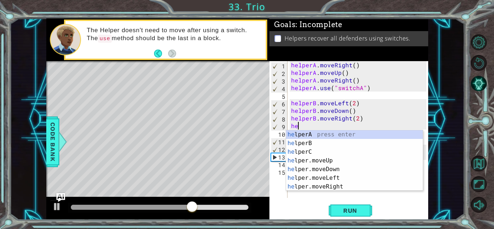
scroll to position [0, 0]
type textarea "h"
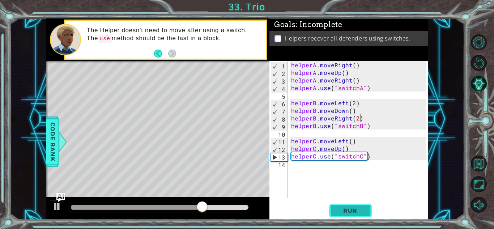
click at [350, 212] on span "Run" at bounding box center [350, 210] width 29 height 7
click at [359, 149] on div "helperA . moveRight ( ) helperA . moveUp ( ) helperA . moveRight ( ) helperA . …" at bounding box center [360, 137] width 140 height 152
type textarea "helperC.moveUp()"
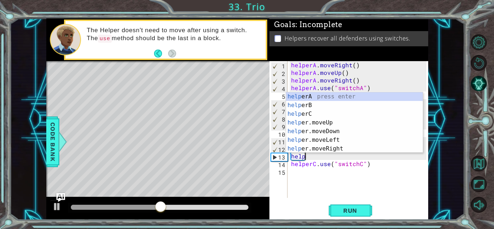
scroll to position [0, 1]
click at [355, 146] on div "helper A press enter helper B press enter helper C press enter helper .moveUp p…" at bounding box center [354, 131] width 137 height 78
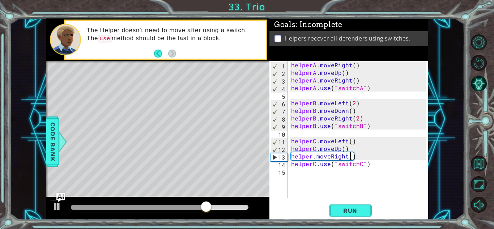
click at [376, 166] on div "helperA . moveRight ( ) helperA . moveUp ( ) helperA . moveRight ( ) helperA . …" at bounding box center [360, 137] width 140 height 152
click at [348, 212] on span "Run" at bounding box center [350, 210] width 29 height 7
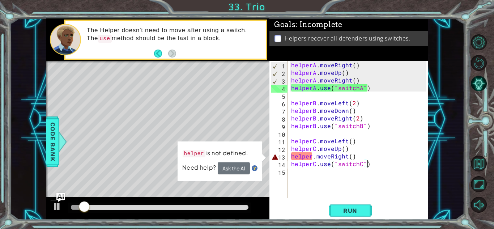
click at [312, 156] on div "helperA . moveRight ( ) helperA . moveUp ( ) helperA . moveRight ( ) helperA . …" at bounding box center [360, 137] width 140 height 152
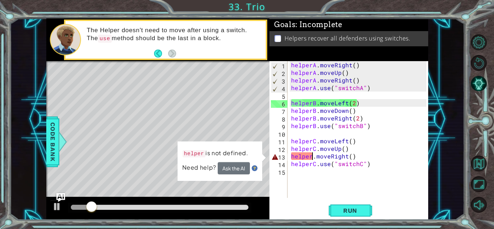
scroll to position [0, 1]
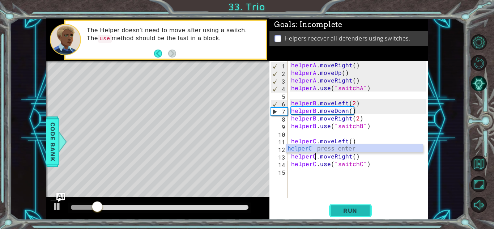
type textarea "helperC.moveRight()"
click at [355, 210] on span "Run" at bounding box center [350, 210] width 29 height 7
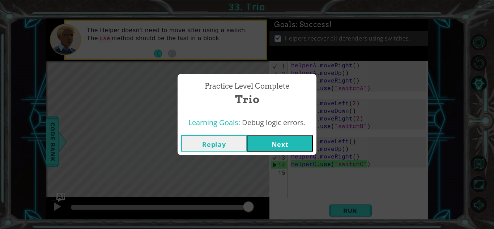
click at [266, 145] on button "Next" at bounding box center [280, 143] width 66 height 16
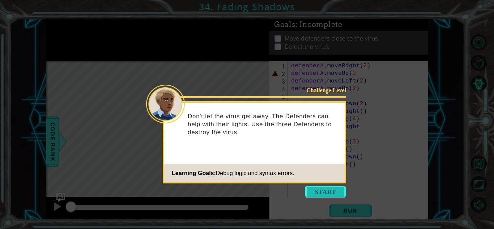
click at [313, 186] on button "Start" at bounding box center [325, 192] width 41 height 12
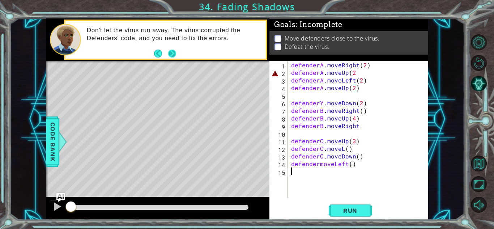
click at [176, 50] on button "Next" at bounding box center [173, 54] width 10 height 10
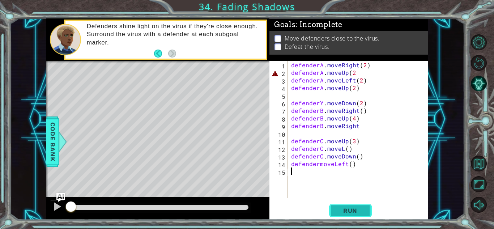
click at [341, 214] on button "Run" at bounding box center [350, 211] width 43 height 16
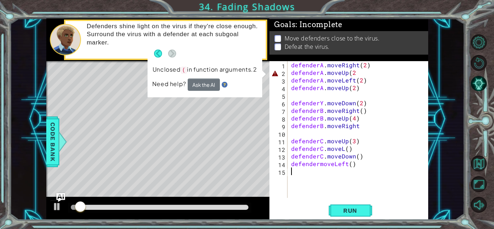
click at [355, 75] on div "defenderA . moveRight ( 2 ) defenderA . moveUp ( 2 defenderA . moveLeft ( 2 ) d…" at bounding box center [360, 137] width 140 height 152
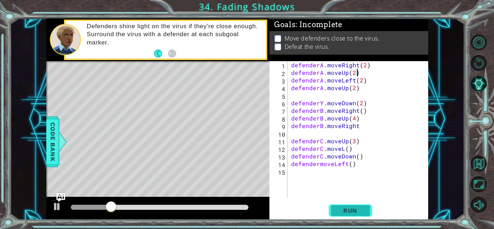
click at [352, 211] on span "Run" at bounding box center [350, 210] width 29 height 7
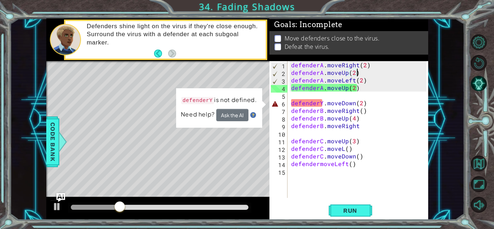
click at [323, 102] on div "defenderA . moveRight ( 2 ) defenderA . moveUp ( 2 ) defenderA . moveLeft ( 2 )…" at bounding box center [360, 137] width 140 height 152
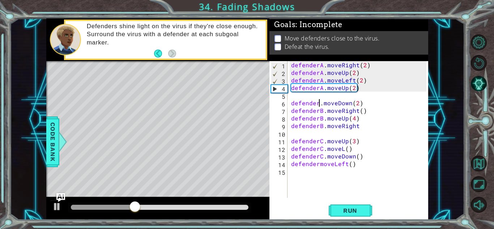
scroll to position [0, 2]
click at [357, 208] on span "Run" at bounding box center [350, 210] width 29 height 7
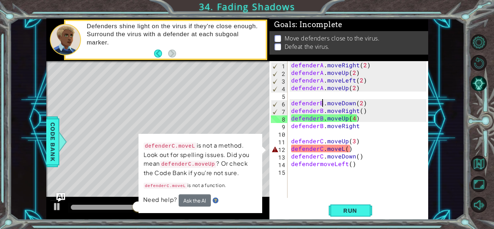
click at [343, 149] on div "defenderA . moveRight ( 2 ) defenderA . moveUp ( 2 ) defenderA . moveLeft ( 2 )…" at bounding box center [360, 137] width 140 height 152
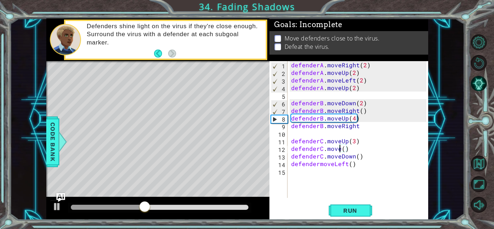
scroll to position [0, 3]
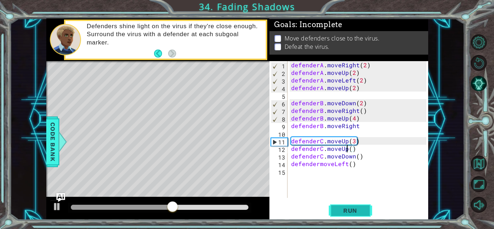
click at [347, 206] on button "Run" at bounding box center [350, 211] width 43 height 16
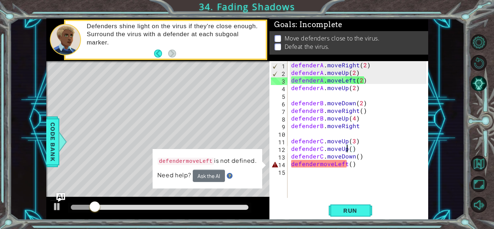
click at [319, 165] on div "defenderA . moveRight ( 2 ) defenderA . moveUp ( 2 ) defenderA . moveLeft ( 2 )…" at bounding box center [360, 137] width 140 height 152
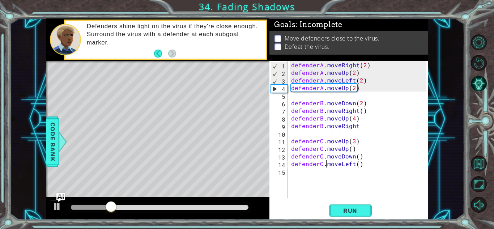
scroll to position [0, 2]
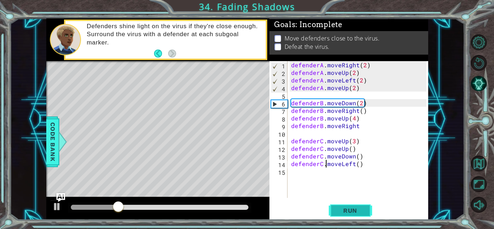
click at [350, 208] on span "Run" at bounding box center [350, 210] width 29 height 7
click at [355, 89] on div "defenderA . moveRight ( 2 ) defenderA . moveUp ( 2 ) defenderA . moveLeft ( 2 )…" at bounding box center [360, 137] width 140 height 152
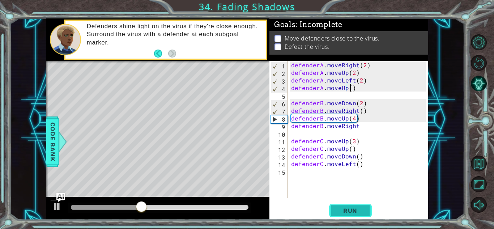
click at [363, 209] on span "Run" at bounding box center [350, 210] width 29 height 7
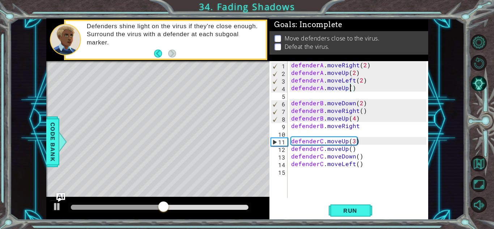
click at [363, 124] on div "defenderA . moveRight ( 2 ) defenderA . moveUp ( 2 ) defenderA . moveLeft ( 2 )…" at bounding box center [360, 137] width 140 height 152
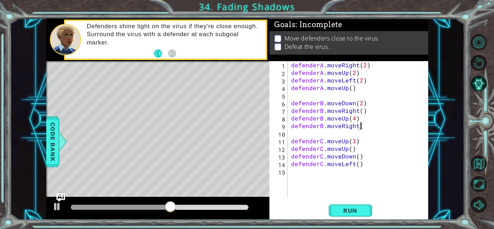
scroll to position [0, 4]
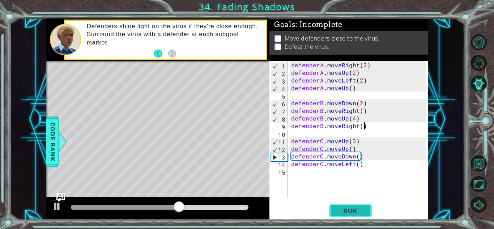
click at [357, 206] on button "Run" at bounding box center [350, 211] width 43 height 16
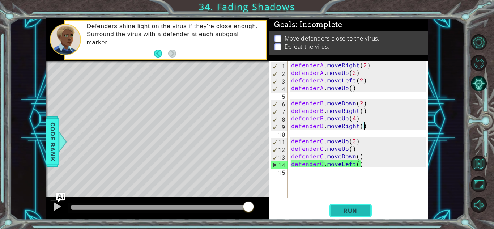
click at [357, 206] on button "Run" at bounding box center [350, 211] width 43 height 16
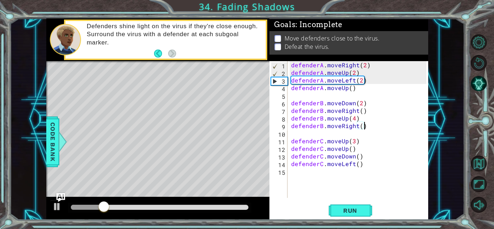
click at [347, 148] on div "defenderA . moveRight ( 2 ) defenderA . moveUp ( 2 ) defenderA . moveLeft ( 2 )…" at bounding box center [360, 137] width 140 height 152
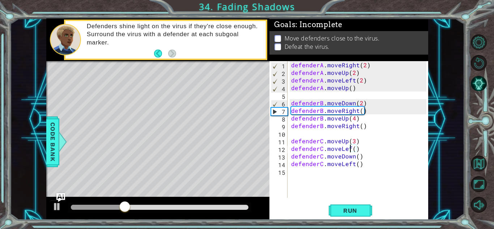
scroll to position [0, 4]
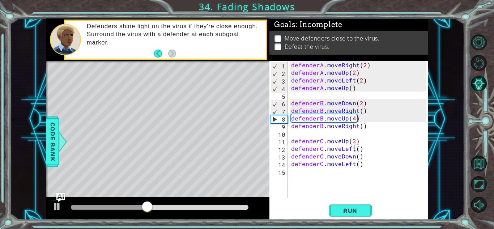
click at [365, 156] on div "defenderA . moveRight ( 2 ) defenderA . moveUp ( 2 ) defenderA . moveLeft ( 2 )…" at bounding box center [360, 137] width 140 height 152
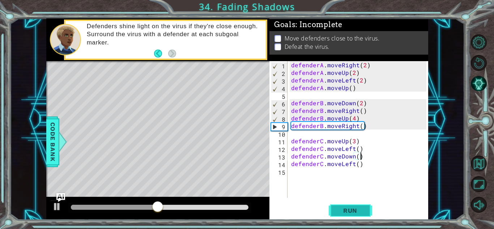
type textarea "defenderC.moveDown()"
click at [355, 207] on span "Run" at bounding box center [350, 210] width 29 height 7
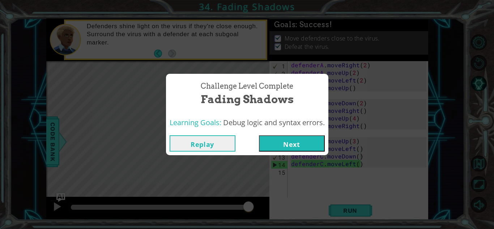
click at [313, 145] on button "Next" at bounding box center [292, 143] width 66 height 16
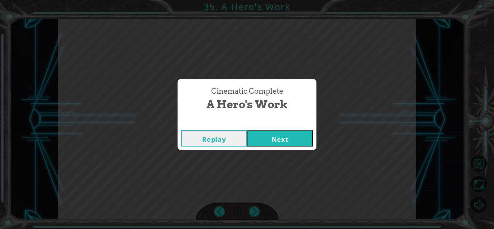
click at [275, 138] on button "Next" at bounding box center [280, 138] width 66 height 16
click at [275, 143] on button "Next" at bounding box center [280, 138] width 66 height 16
click at [288, 134] on button "Next" at bounding box center [280, 138] width 66 height 16
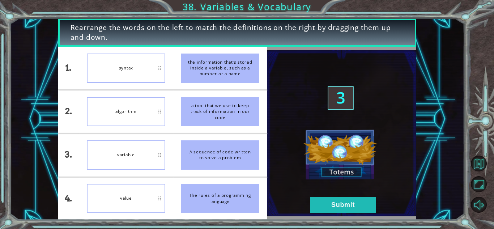
drag, startPoint x: 71, startPoint y: 26, endPoint x: 99, endPoint y: 37, distance: 30.0
click at [99, 37] on span "Rearrange the words on the left to match the definitions on the right by draggi…" at bounding box center [238, 33] width 334 height 20
click at [94, 42] on div at bounding box center [94, 42] width 0 height 0
click at [117, 47] on li "syntax" at bounding box center [126, 68] width 94 height 43
click at [361, 209] on button "Submit" at bounding box center [344, 205] width 66 height 16
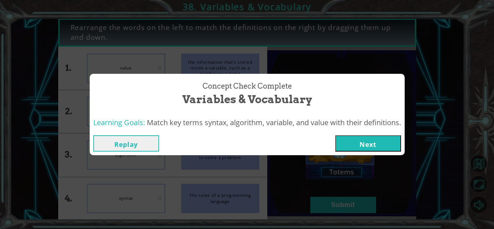
click at [367, 146] on button "Next" at bounding box center [369, 143] width 66 height 16
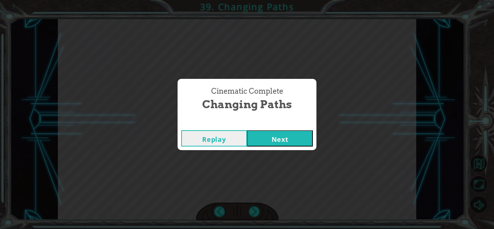
click at [272, 138] on button "Next" at bounding box center [280, 138] width 66 height 16
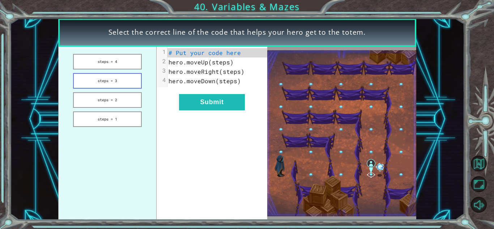
click at [92, 78] on button "steps = 3" at bounding box center [107, 81] width 68 height 16
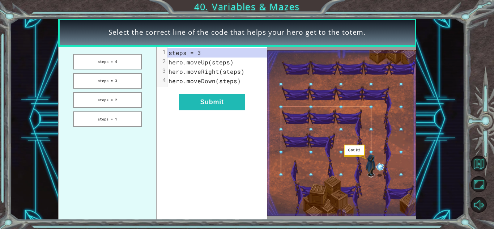
click at [190, 63] on span "hero.moveUp(steps)" at bounding box center [201, 62] width 65 height 8
click at [115, 99] on button "steps = 2" at bounding box center [107, 100] width 68 height 16
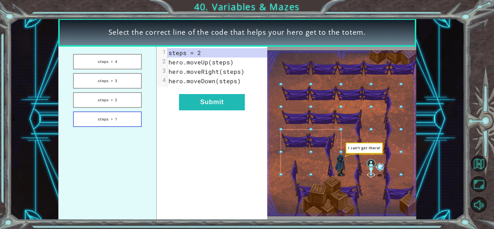
click at [117, 116] on button "steps = 1" at bounding box center [107, 119] width 68 height 16
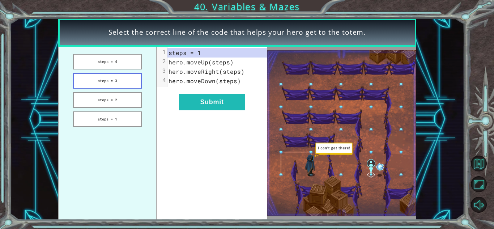
click at [111, 79] on button "steps = 3" at bounding box center [107, 81] width 68 height 16
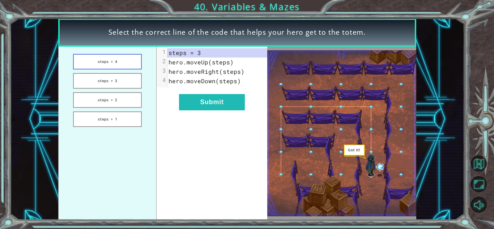
click at [110, 63] on button "steps = 4" at bounding box center [107, 62] width 68 height 16
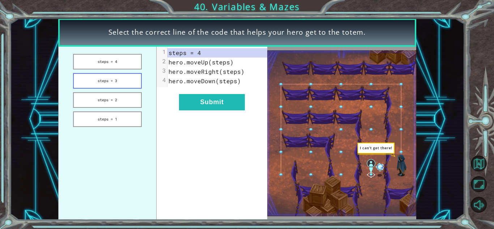
click at [114, 75] on button "steps = 3" at bounding box center [107, 81] width 68 height 16
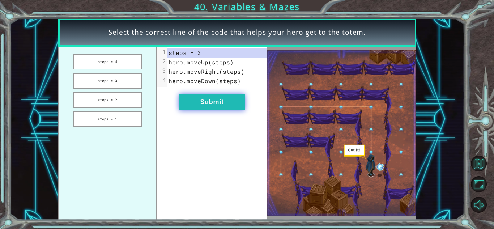
click at [196, 102] on button "Submit" at bounding box center [212, 102] width 66 height 16
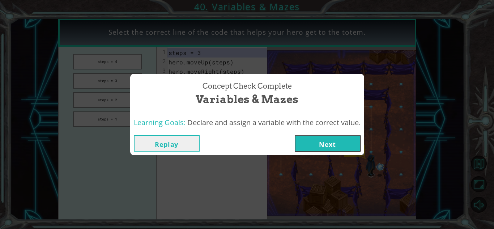
click at [327, 139] on button "Next" at bounding box center [328, 143] width 66 height 16
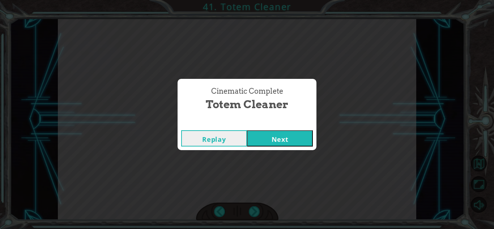
click at [295, 136] on button "Next" at bounding box center [280, 138] width 66 height 16
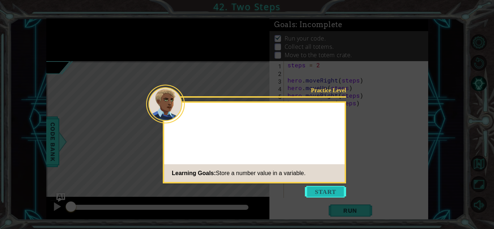
click at [340, 190] on button "Start" at bounding box center [325, 192] width 41 height 12
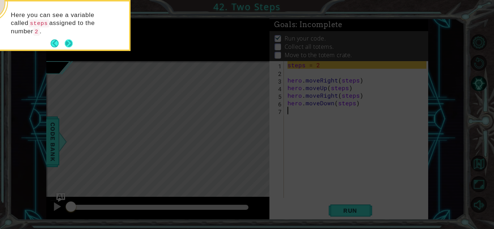
click at [69, 41] on button "Next" at bounding box center [69, 43] width 8 height 8
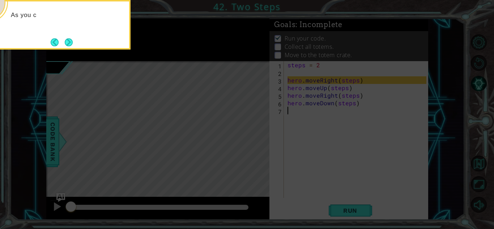
click at [69, 41] on button "Next" at bounding box center [69, 42] width 8 height 8
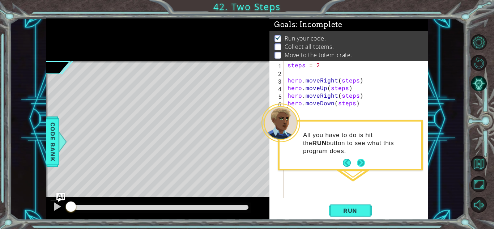
click at [364, 159] on button "Next" at bounding box center [361, 163] width 8 height 8
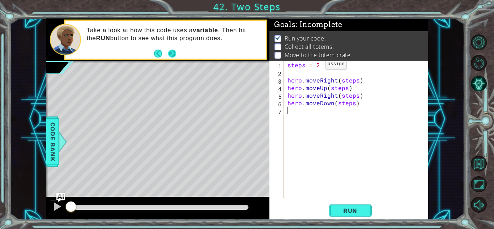
click at [174, 51] on button "Next" at bounding box center [172, 54] width 8 height 8
